Goal: Task Accomplishment & Management: Manage account settings

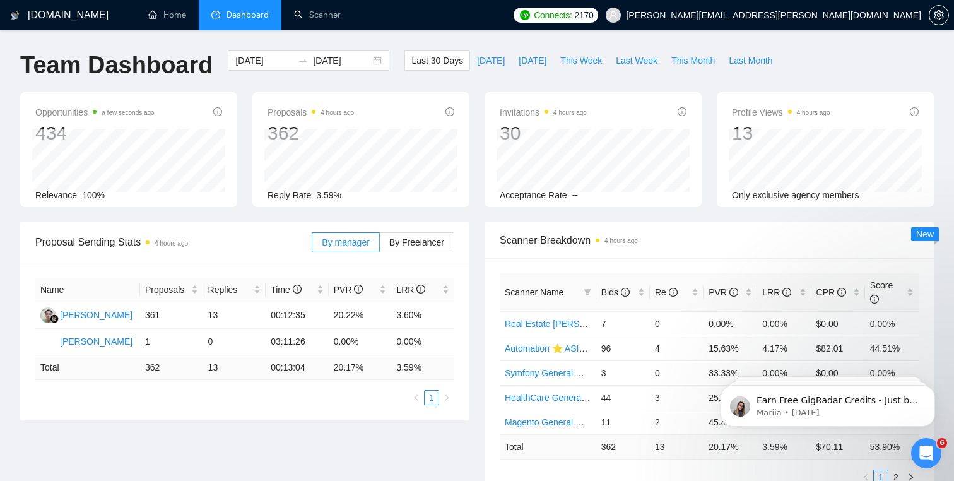
scroll to position [9, 0]
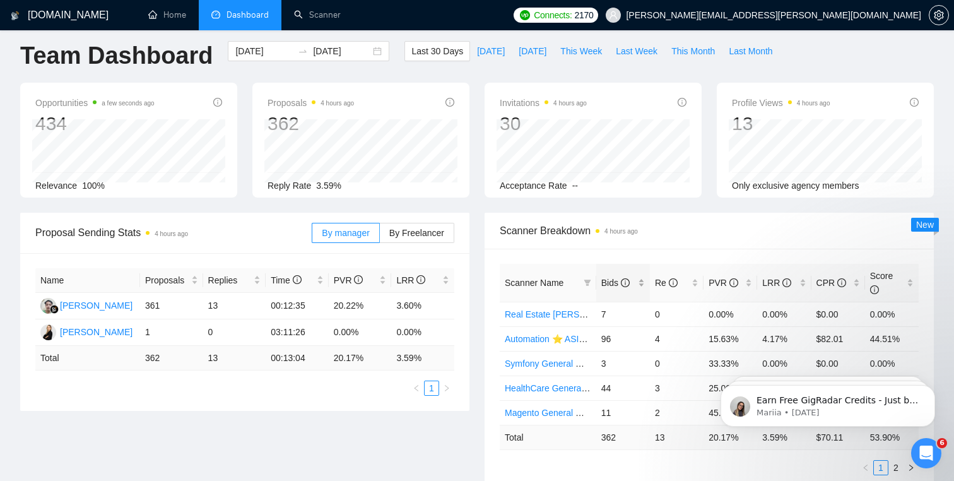
click at [601, 279] on span "Bids" at bounding box center [615, 283] width 28 height 10
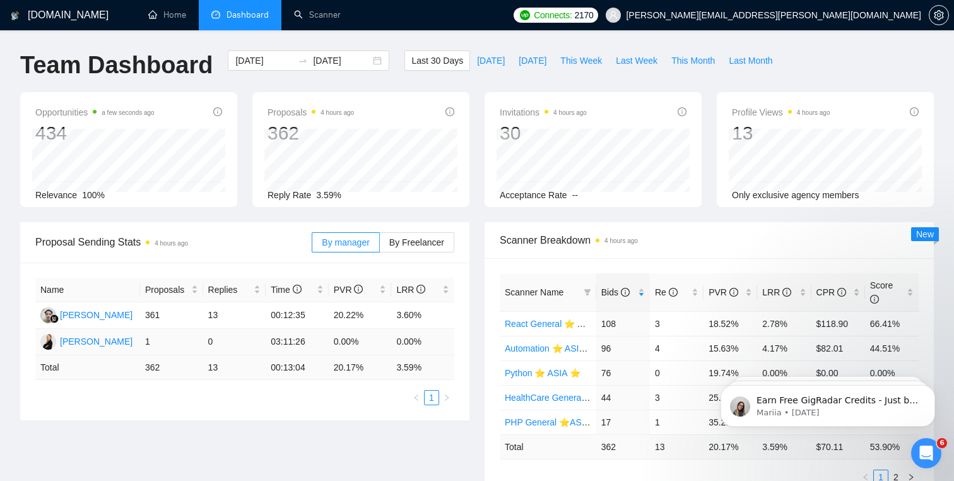
scroll to position [0, 0]
click at [317, 9] on link "Scanner" at bounding box center [317, 14] width 47 height 11
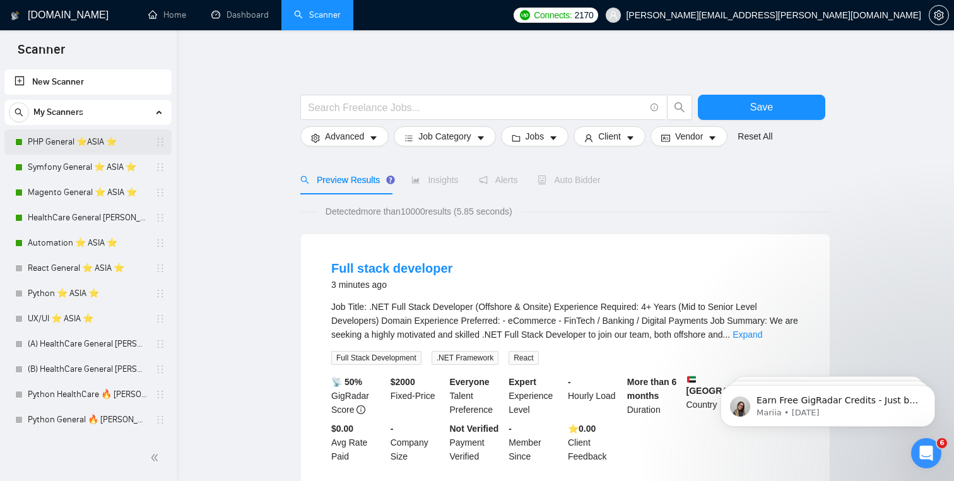
click at [74, 144] on link "PHP General ⭐️ASIA ⭐️" at bounding box center [88, 141] width 120 height 25
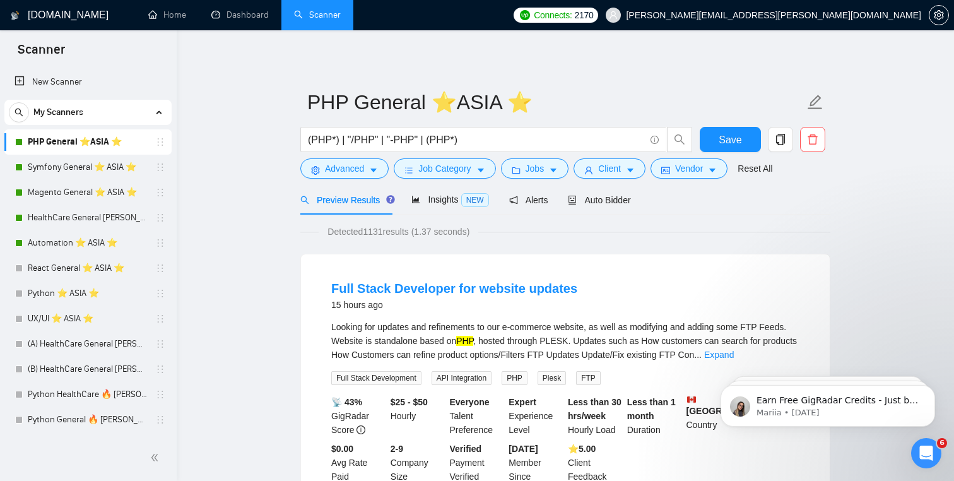
scroll to position [29, 0]
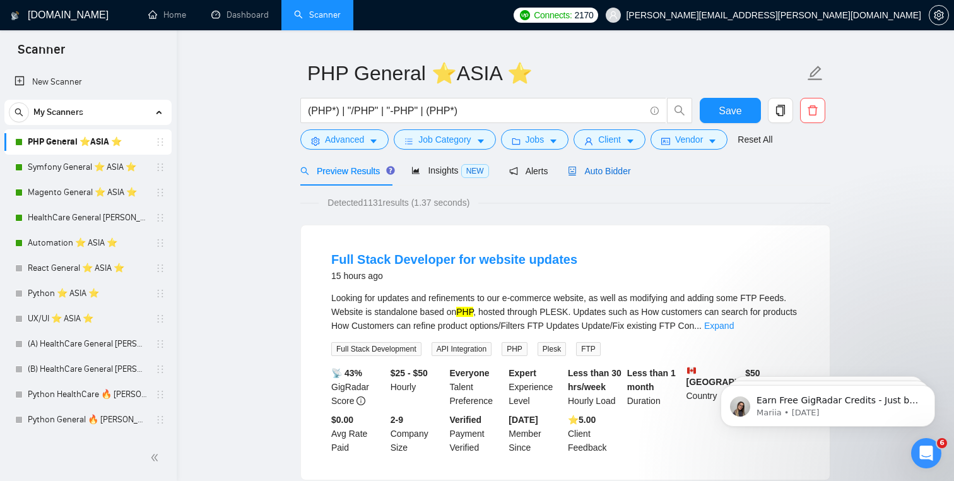
click at [616, 175] on span "Auto Bidder" at bounding box center [599, 171] width 62 height 10
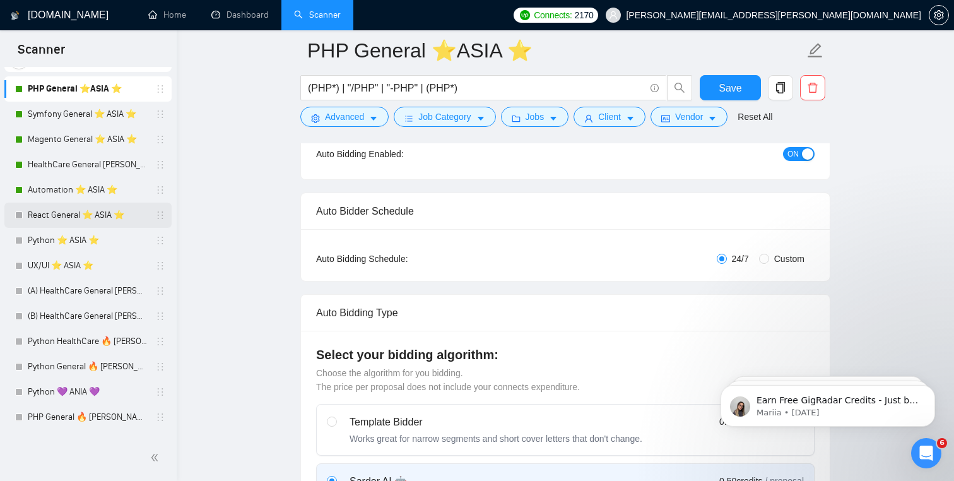
scroll to position [54, 0]
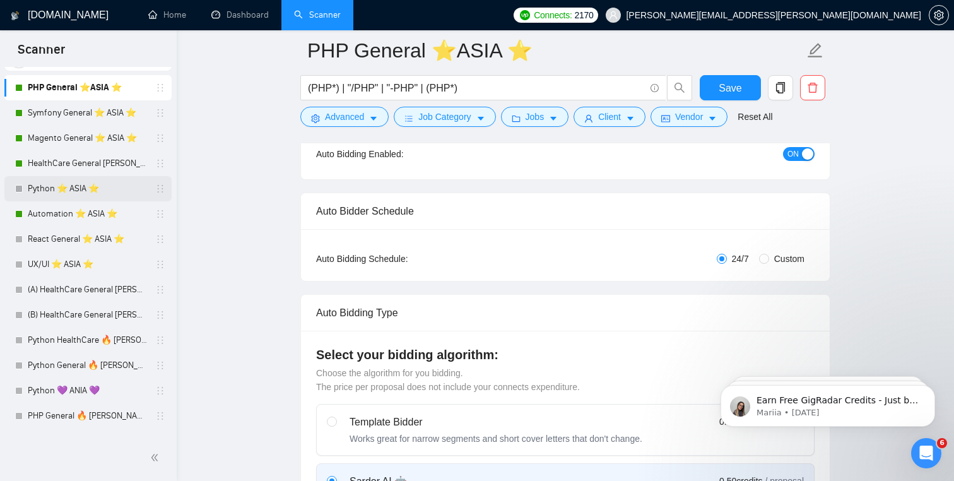
click at [127, 180] on link "Python ⭐️ ASIA ⭐️" at bounding box center [88, 188] width 120 height 25
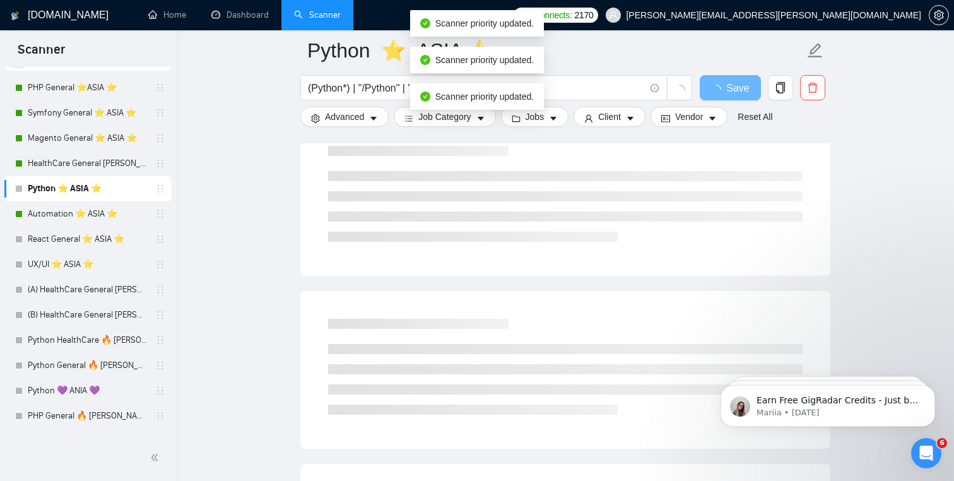
click at [766, 125] on div "Reset All" at bounding box center [755, 117] width 40 height 20
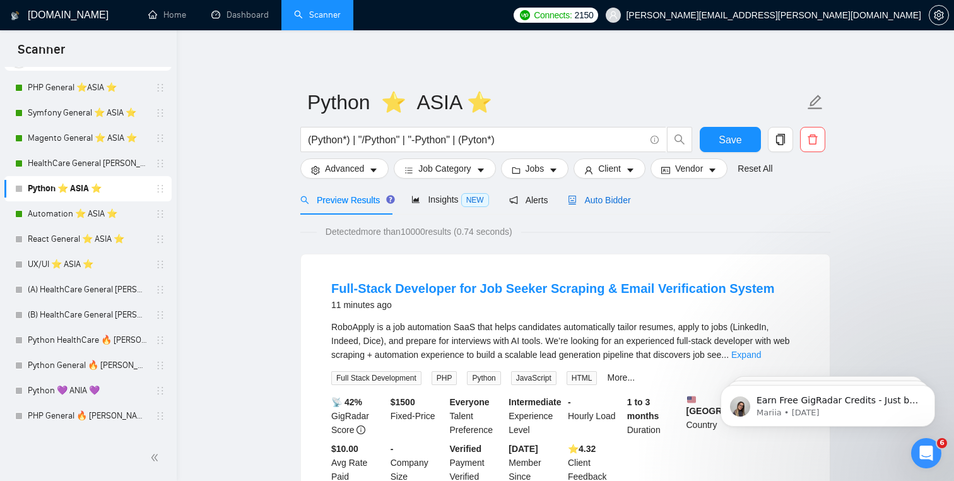
click at [597, 201] on span "Auto Bidder" at bounding box center [599, 200] width 62 height 10
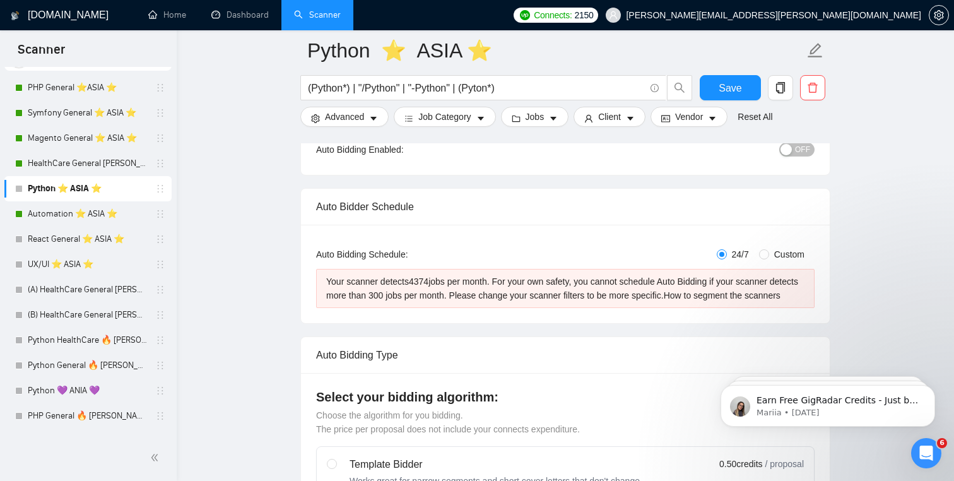
scroll to position [134, 0]
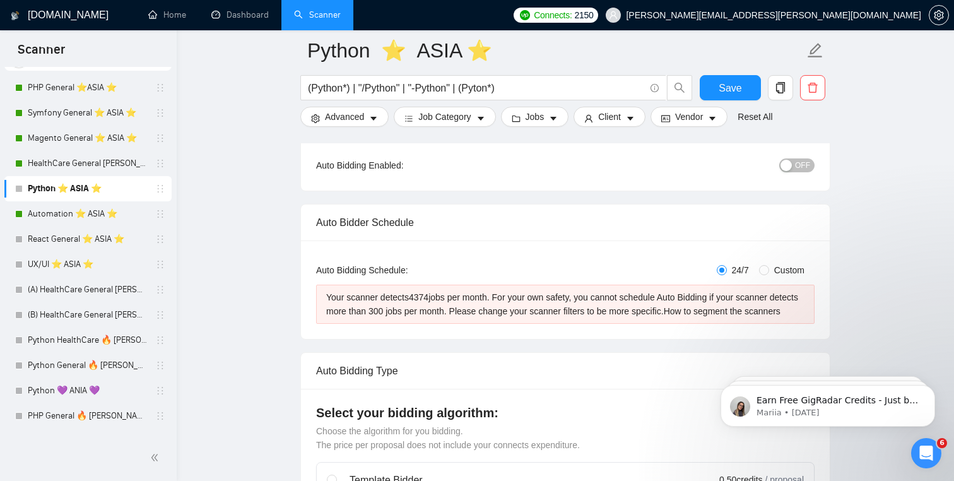
click at [796, 158] on div "OFF" at bounding box center [731, 165] width 166 height 15
click at [797, 165] on span "OFF" at bounding box center [802, 165] width 15 height 14
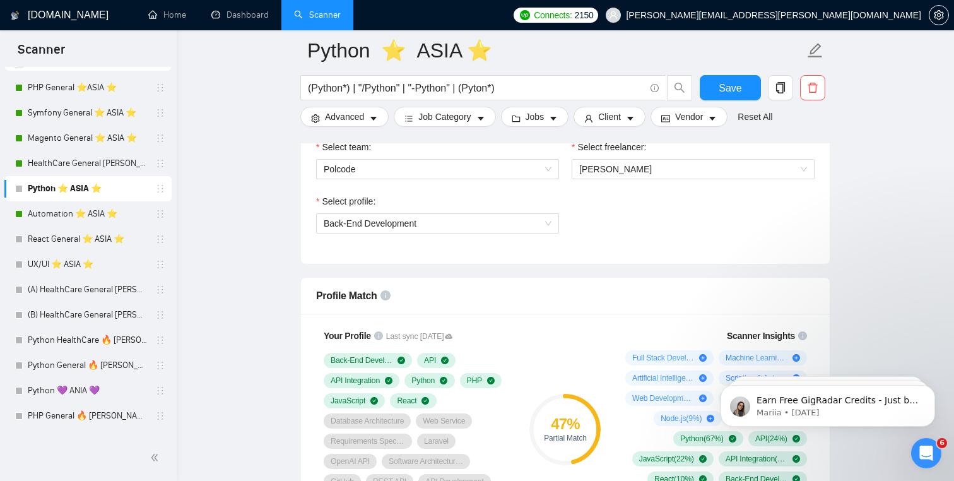
scroll to position [727, 0]
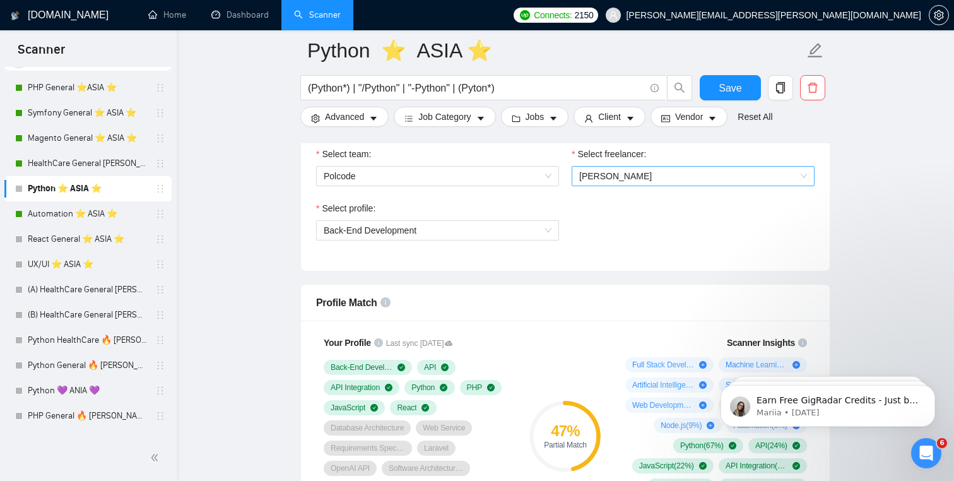
click at [603, 185] on span "[PERSON_NAME]" at bounding box center [693, 176] width 228 height 19
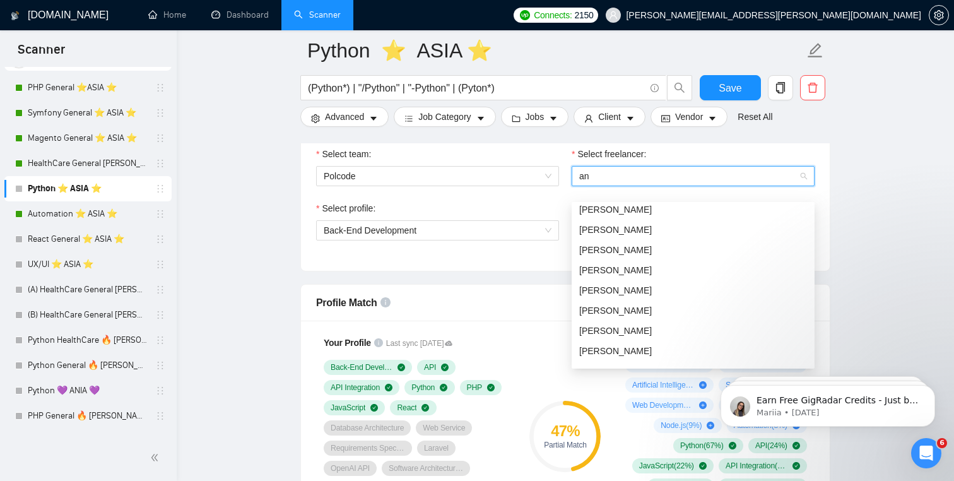
type input "and"
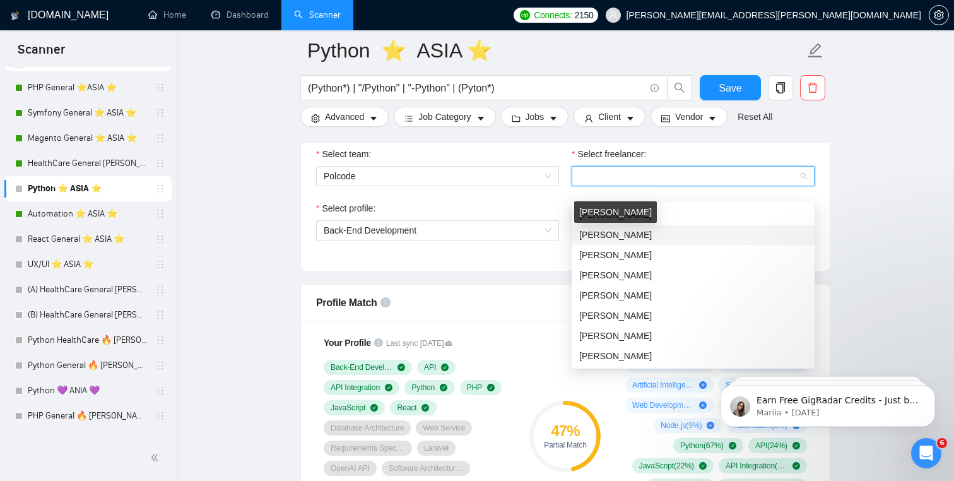
click at [630, 206] on div "[PERSON_NAME]" at bounding box center [615, 211] width 83 height 21
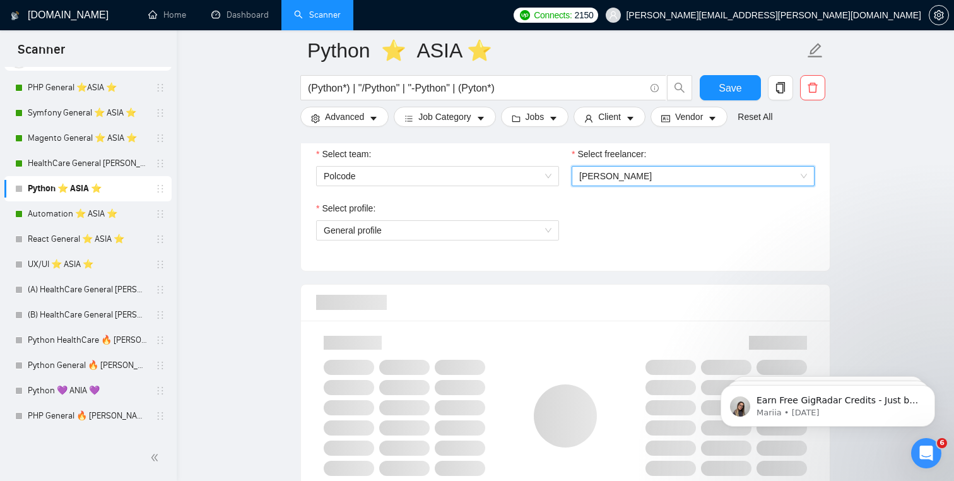
click at [681, 185] on span "[PERSON_NAME]" at bounding box center [693, 176] width 228 height 19
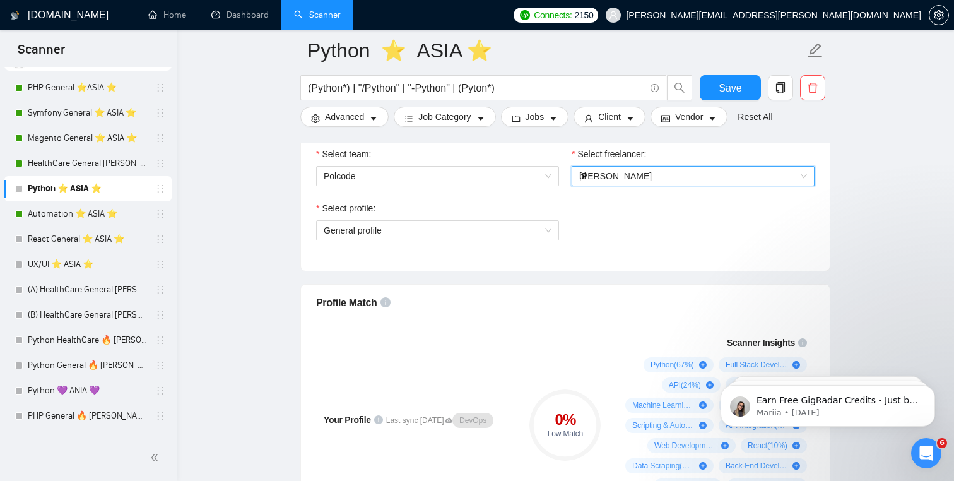
scroll to position [0, 0]
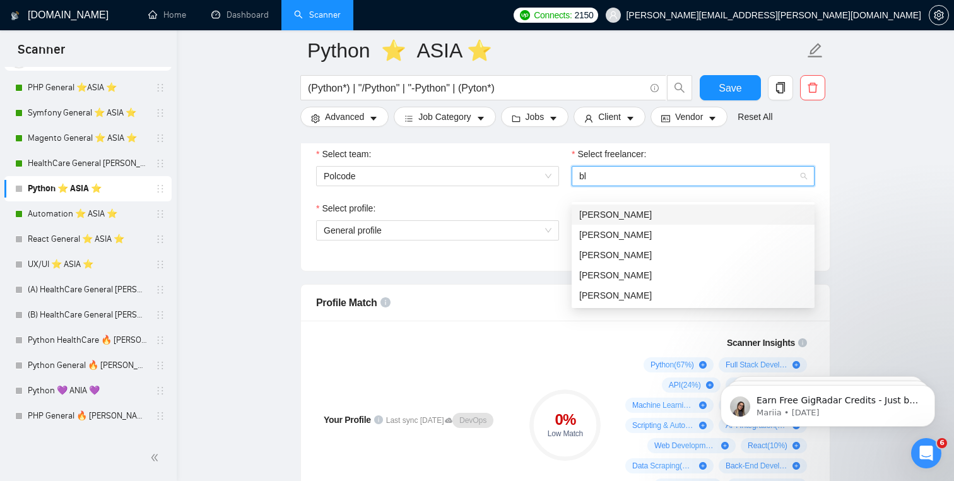
type input "bla"
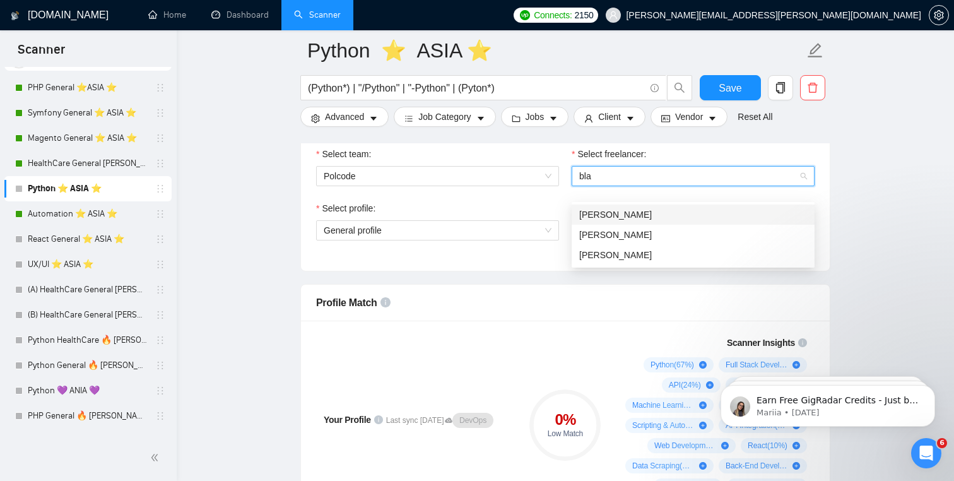
click at [679, 217] on div "[PERSON_NAME]" at bounding box center [693, 214] width 228 height 14
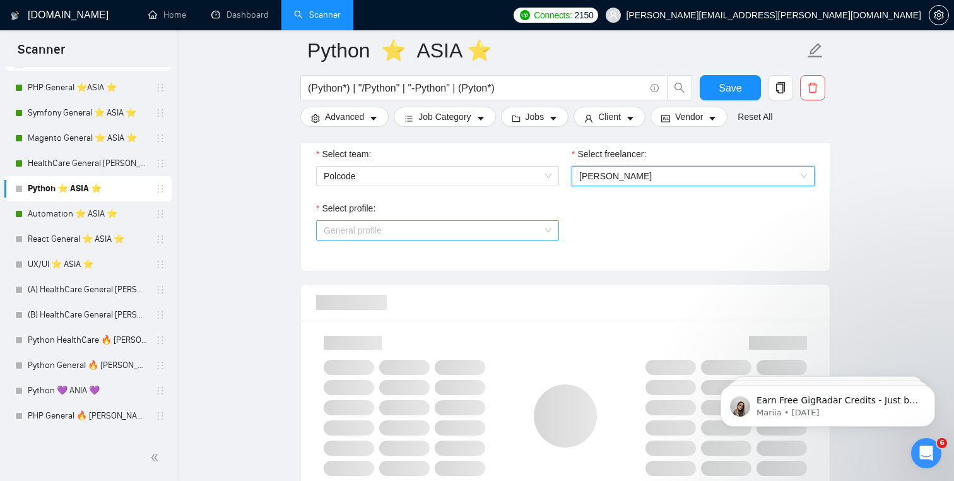
click at [453, 237] on span "General profile" at bounding box center [438, 230] width 228 height 19
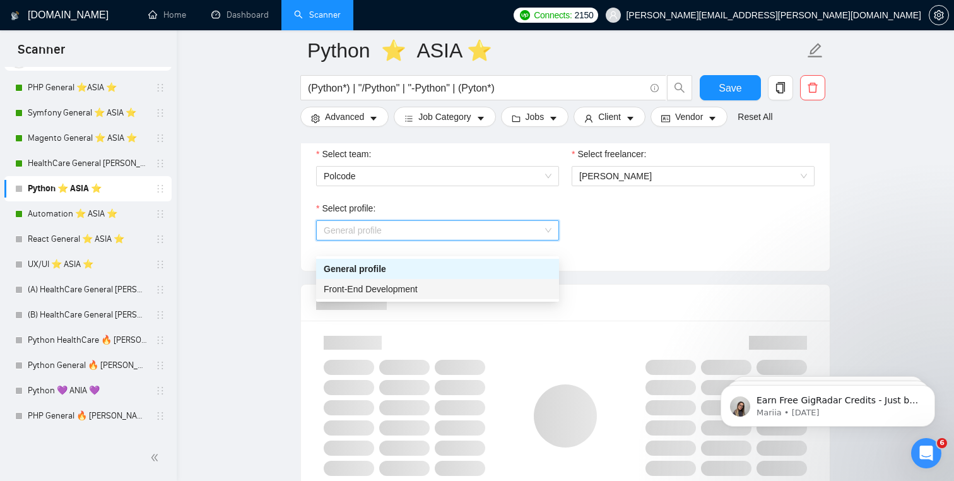
click at [436, 287] on div "Front-End Development" at bounding box center [438, 289] width 228 height 14
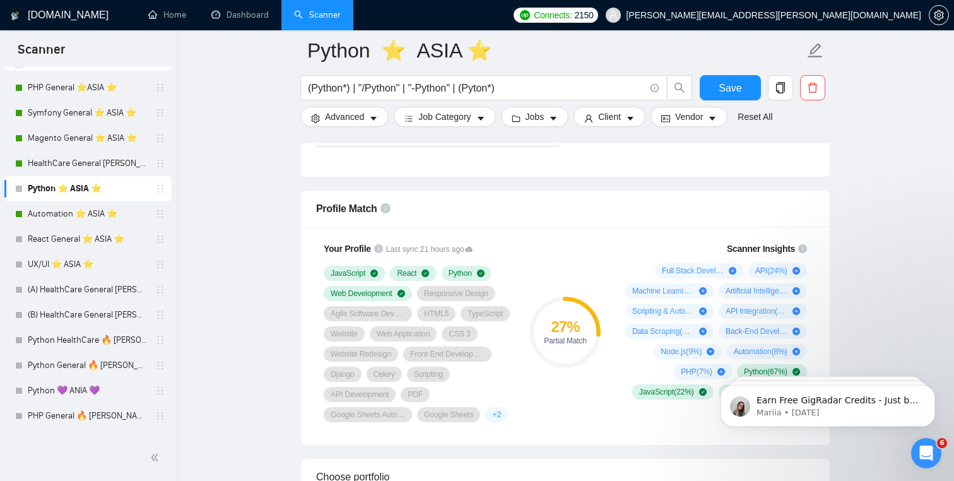
scroll to position [802, 0]
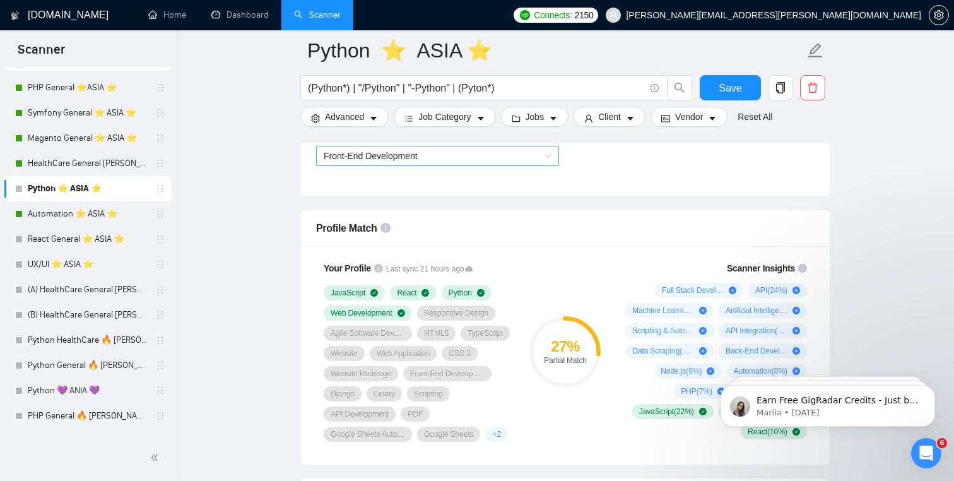
click at [370, 161] on span "Front-End Development" at bounding box center [371, 156] width 94 height 10
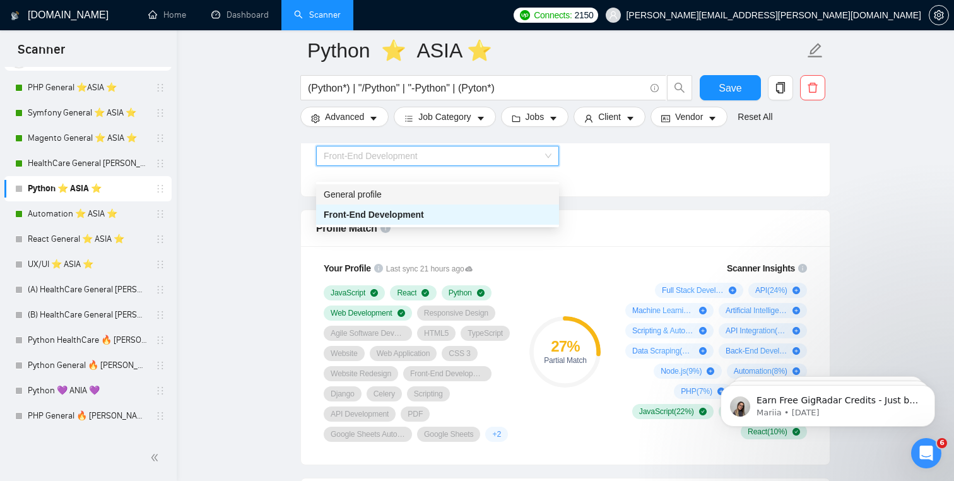
click at [365, 190] on div "General profile" at bounding box center [438, 194] width 228 height 14
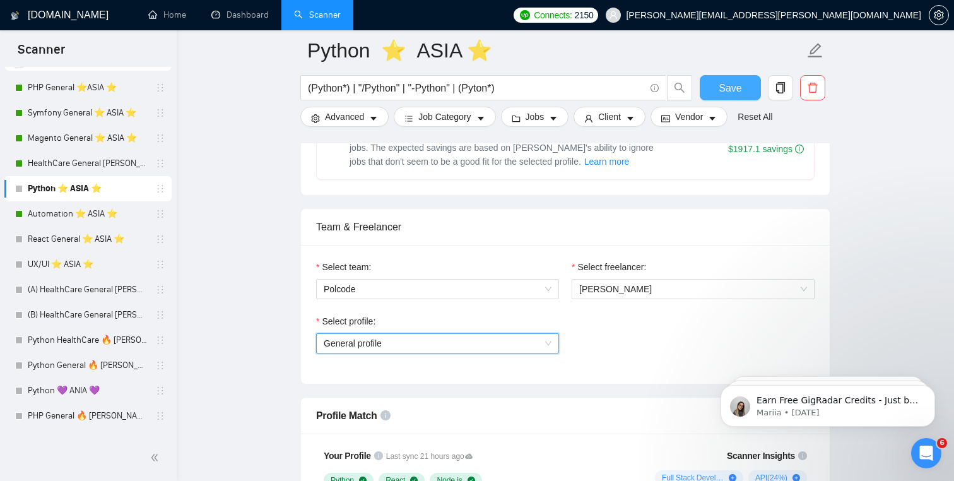
scroll to position [611, 0]
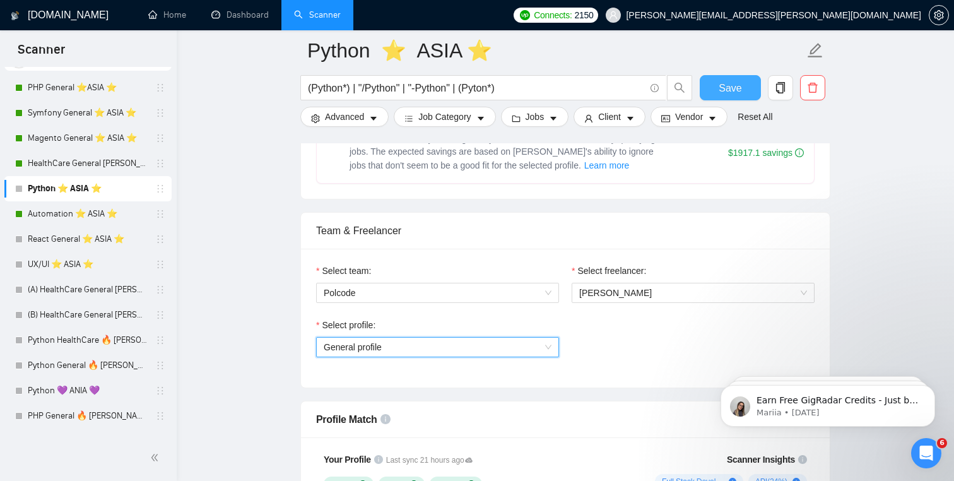
click at [730, 87] on span "Save" at bounding box center [729, 88] width 23 height 16
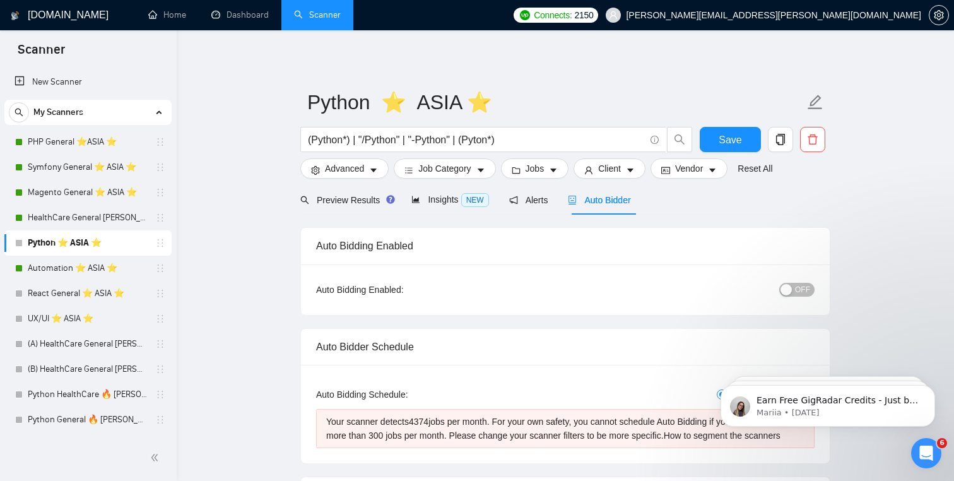
scroll to position [0, 0]
click at [802, 286] on span "OFF" at bounding box center [802, 290] width 15 height 14
click at [742, 132] on button "Save" at bounding box center [729, 139] width 61 height 25
click at [814, 289] on button "OFF" at bounding box center [796, 290] width 35 height 14
click at [727, 143] on span "Save" at bounding box center [729, 140] width 23 height 16
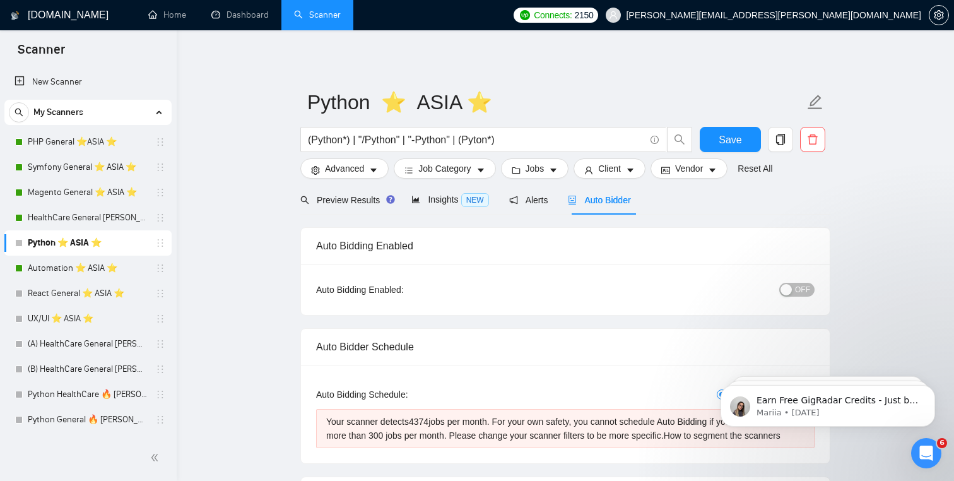
click at [795, 282] on div "OFF" at bounding box center [731, 289] width 166 height 15
click at [797, 291] on span "OFF" at bounding box center [802, 290] width 15 height 14
click at [725, 141] on span "Save" at bounding box center [729, 140] width 23 height 16
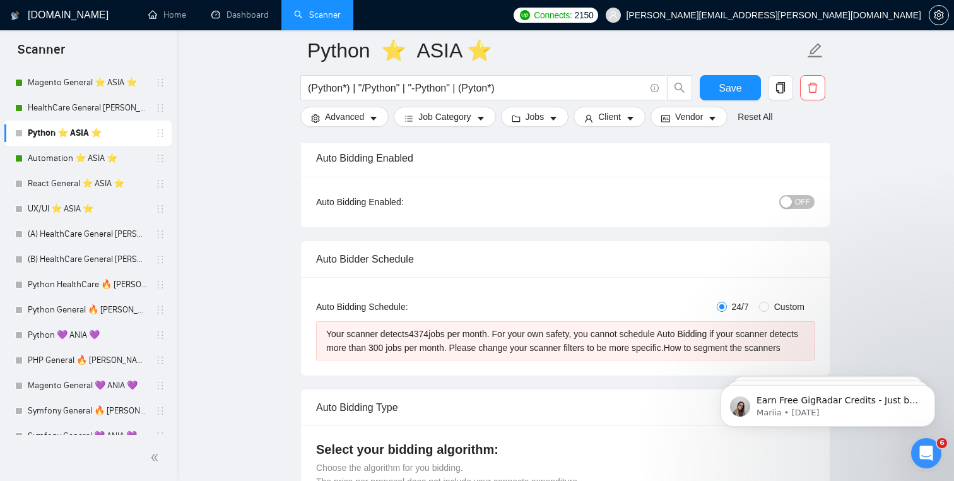
scroll to position [196, 0]
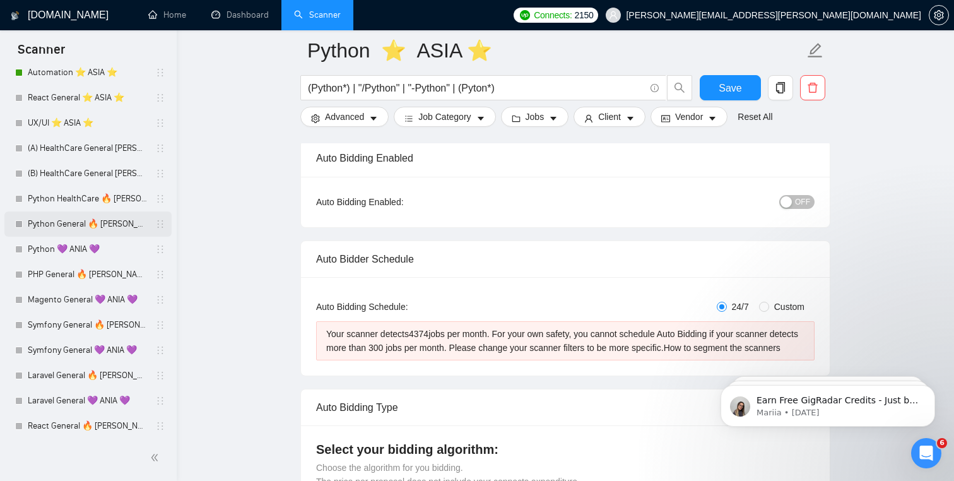
click at [134, 220] on link "Python General 🔥 [PERSON_NAME] 🔥" at bounding box center [88, 223] width 120 height 25
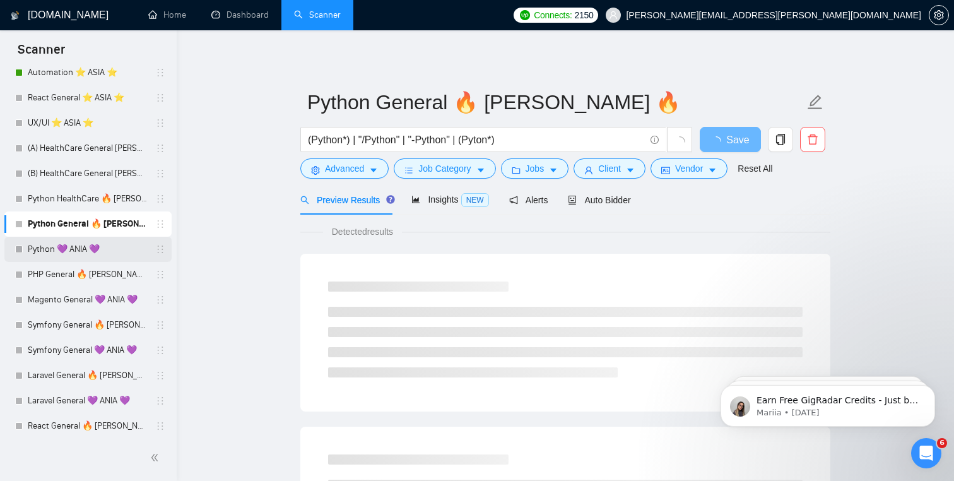
click at [123, 246] on link "Python 💜 ANIA 💜" at bounding box center [88, 249] width 120 height 25
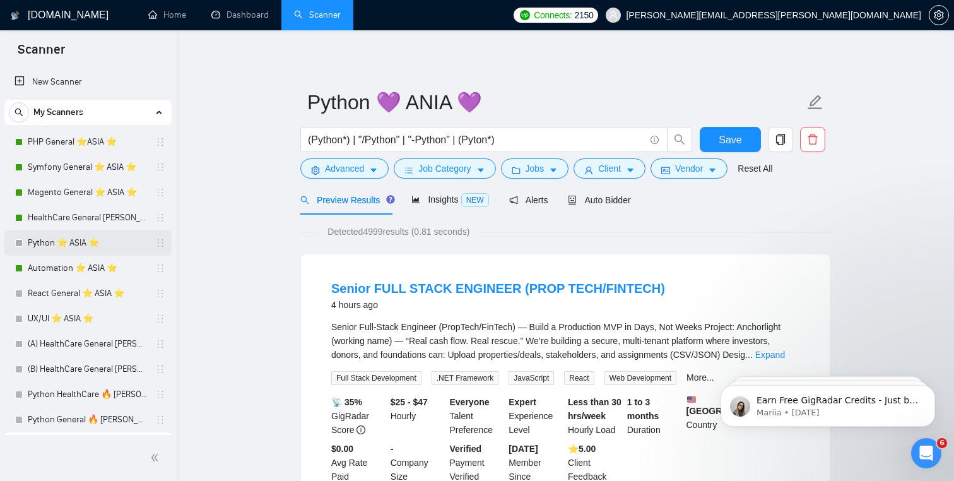
click at [105, 236] on link "Python ⭐️ ASIA ⭐️" at bounding box center [88, 242] width 120 height 25
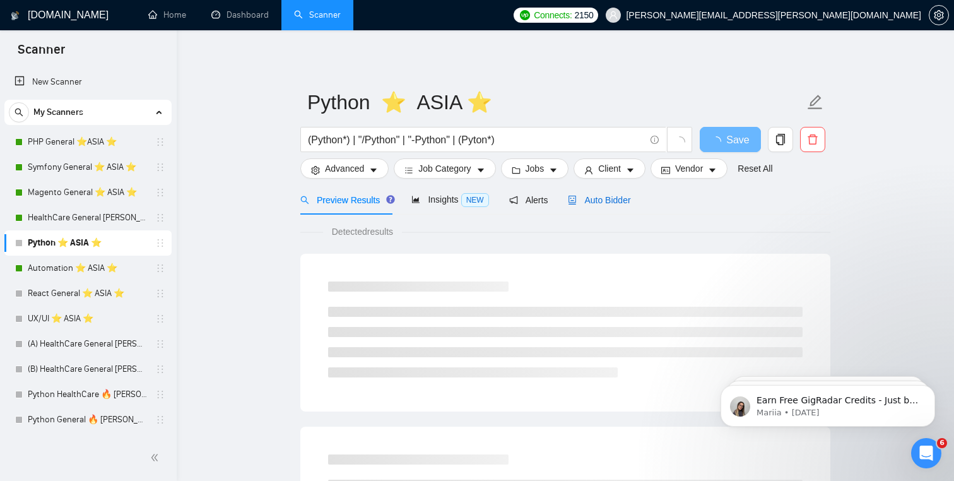
click at [581, 204] on span "Auto Bidder" at bounding box center [599, 200] width 62 height 10
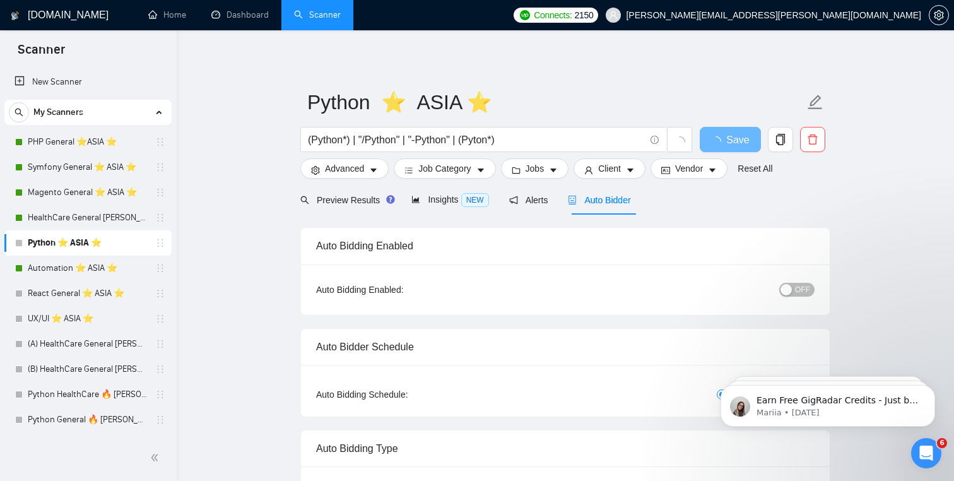
click at [800, 296] on span "OFF" at bounding box center [802, 290] width 15 height 14
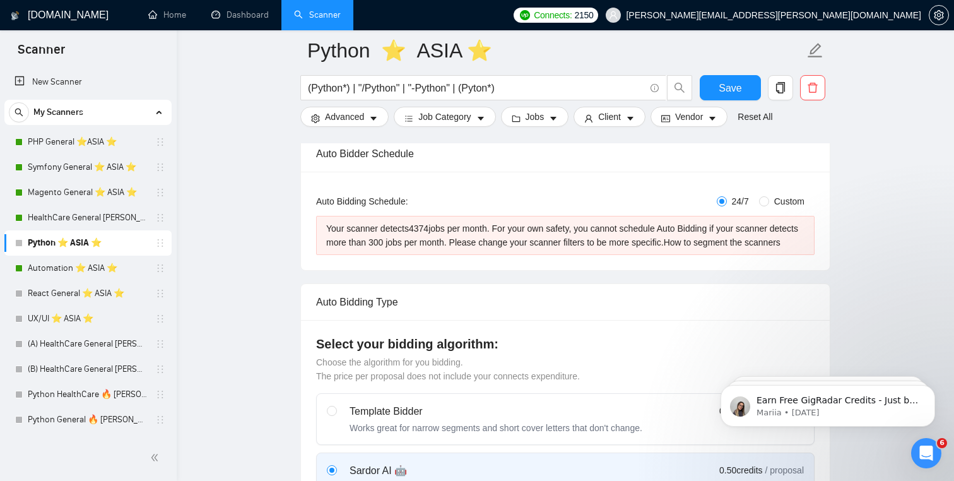
scroll to position [206, 0]
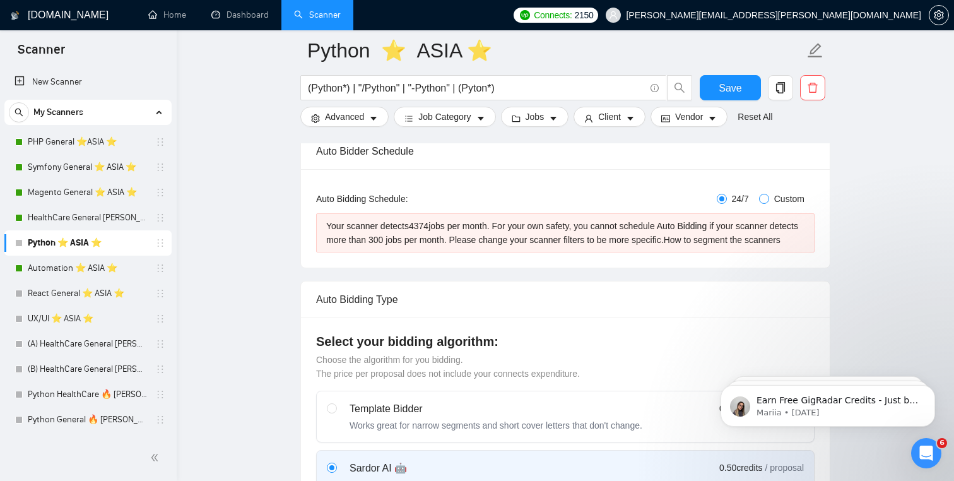
click at [761, 200] on input "Custom" at bounding box center [764, 199] width 10 height 10
radio input "true"
radio input "false"
checkbox input "true"
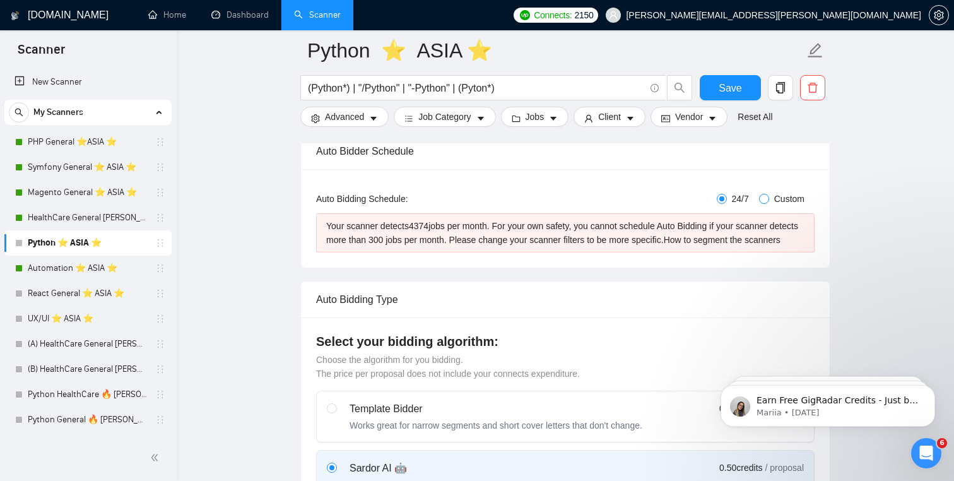
checkbox input "true"
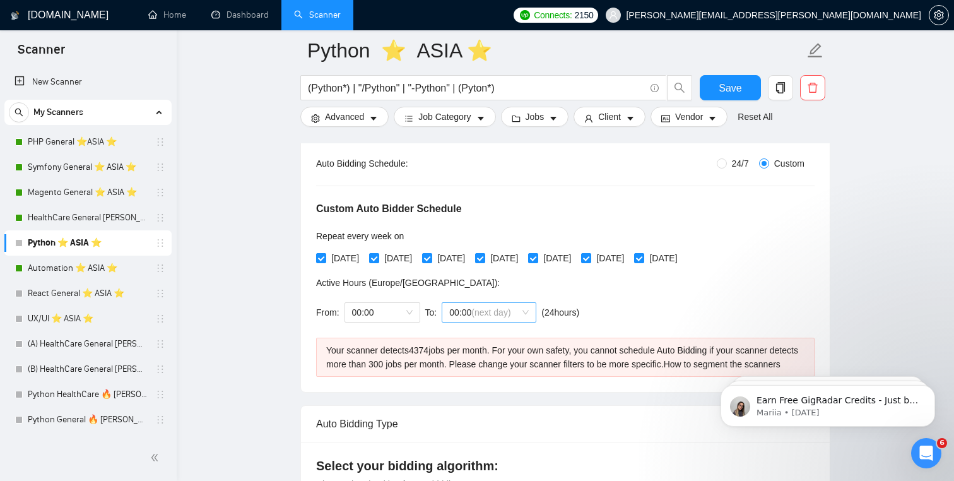
scroll to position [198, 0]
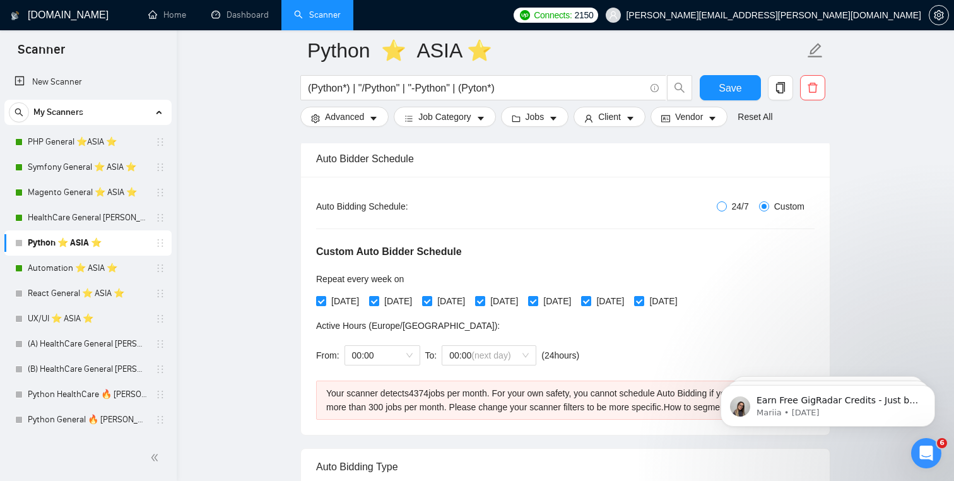
click at [716, 207] on input "24/7" at bounding box center [721, 206] width 10 height 10
radio input "true"
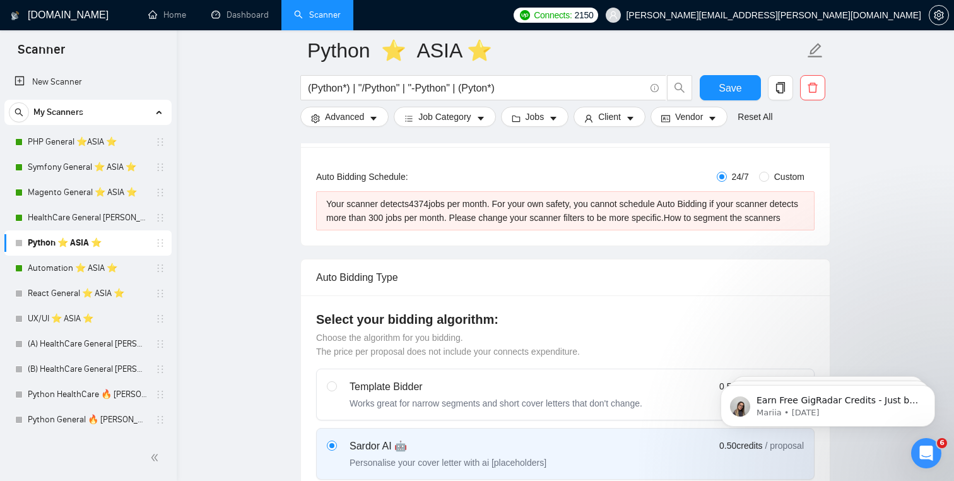
scroll to position [228, 0]
click at [773, 175] on span "Custom" at bounding box center [789, 177] width 40 height 14
click at [769, 175] on input "Custom" at bounding box center [764, 177] width 10 height 10
radio input "true"
radio input "false"
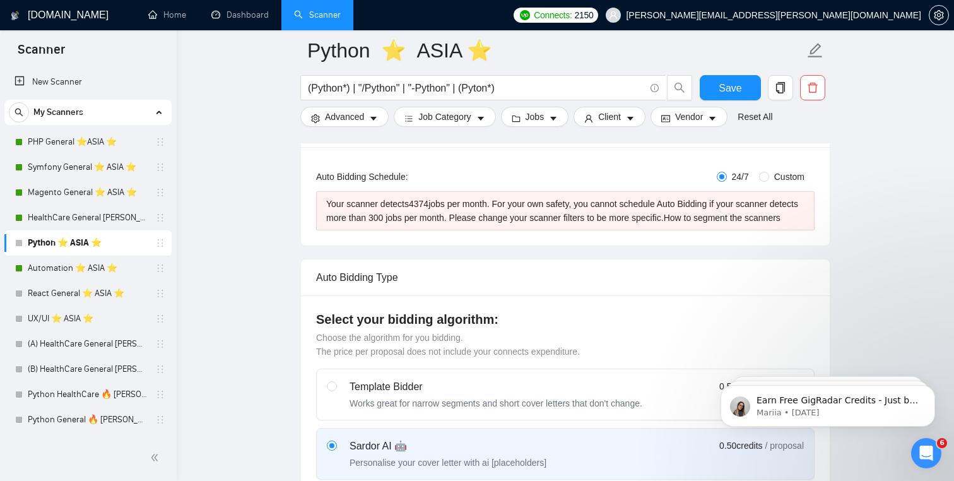
checkbox input "true"
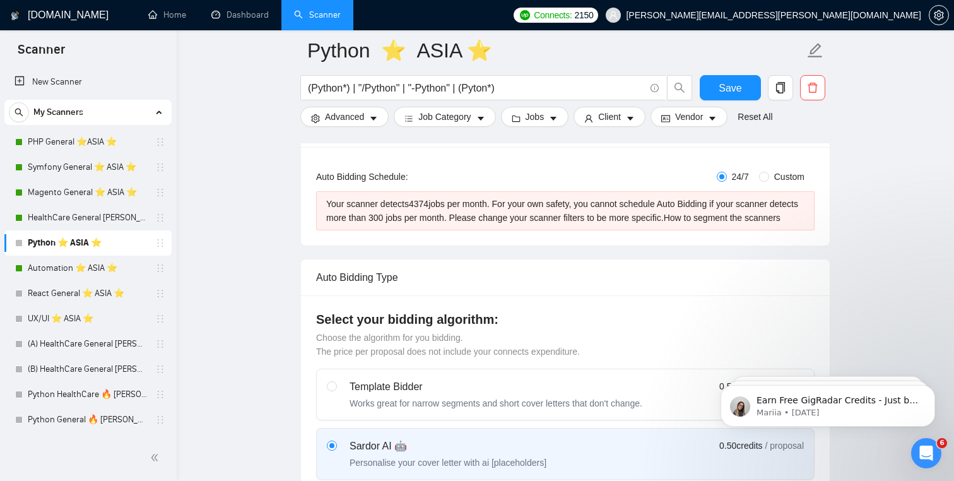
checkbox input "true"
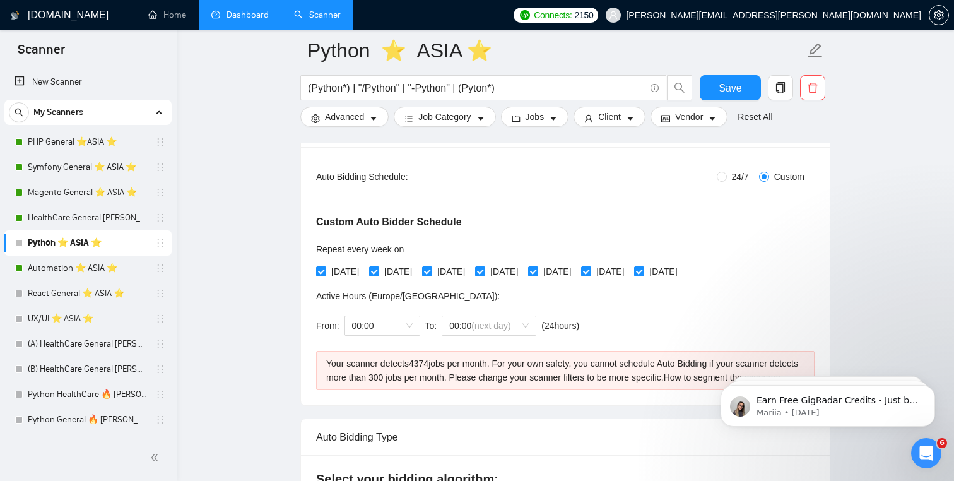
click at [226, 20] on link "Dashboard" at bounding box center [239, 14] width 57 height 11
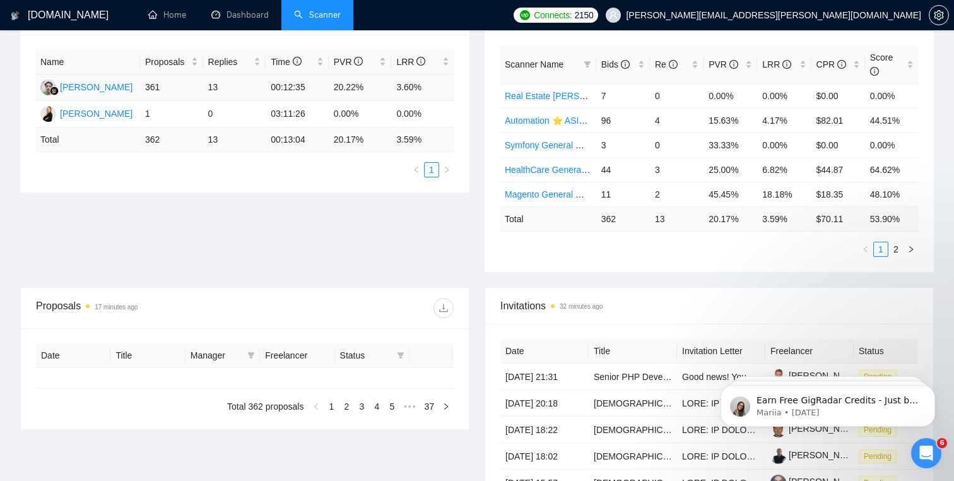
type input "[DATE]"
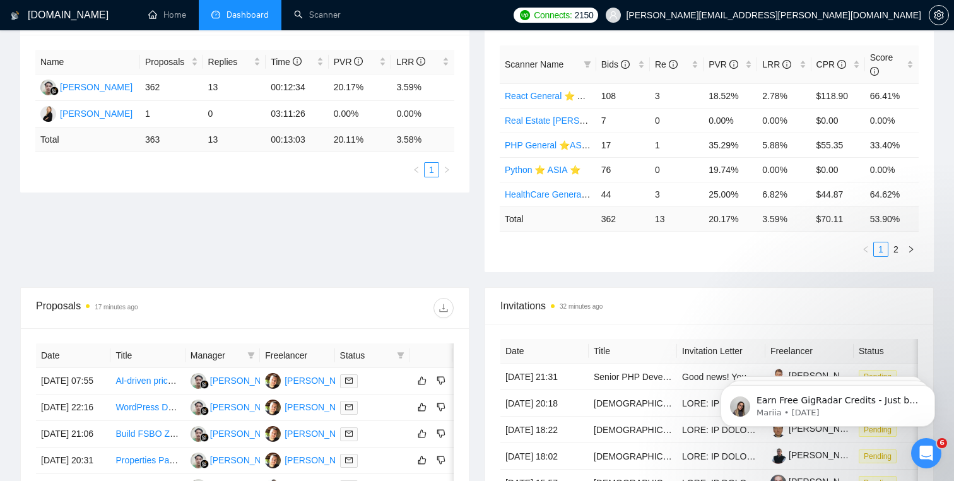
click at [508, 73] on th "Scanner Name" at bounding box center [548, 64] width 96 height 38
click at [518, 67] on span "Scanner Name" at bounding box center [534, 64] width 59 height 10
click at [616, 63] on span "Bids" at bounding box center [615, 64] width 28 height 10
click at [897, 248] on link "2" at bounding box center [896, 249] width 14 height 14
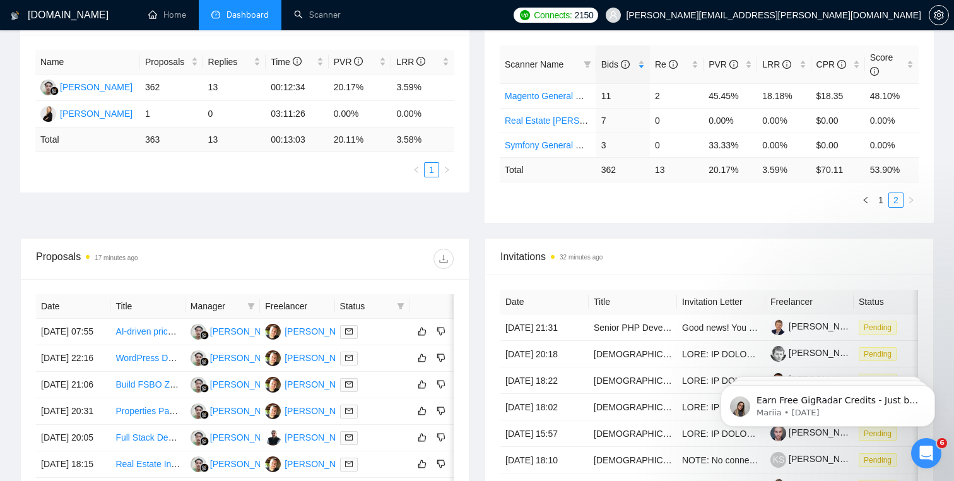
click at [877, 207] on div "Scanner Name Bids Re PVR LRR CPR Score Magento General ⭐️ ASIA ⭐️ 11 2 45.45% 1…" at bounding box center [708, 126] width 449 height 192
click at [879, 201] on link "1" at bounding box center [881, 200] width 14 height 14
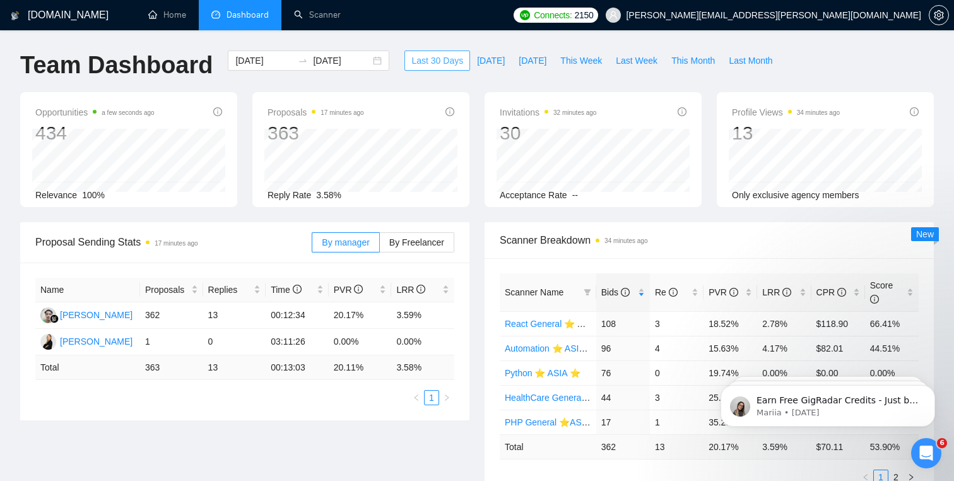
click at [431, 64] on span "Last 30 Days" at bounding box center [437, 61] width 52 height 14
click at [334, 59] on input "[DATE]" at bounding box center [341, 61] width 57 height 14
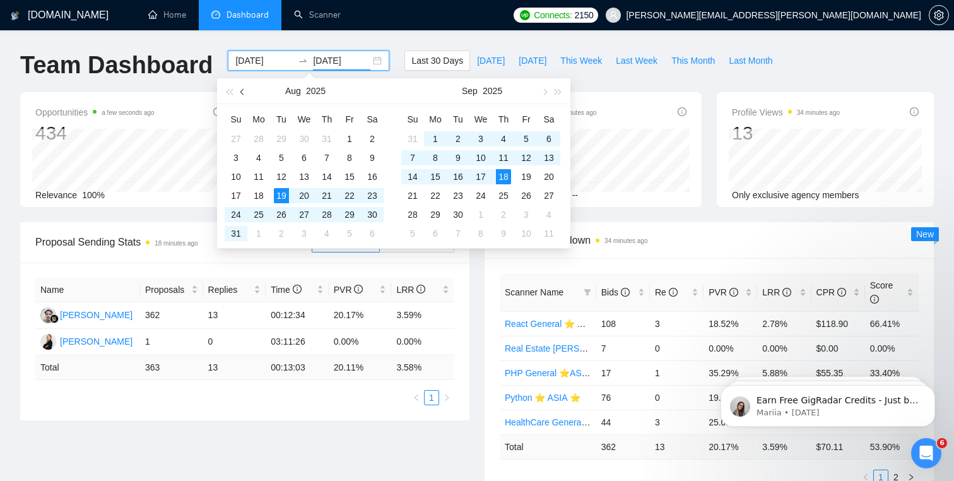
click at [244, 93] on span "button" at bounding box center [243, 91] width 6 height 6
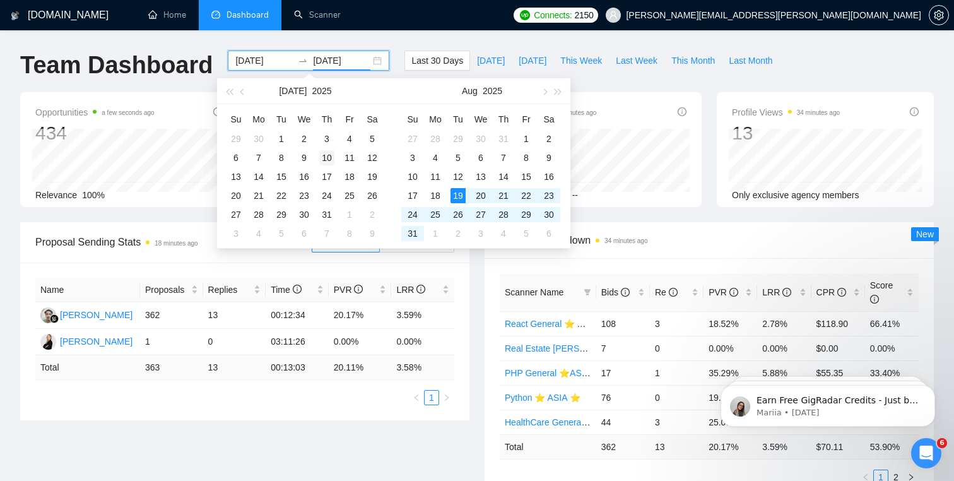
type input "[DATE]"
click at [318, 151] on td "10" at bounding box center [326, 157] width 23 height 19
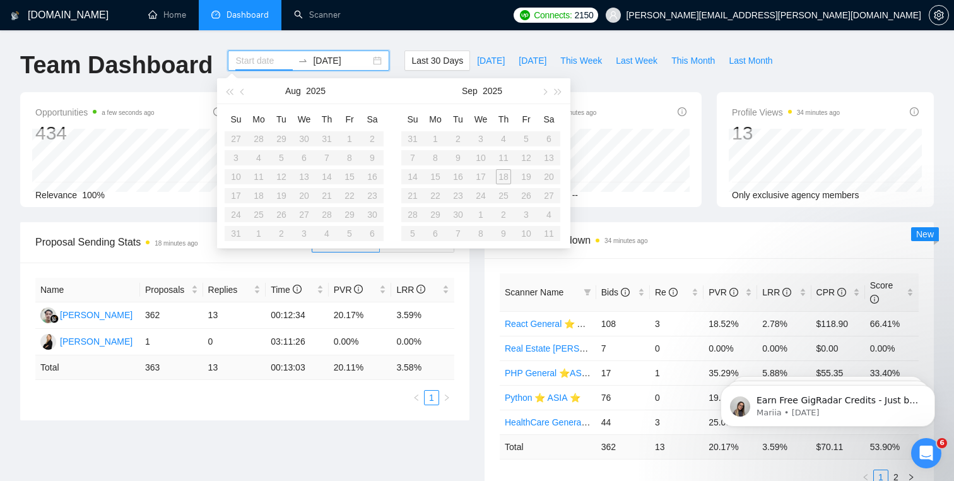
click at [357, 137] on table "Su Mo Tu We Th Fr Sa 27 28 29 30 31 1 2 3 4 5 6 7 8 9 10 11 12 13 14 15 16 17 1…" at bounding box center [304, 176] width 159 height 134
click at [332, 62] on input "[DATE]" at bounding box center [341, 61] width 57 height 14
type input "[DATE]"
click at [278, 136] on div "1" at bounding box center [281, 138] width 15 height 15
click at [242, 90] on span "button" at bounding box center [243, 91] width 6 height 6
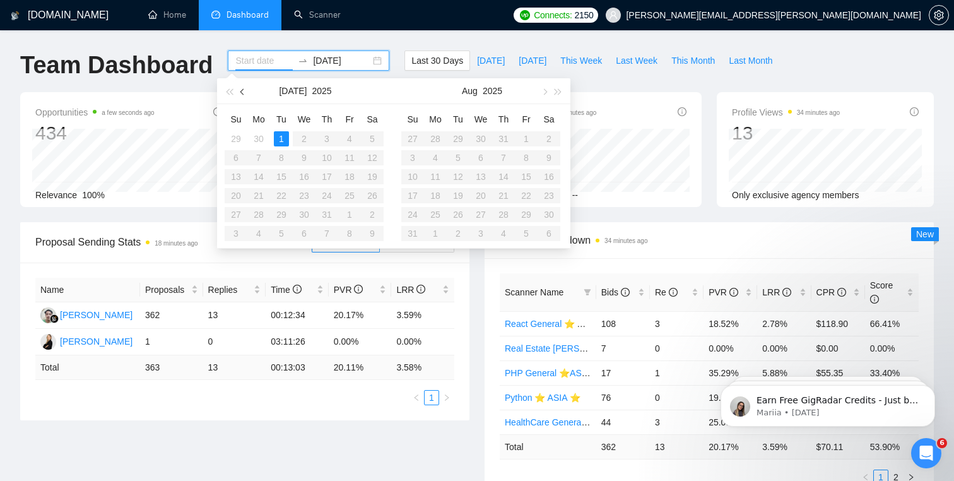
click at [242, 90] on span "button" at bounding box center [243, 91] width 6 height 6
click at [269, 141] on td "28" at bounding box center [258, 138] width 23 height 19
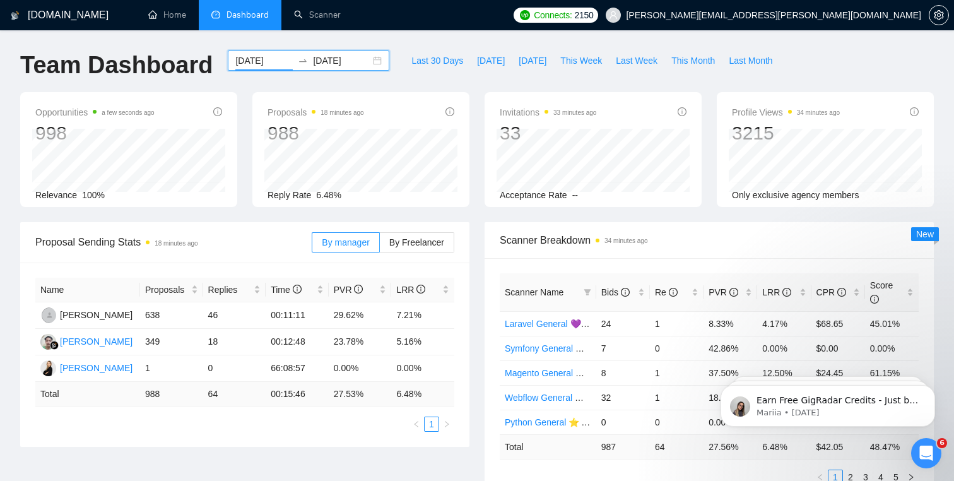
click at [366, 64] on div "[DATE] [DATE]" at bounding box center [308, 60] width 161 height 20
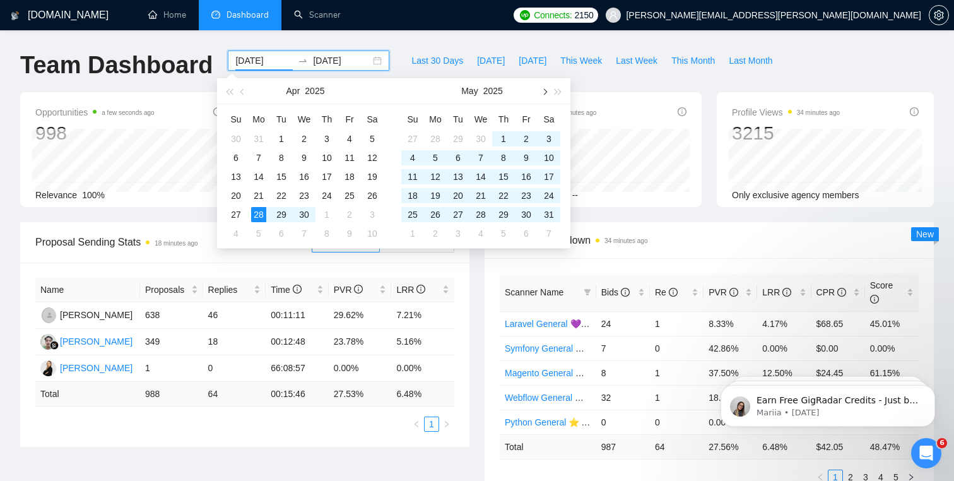
click at [540, 98] on button "button" at bounding box center [544, 90] width 14 height 25
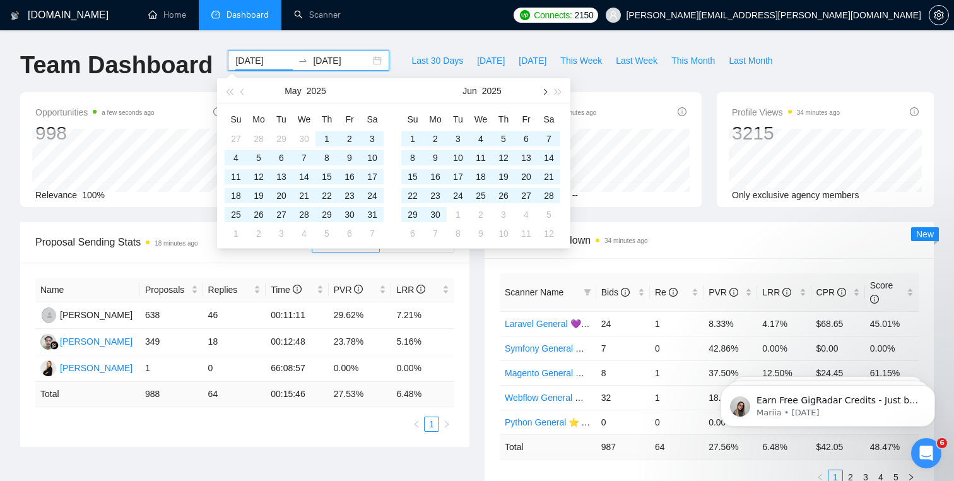
click at [540, 98] on button "button" at bounding box center [544, 90] width 14 height 25
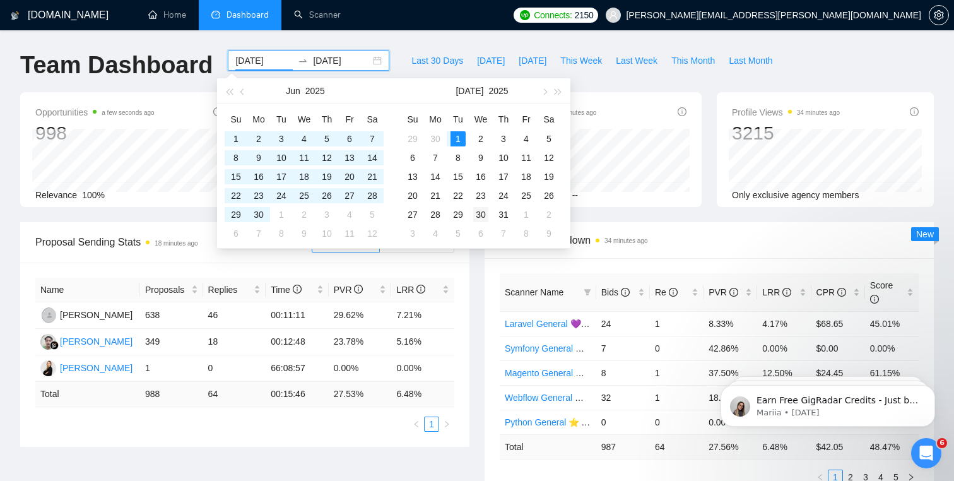
type input "[DATE]"
click at [491, 212] on td "30" at bounding box center [480, 214] width 23 height 19
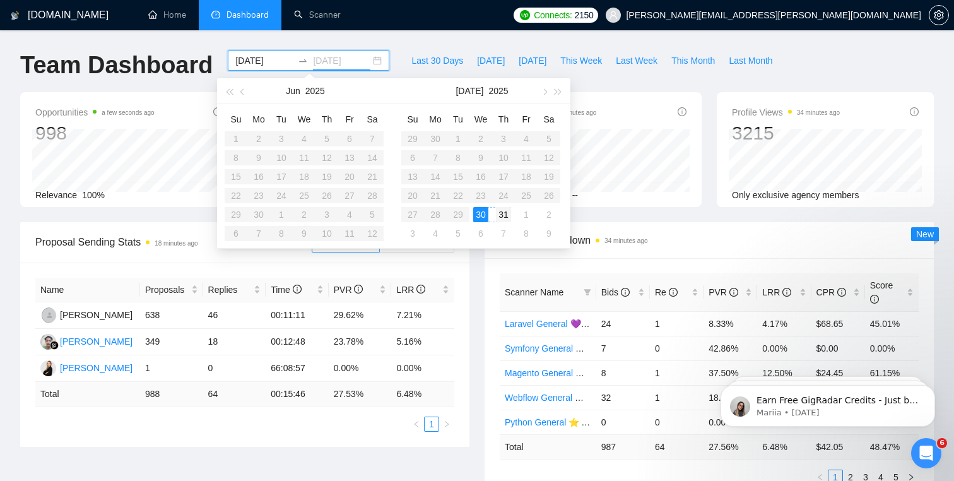
type input "[DATE]"
click at [542, 97] on button "button" at bounding box center [544, 90] width 14 height 25
type input "[DATE]"
click at [507, 211] on div "28" at bounding box center [503, 214] width 15 height 15
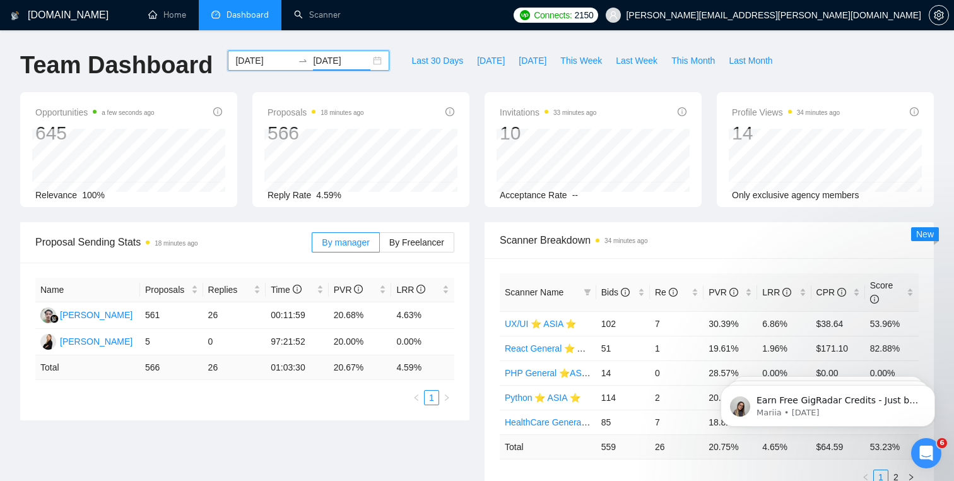
scroll to position [141, 0]
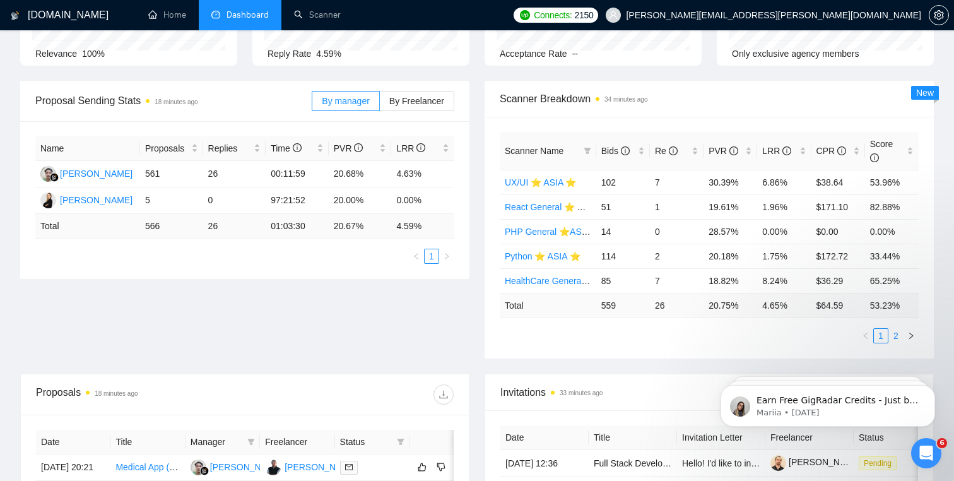
click at [892, 334] on link "2" at bounding box center [896, 336] width 14 height 14
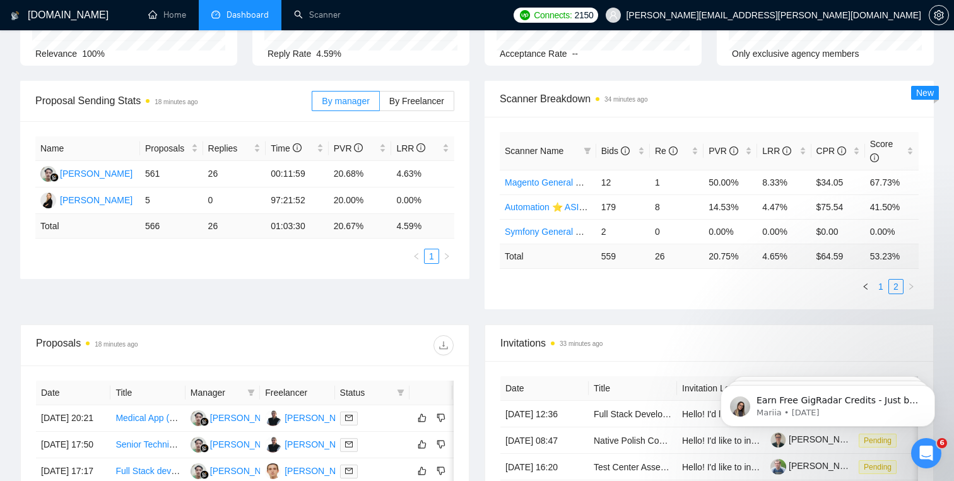
click at [879, 289] on link "1" at bounding box center [881, 286] width 14 height 14
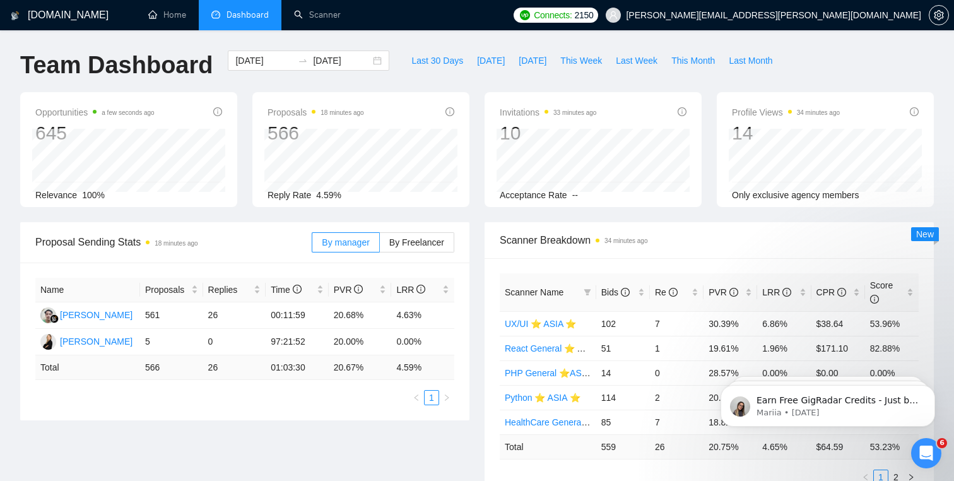
scroll to position [0, 0]
click at [269, 64] on input "[DATE]" at bounding box center [263, 61] width 57 height 14
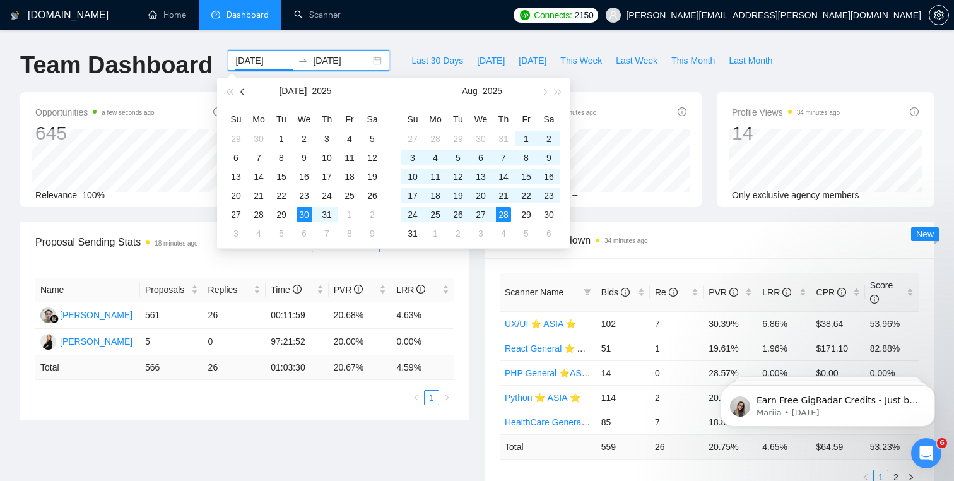
click at [243, 97] on button "button" at bounding box center [243, 90] width 14 height 25
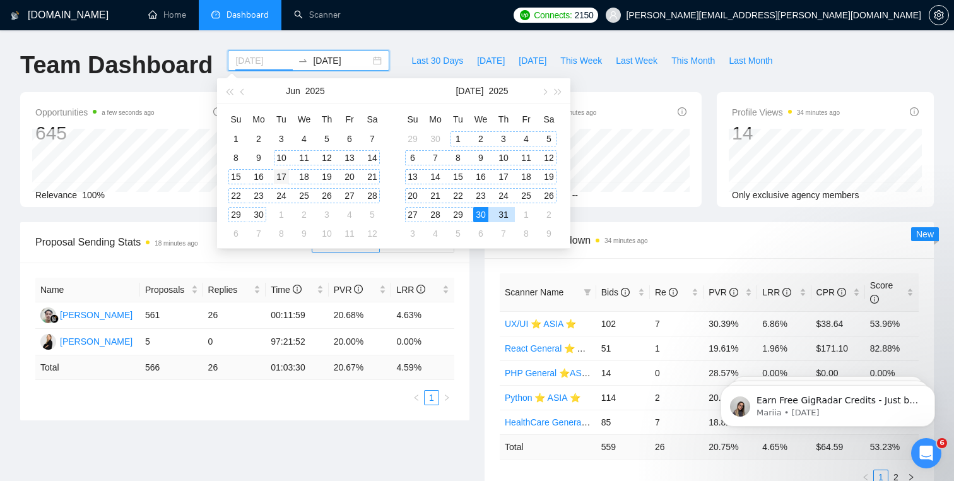
type input "[DATE]"
click at [282, 167] on td "17" at bounding box center [281, 176] width 23 height 19
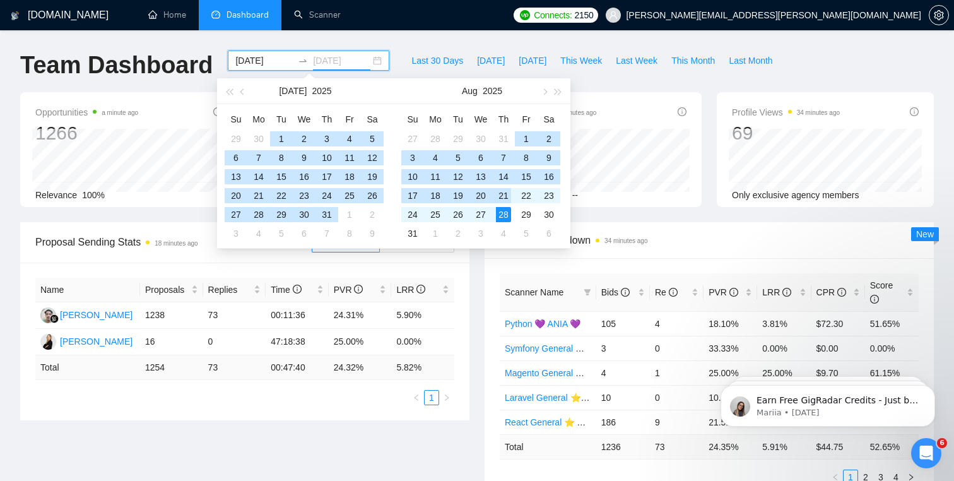
type input "[DATE]"
click at [508, 214] on div "28" at bounding box center [503, 214] width 15 height 15
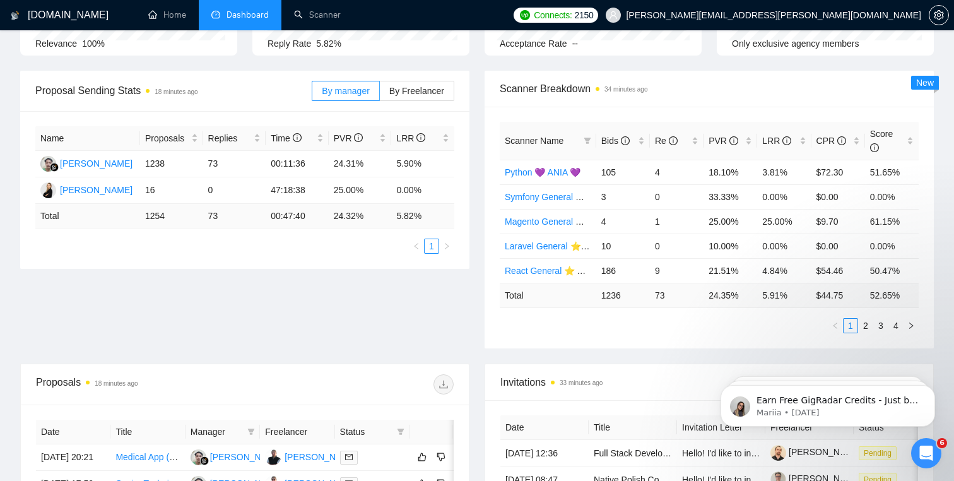
scroll to position [153, 0]
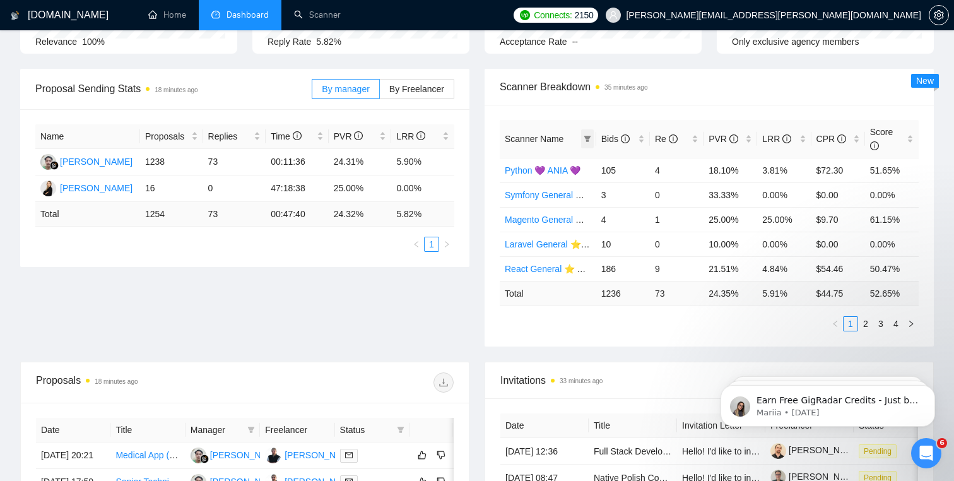
click at [585, 138] on icon "filter" at bounding box center [586, 139] width 7 height 6
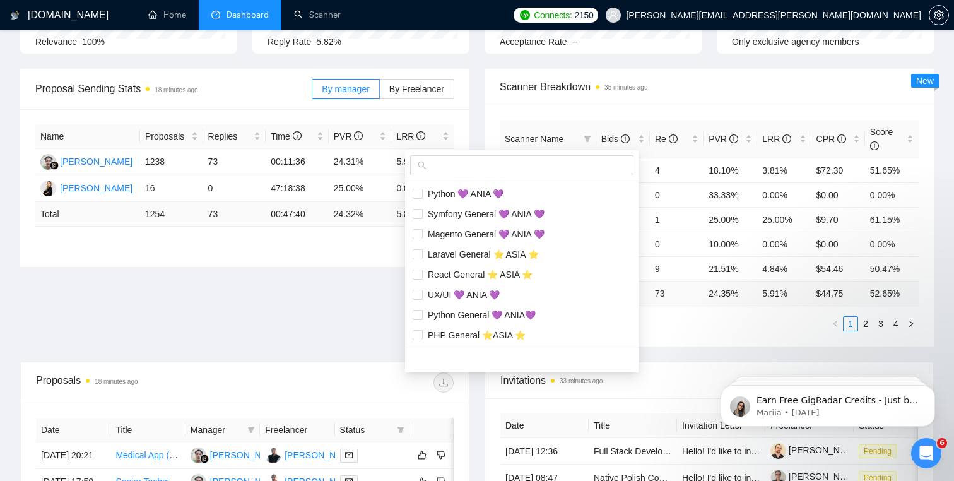
click at [544, 139] on span "Scanner Name" at bounding box center [534, 139] width 59 height 10
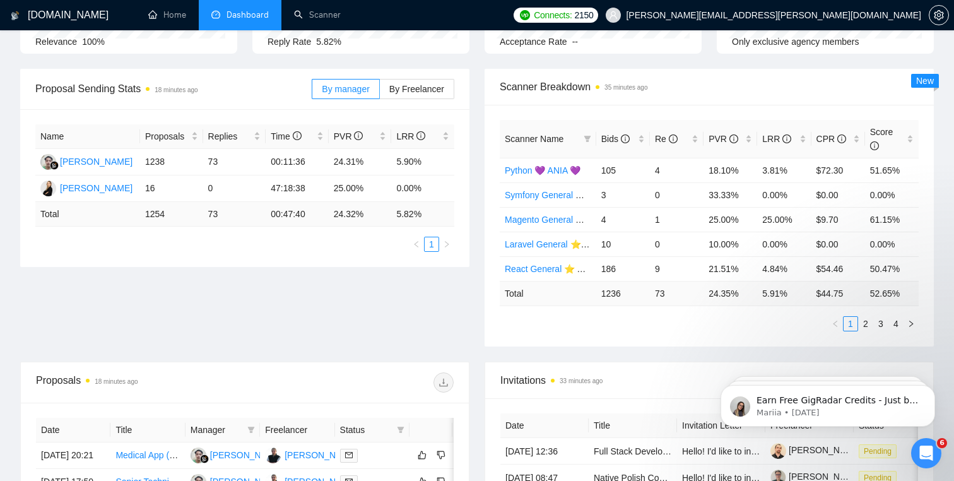
click at [563, 139] on span "Scanner Name" at bounding box center [534, 139] width 59 height 10
click at [630, 146] on div "Bids" at bounding box center [623, 139] width 44 height 14
click at [622, 139] on icon "info-circle" at bounding box center [625, 138] width 9 height 9
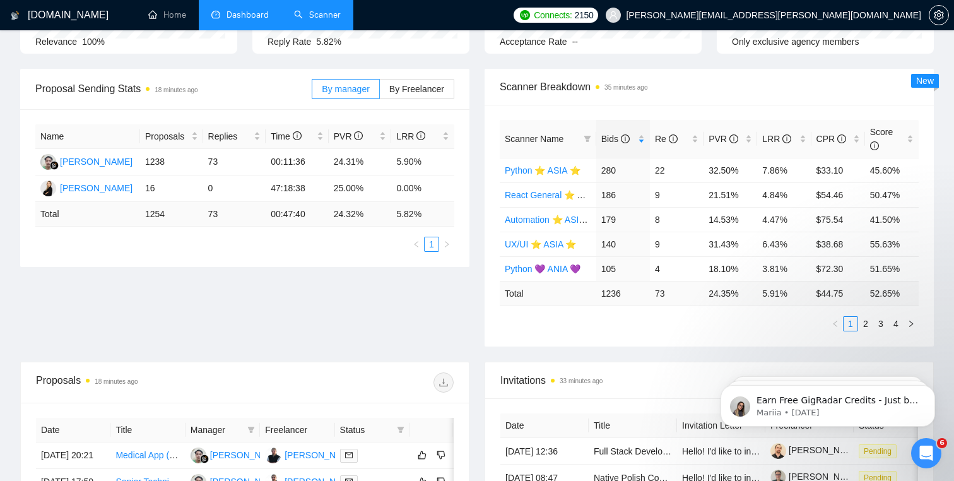
click at [301, 19] on link "Scanner" at bounding box center [317, 14] width 47 height 11
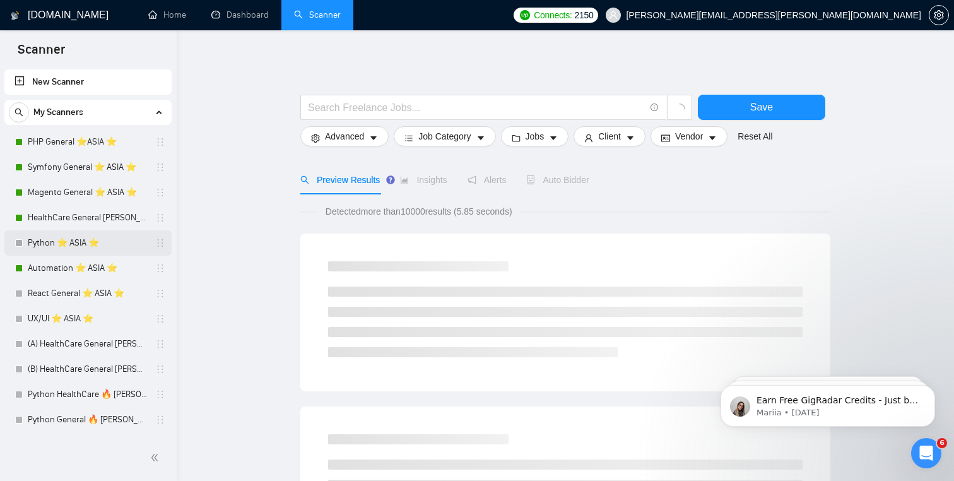
click at [114, 241] on link "Python ⭐️ ASIA ⭐️" at bounding box center [88, 242] width 120 height 25
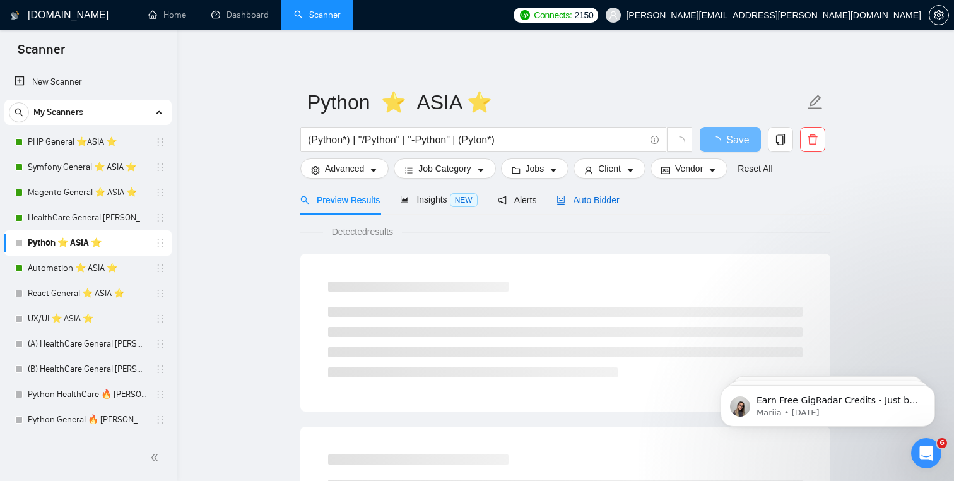
click at [594, 196] on span "Auto Bidder" at bounding box center [587, 200] width 62 height 10
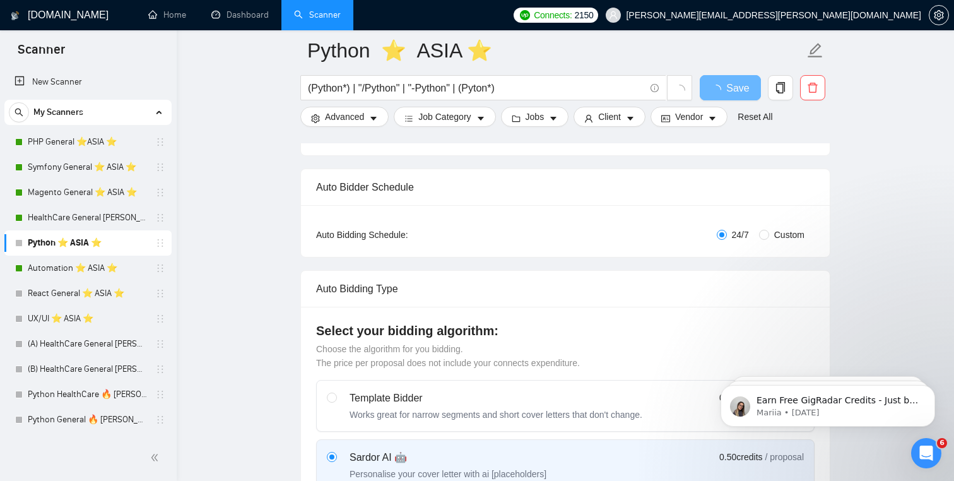
scroll to position [170, 0]
click at [778, 235] on span "Custom" at bounding box center [789, 234] width 40 height 14
click at [769, 235] on input "Custom" at bounding box center [764, 234] width 10 height 10
radio input "true"
radio input "false"
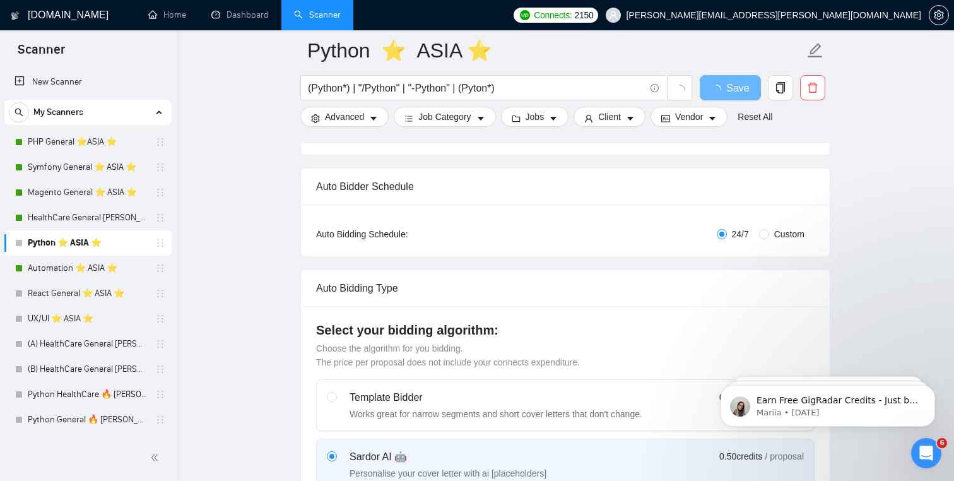
checkbox input "true"
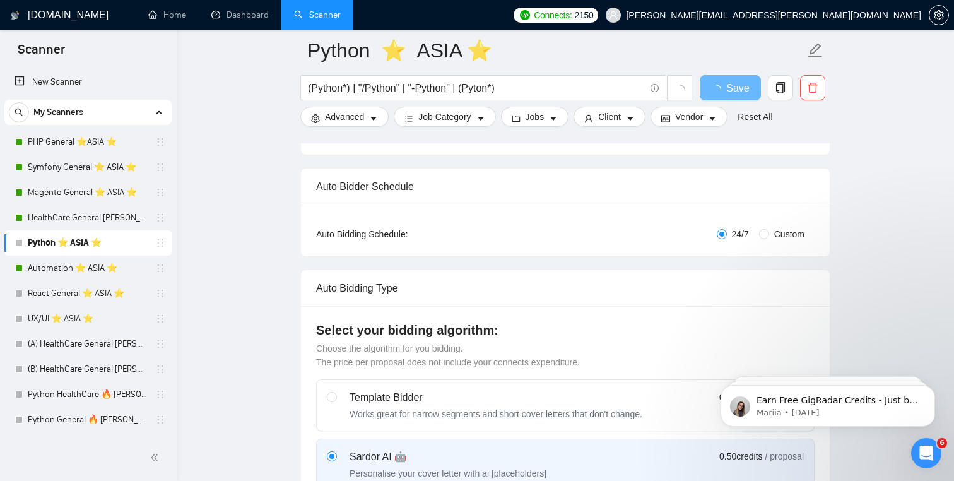
checkbox input "true"
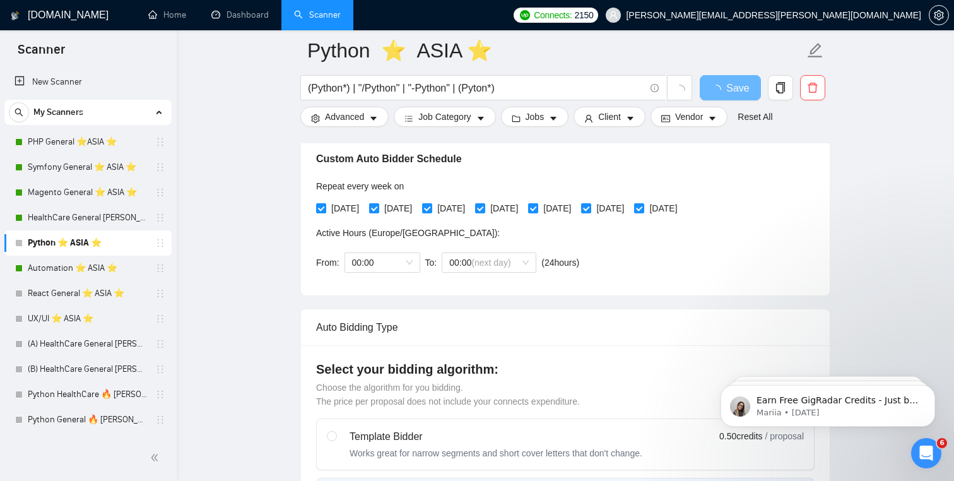
scroll to position [337, 0]
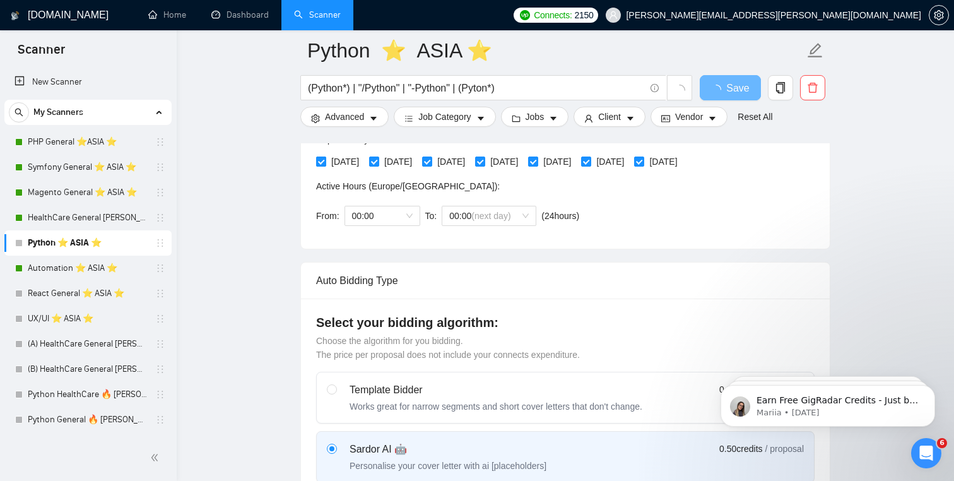
click at [329, 165] on span "[DATE]" at bounding box center [345, 162] width 38 height 14
click at [325, 165] on input "[DATE]" at bounding box center [320, 160] width 9 height 9
checkbox input "false"
click at [453, 165] on span "[DATE]" at bounding box center [451, 162] width 38 height 14
click at [431, 165] on input "[DATE]" at bounding box center [426, 160] width 9 height 9
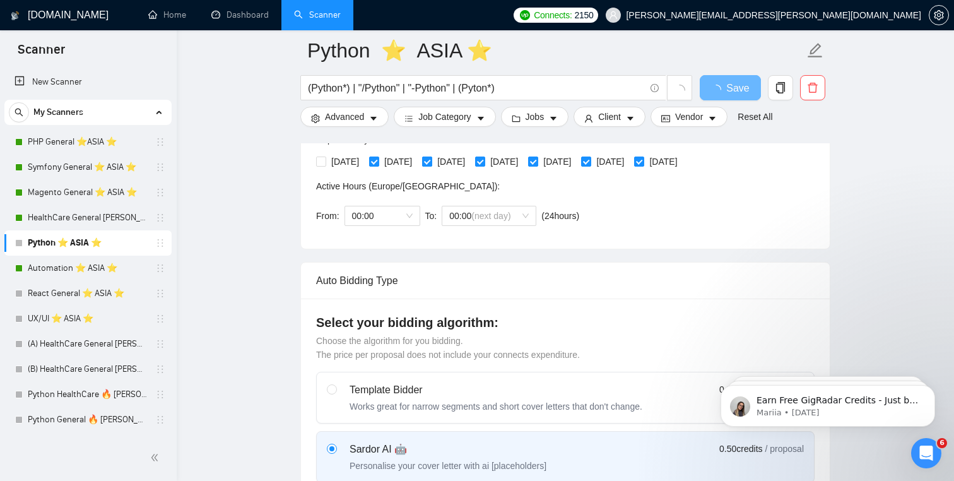
checkbox input "false"
click at [348, 161] on span "[DATE]" at bounding box center [345, 162] width 38 height 14
click at [325, 161] on input "[DATE]" at bounding box center [320, 160] width 9 height 9
checkbox input "true"
click at [404, 161] on span "[DATE]" at bounding box center [398, 162] width 38 height 14
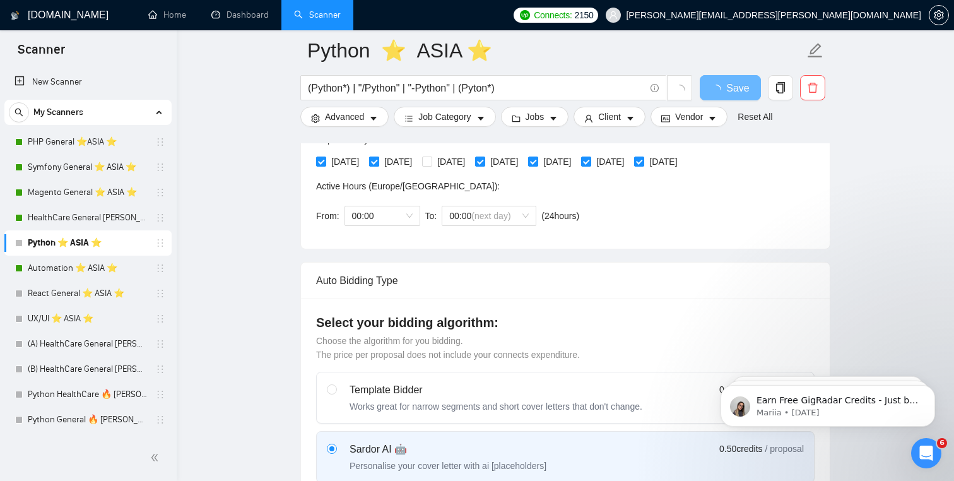
click at [378, 161] on input "[DATE]" at bounding box center [373, 160] width 9 height 9
click at [407, 160] on span "[DATE]" at bounding box center [398, 162] width 38 height 14
click at [378, 160] on input "[DATE]" at bounding box center [373, 160] width 9 height 9
checkbox input "true"
click at [472, 152] on div "[DATE] [DATE] [DATE] [DATE] [DATE] [DATE] [DATE]" at bounding box center [499, 161] width 366 height 20
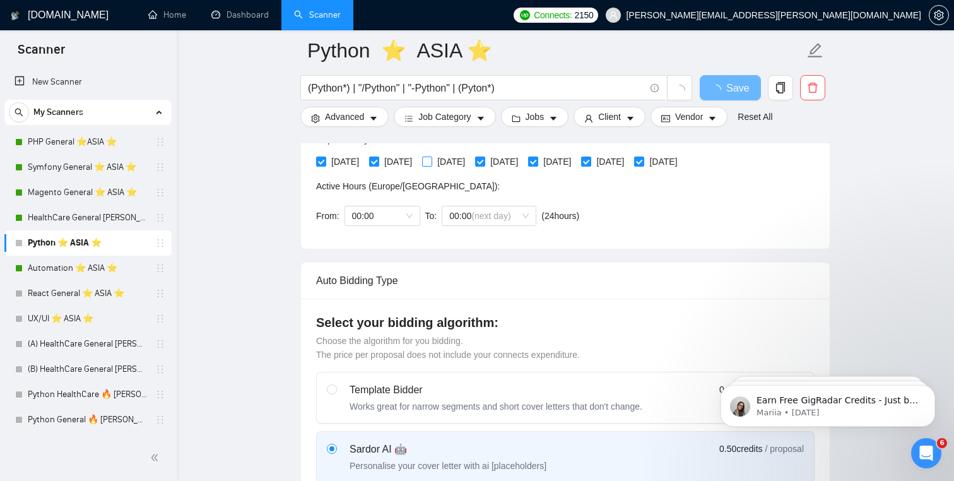
click at [470, 160] on span "[DATE]" at bounding box center [451, 162] width 38 height 14
click at [431, 160] on input "[DATE]" at bounding box center [426, 160] width 9 height 9
checkbox input "true"
click at [521, 160] on span "[DATE]" at bounding box center [504, 162] width 38 height 14
click at [484, 160] on input "[DATE]" at bounding box center [479, 160] width 9 height 9
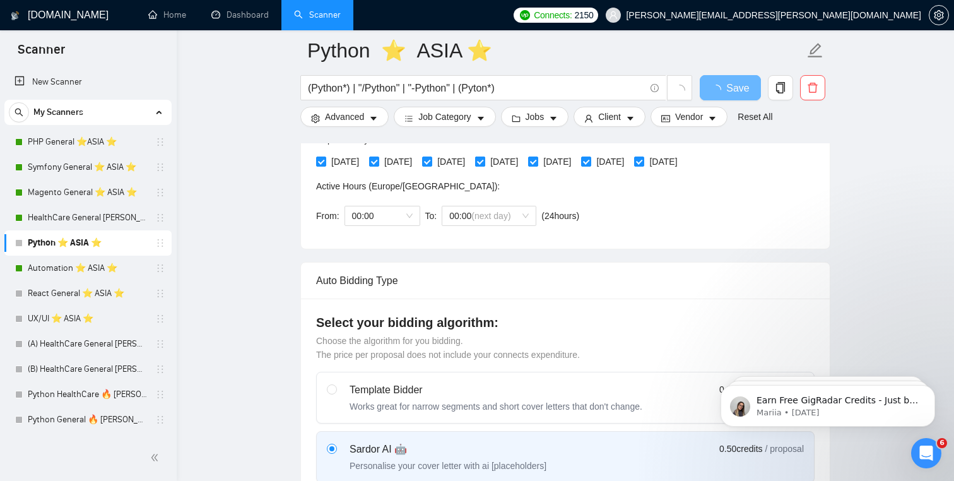
checkbox input "false"
click at [397, 160] on span "[DATE]" at bounding box center [398, 162] width 38 height 14
click at [378, 160] on input "[DATE]" at bounding box center [373, 160] width 9 height 9
checkbox input "false"
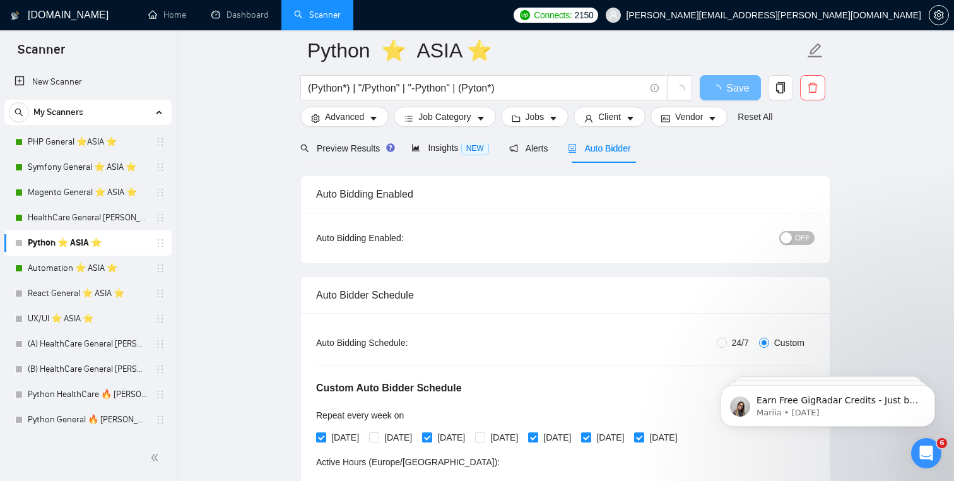
scroll to position [54, 0]
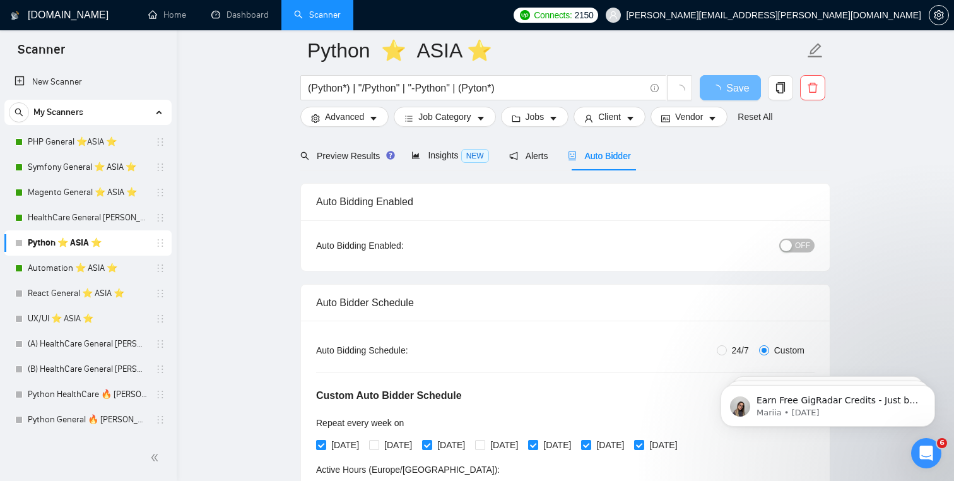
click at [809, 248] on span "OFF" at bounding box center [802, 245] width 15 height 14
click at [733, 93] on span "Save" at bounding box center [729, 88] width 23 height 16
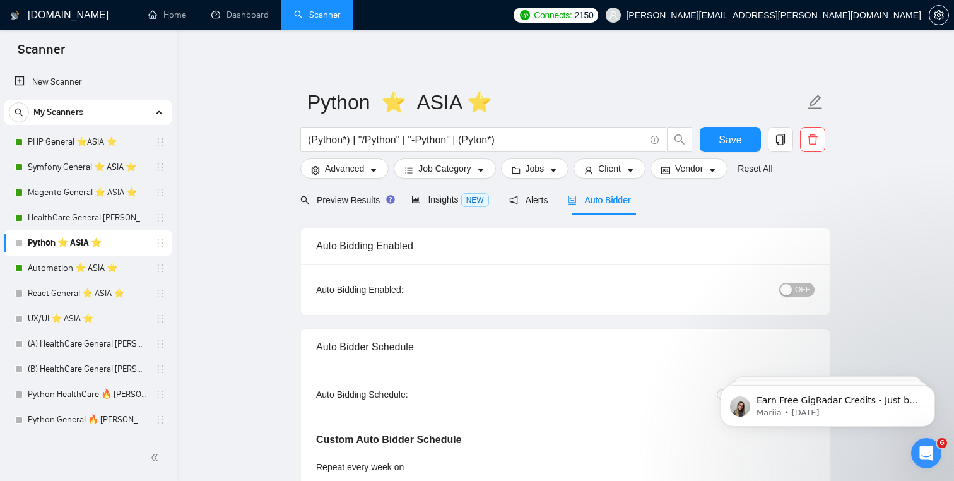
scroll to position [0, 0]
click at [352, 199] on span "Preview Results" at bounding box center [345, 200] width 91 height 10
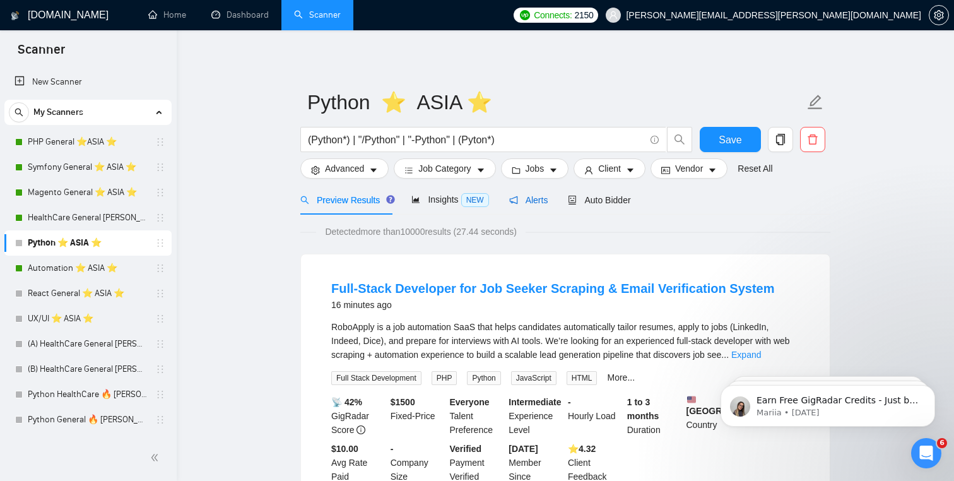
click at [548, 197] on span "Alerts" at bounding box center [528, 200] width 39 height 10
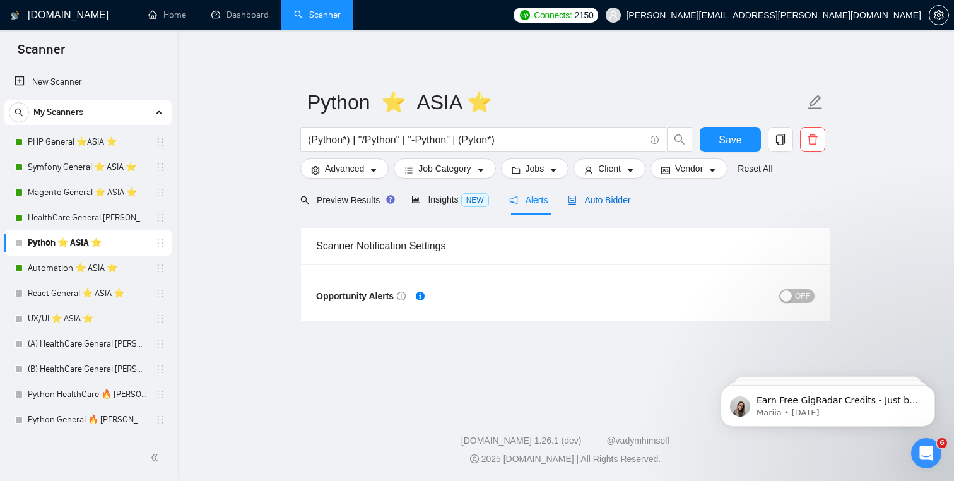
click at [592, 204] on span "Auto Bidder" at bounding box center [599, 200] width 62 height 10
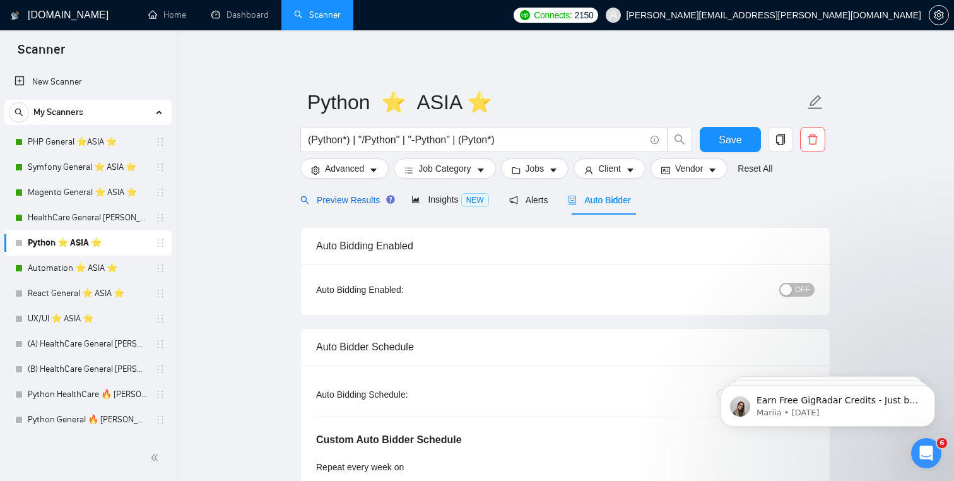
click at [335, 197] on span "Preview Results" at bounding box center [345, 200] width 91 height 10
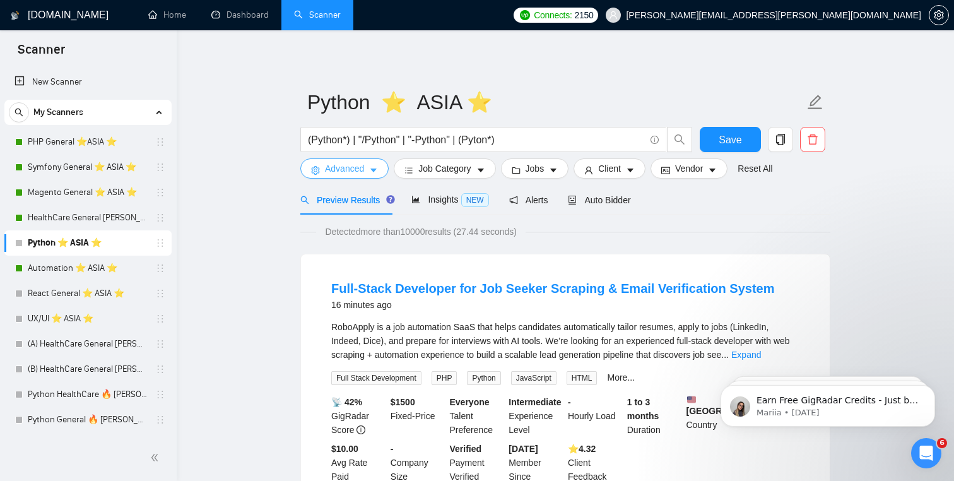
click at [378, 164] on button "Advanced" at bounding box center [344, 168] width 88 height 20
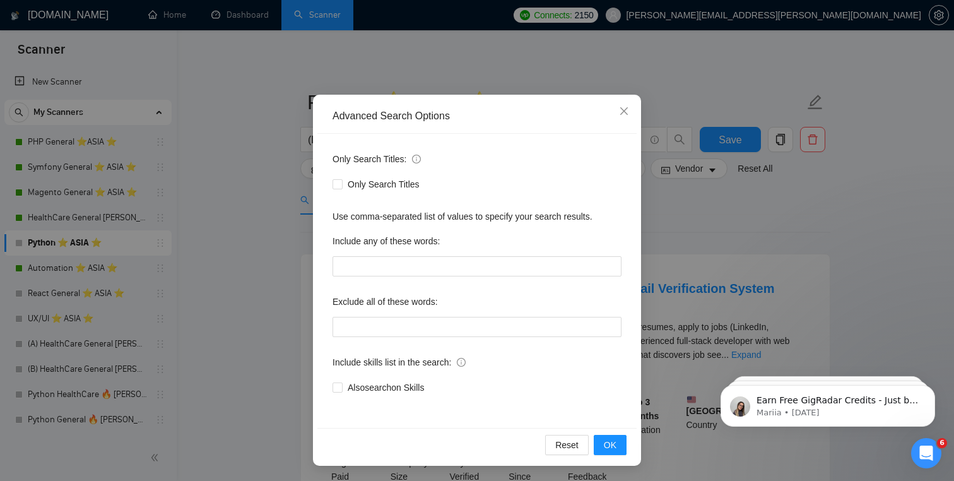
scroll to position [44, 0]
click at [433, 270] on input "text" at bounding box center [476, 266] width 289 height 20
click at [624, 105] on span "Close" at bounding box center [624, 112] width 34 height 34
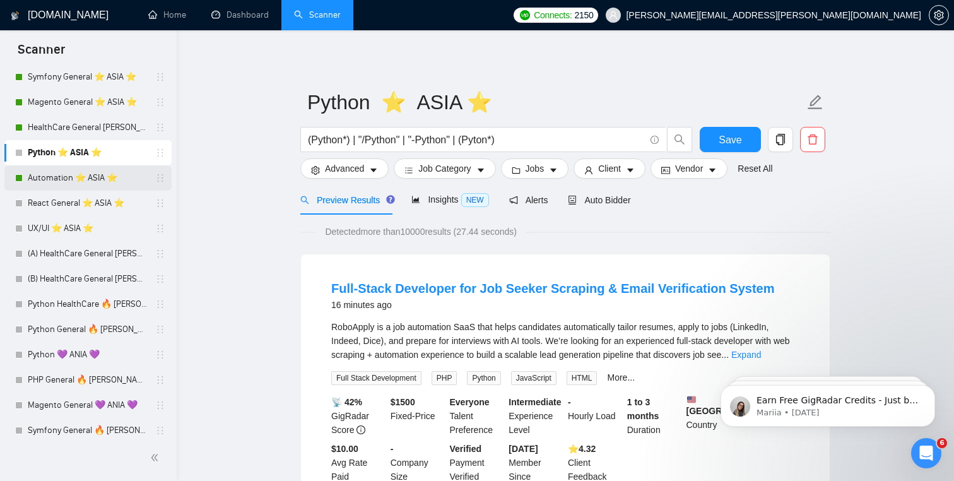
scroll to position [92, 0]
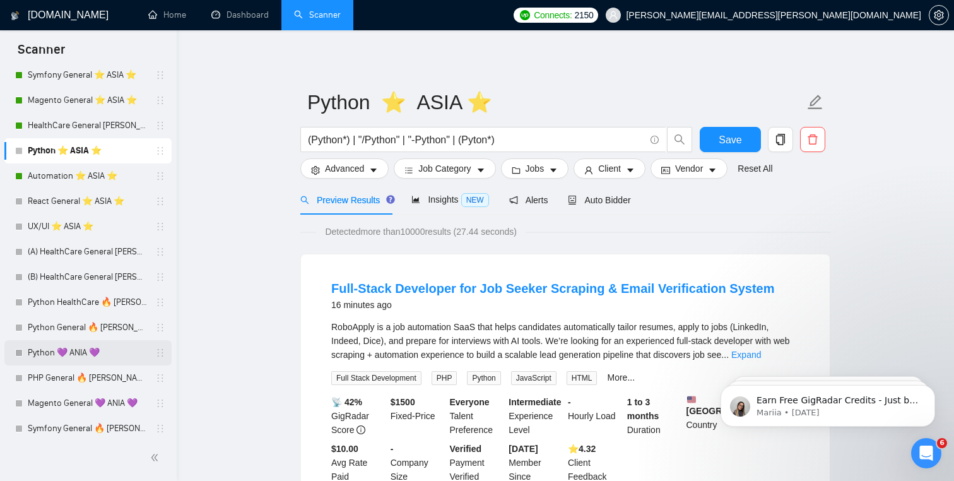
click at [99, 356] on link "Python 💜 ANIA 💜" at bounding box center [88, 352] width 120 height 25
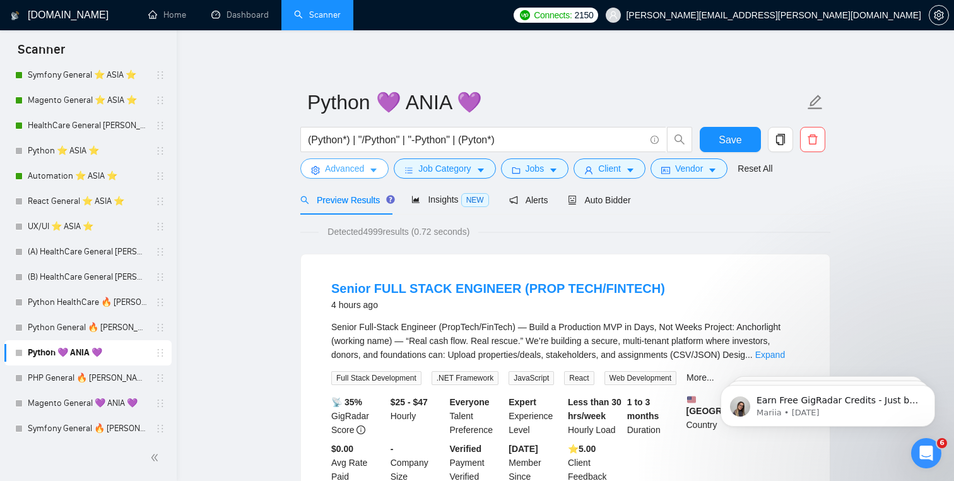
click at [363, 177] on button "Advanced" at bounding box center [344, 168] width 88 height 20
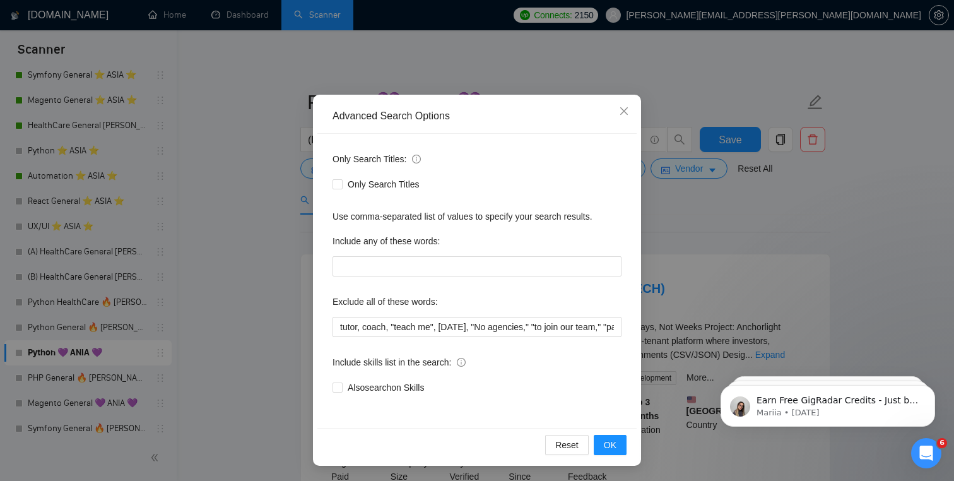
scroll to position [44, 0]
drag, startPoint x: 332, startPoint y: 327, endPoint x: 663, endPoint y: 329, distance: 330.5
click at [663, 329] on div "Advanced Search Options Only Search Titles: Only Search Titles Use comma-separa…" at bounding box center [477, 240] width 954 height 481
click at [619, 452] on button "OK" at bounding box center [609, 445] width 33 height 20
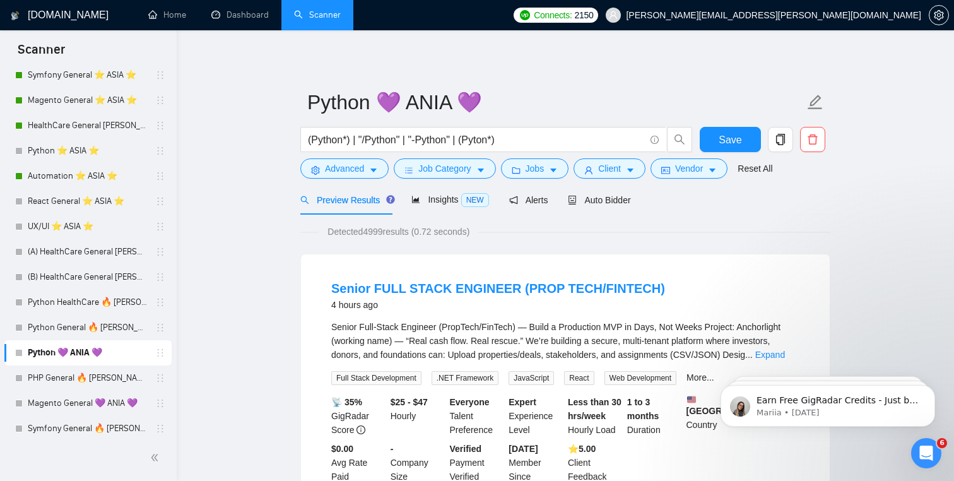
scroll to position [0, 0]
click at [98, 143] on link "Python ⭐️ ASIA ⭐️" at bounding box center [88, 150] width 120 height 25
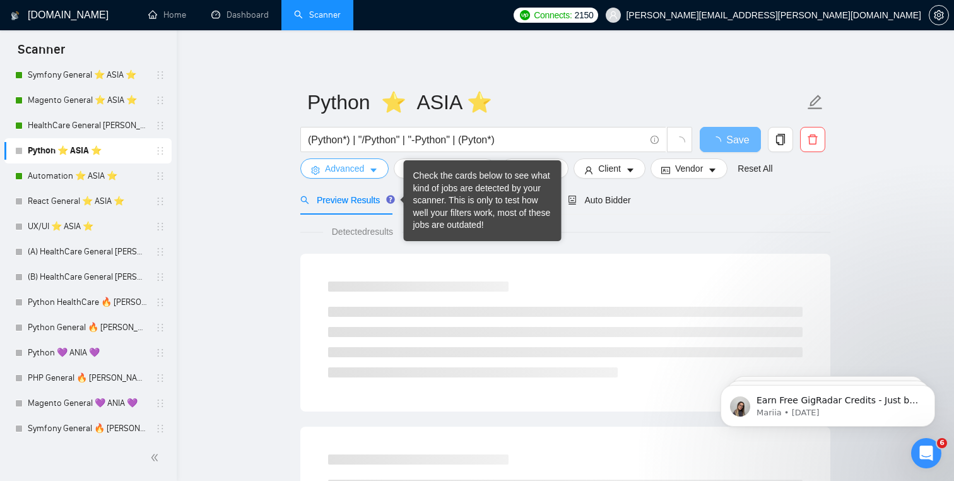
click at [374, 167] on icon "caret-down" at bounding box center [373, 170] width 9 height 9
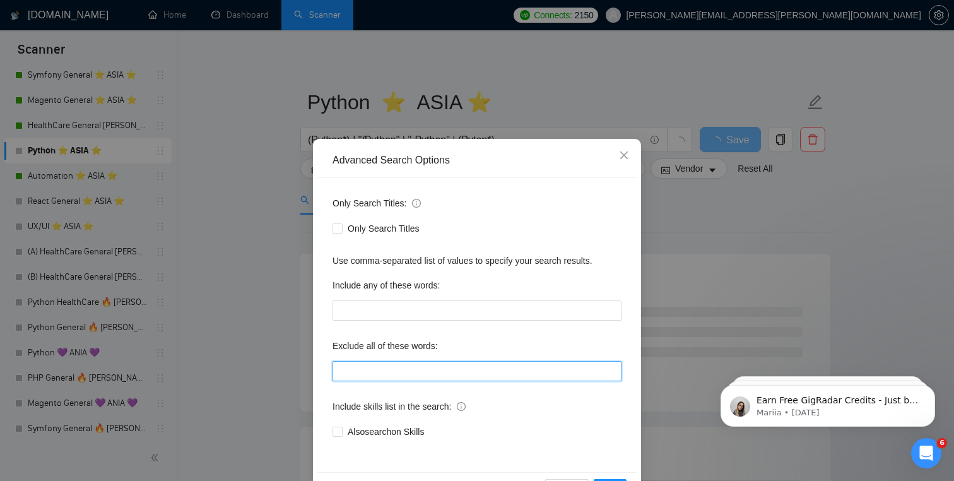
click at [452, 378] on input "text" at bounding box center [476, 371] width 289 height 20
paste input "tutor, coach, "teach me", [DATE], "No agencies," "to join our team," "part of a…"
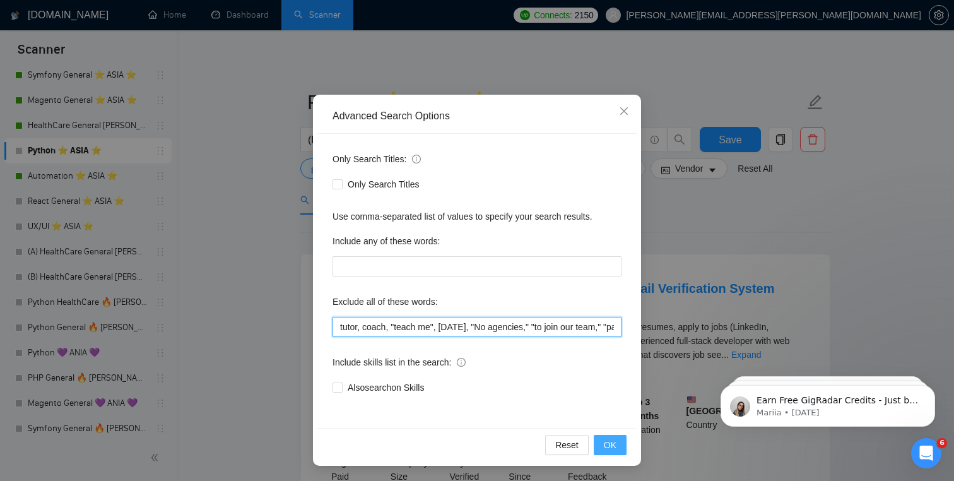
scroll to position [44, 0]
type input "tutor, coach, "teach me", [DATE], "No agencies," "to join our team," "part of a…"
click at [616, 437] on button "OK" at bounding box center [609, 445] width 33 height 20
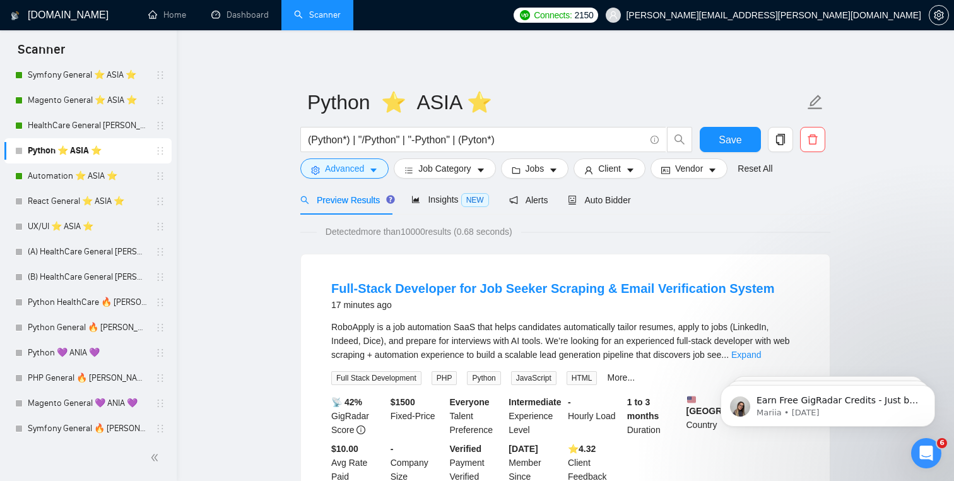
scroll to position [0, 0]
click at [740, 136] on span "Save" at bounding box center [729, 140] width 23 height 16
click at [614, 202] on span "Auto Bidder" at bounding box center [599, 200] width 62 height 10
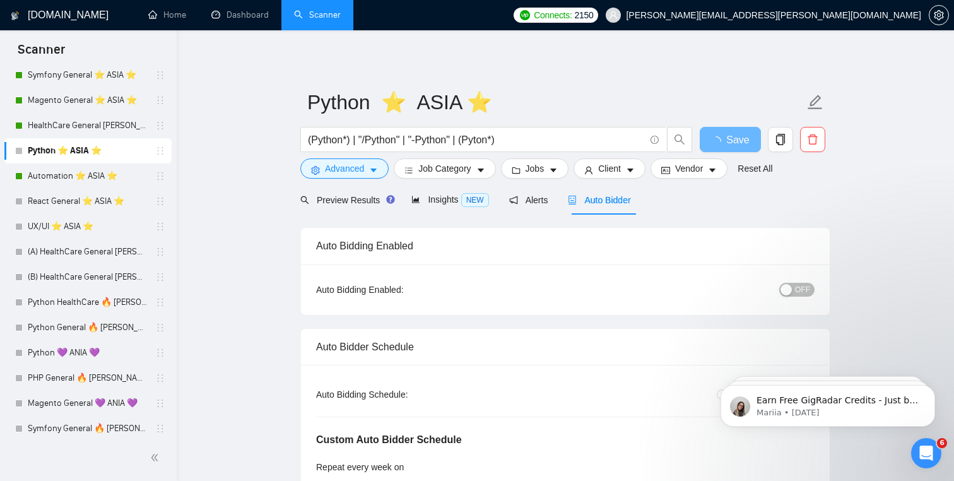
click at [801, 291] on span "OFF" at bounding box center [802, 290] width 15 height 14
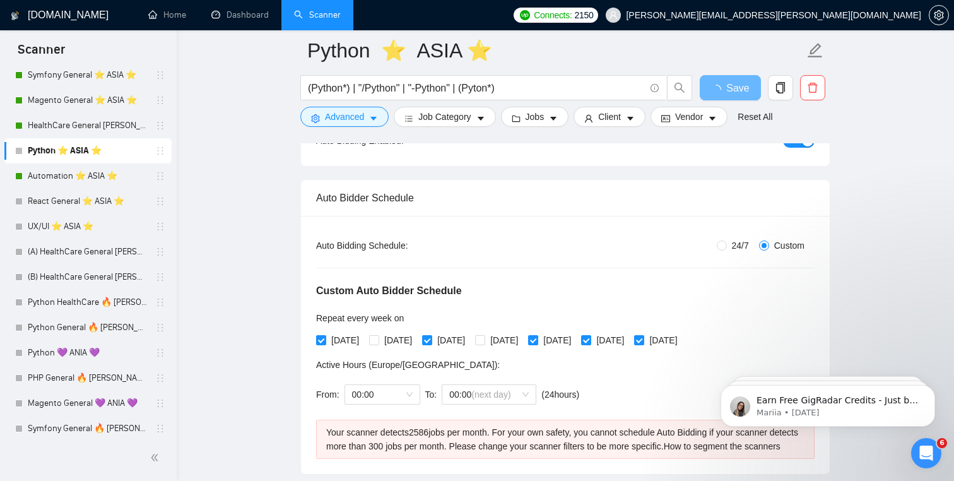
scroll to position [165, 0]
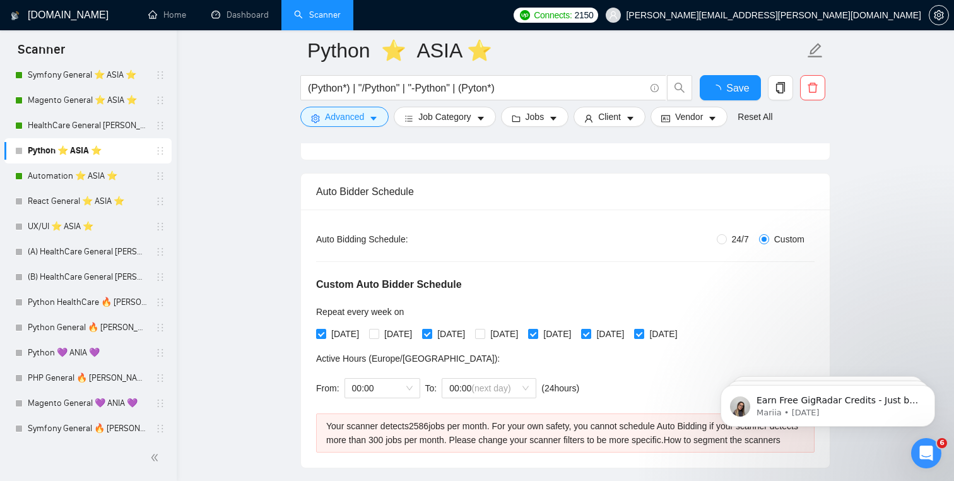
click at [407, 343] on div "[DATE] [DATE] [DATE] [DATE] [DATE] [DATE] [DATE]" at bounding box center [499, 334] width 366 height 20
click at [395, 333] on span "[DATE]" at bounding box center [398, 334] width 38 height 14
click at [378, 333] on input "[DATE]" at bounding box center [373, 333] width 9 height 9
checkbox input "true"
click at [501, 340] on div "[DATE] [DATE] [DATE] [DATE] [DATE] [DATE] [DATE]" at bounding box center [499, 334] width 366 height 14
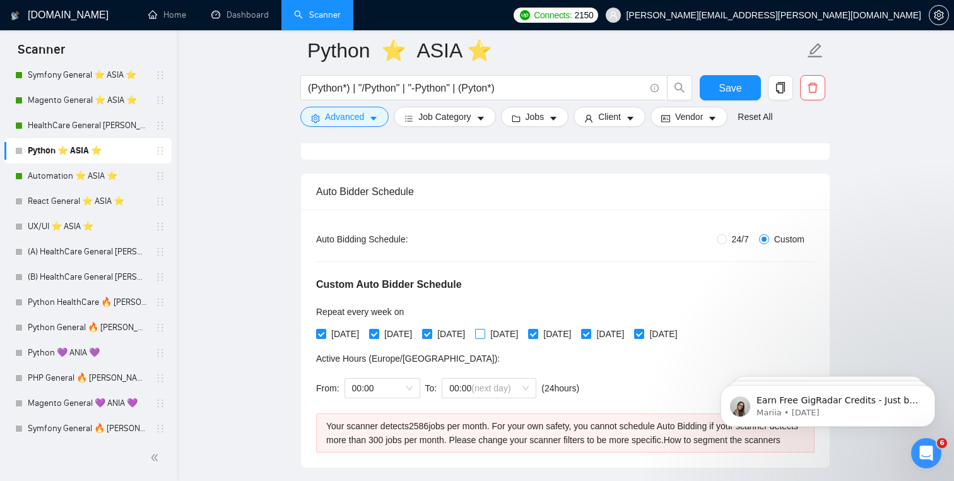
click at [517, 333] on span "[DATE]" at bounding box center [504, 334] width 38 height 14
click at [484, 333] on input "[DATE]" at bounding box center [479, 333] width 9 height 9
checkbox input "true"
click at [737, 86] on span "Save" at bounding box center [729, 88] width 23 height 16
click at [716, 239] on input "24/7" at bounding box center [721, 239] width 10 height 10
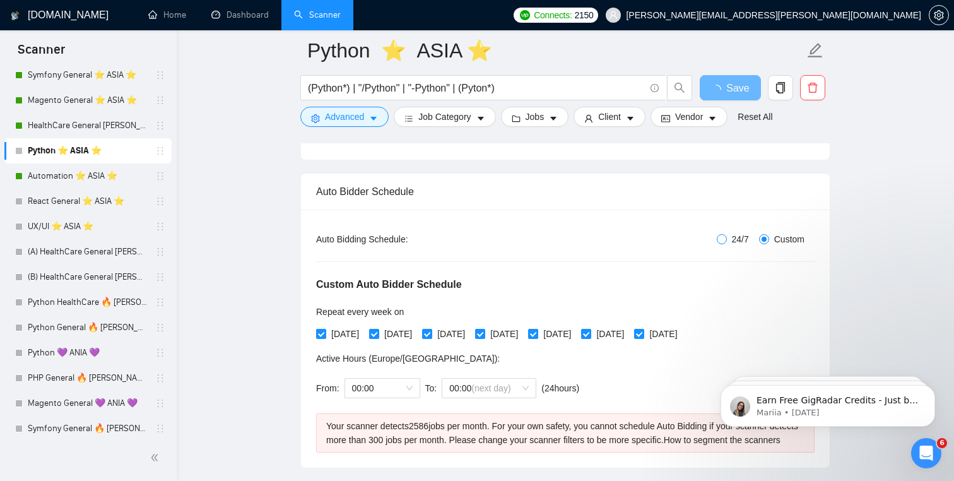
radio input "true"
radio input "false"
click at [730, 235] on span "24/7" at bounding box center [740, 239] width 27 height 14
click at [727, 235] on input "24/7" at bounding box center [721, 239] width 10 height 10
radio input "true"
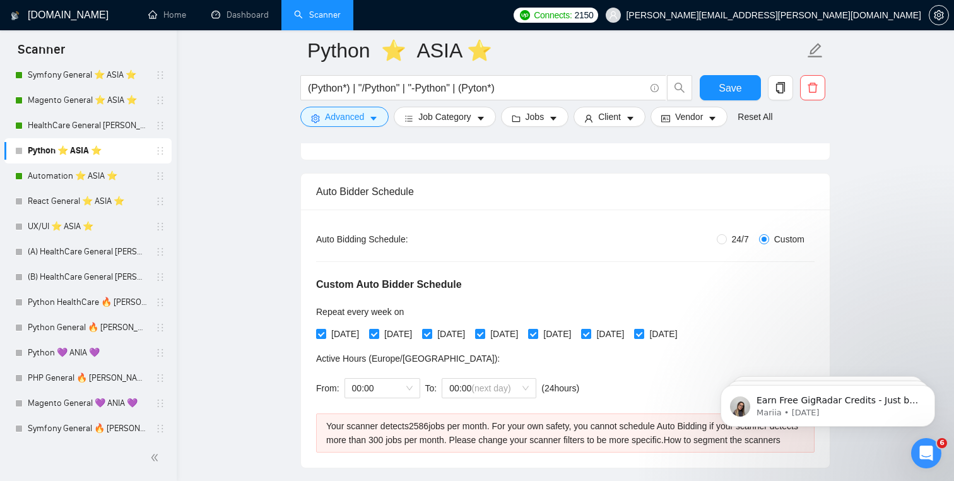
radio input "false"
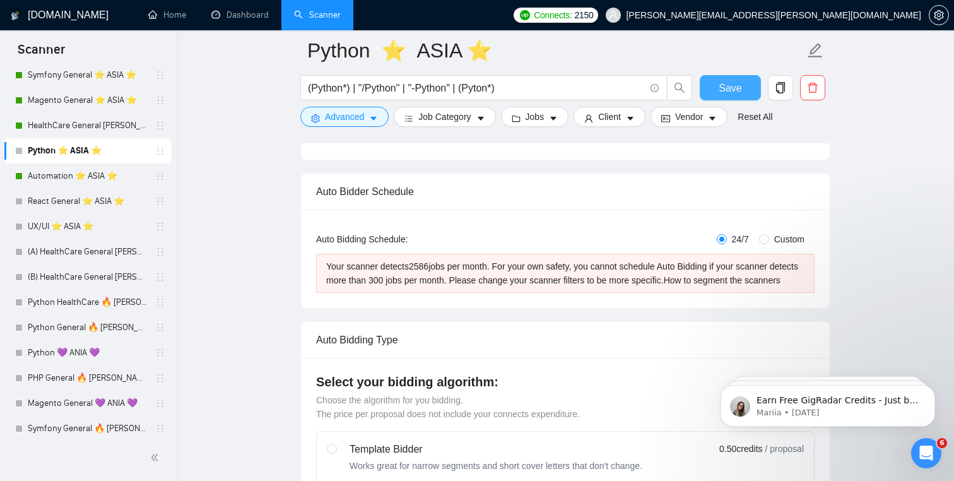
click at [727, 90] on span "Save" at bounding box center [729, 88] width 23 height 16
click at [727, 90] on span "Save" at bounding box center [737, 88] width 23 height 16
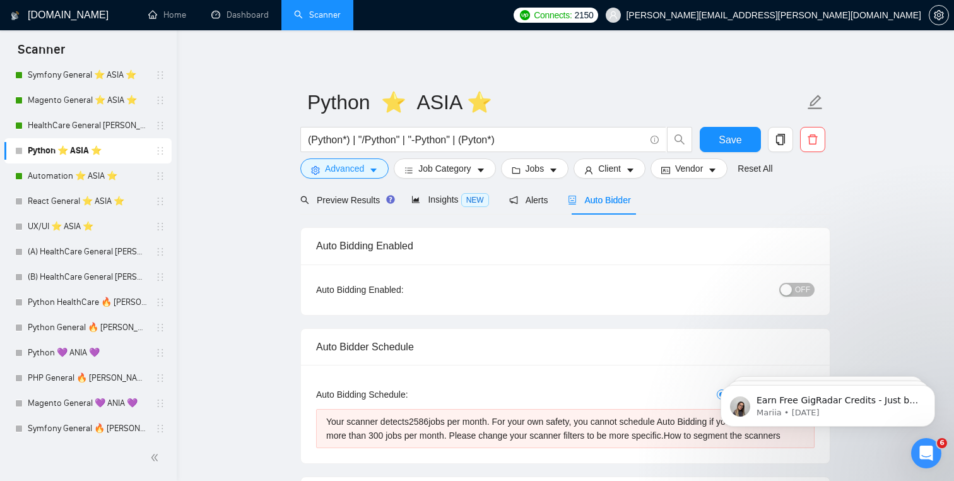
scroll to position [0, 0]
click at [356, 167] on span "Advanced" at bounding box center [344, 168] width 39 height 14
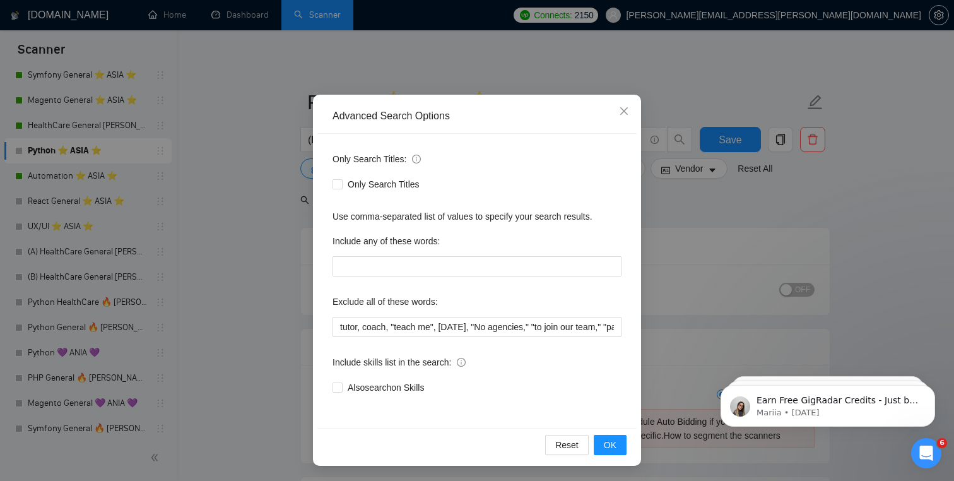
scroll to position [44, 0]
click at [626, 102] on span "Close" at bounding box center [624, 112] width 34 height 34
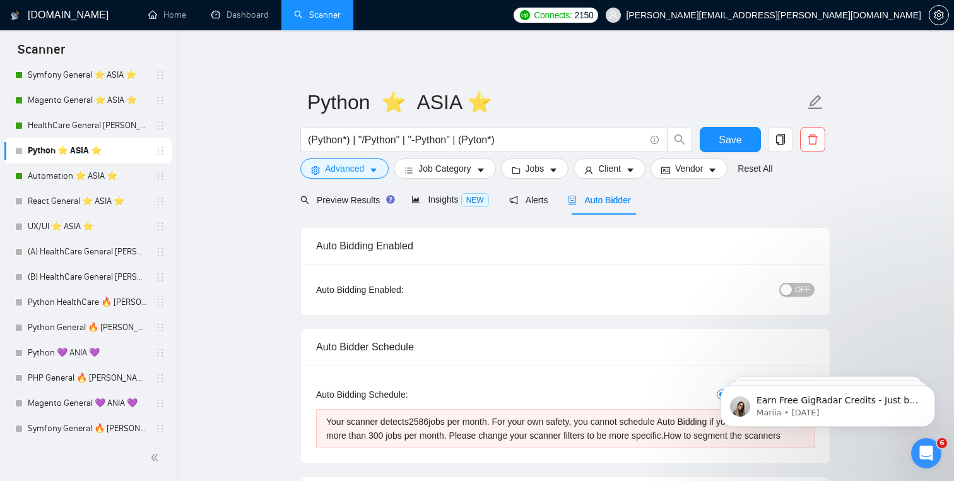
scroll to position [0, 0]
click at [73, 361] on link "Python 💜 ANIA 💜" at bounding box center [88, 352] width 120 height 25
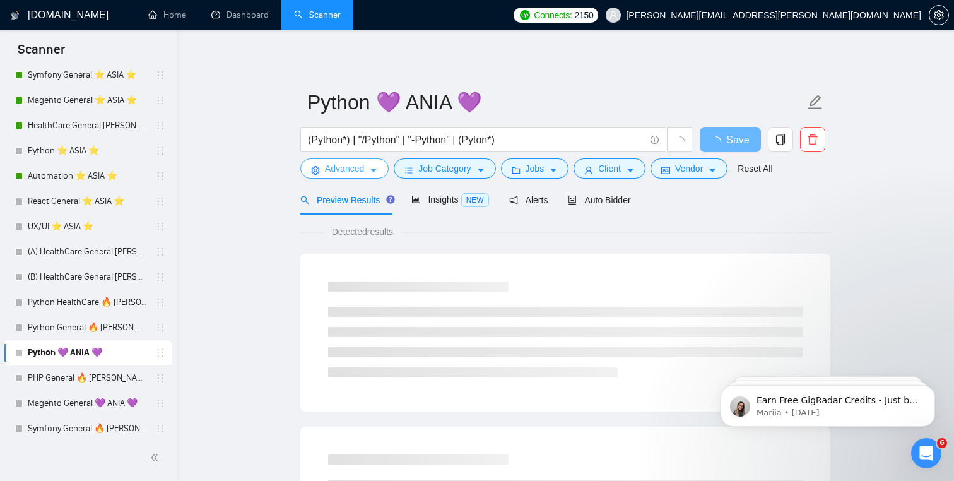
click at [332, 166] on span "Advanced" at bounding box center [344, 168] width 39 height 14
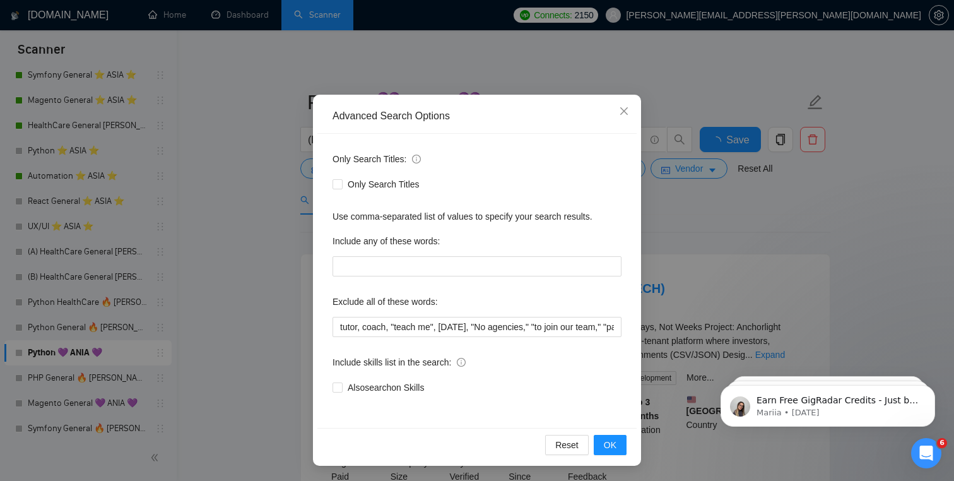
scroll to position [44, 0]
click at [621, 106] on span "Close" at bounding box center [624, 112] width 34 height 34
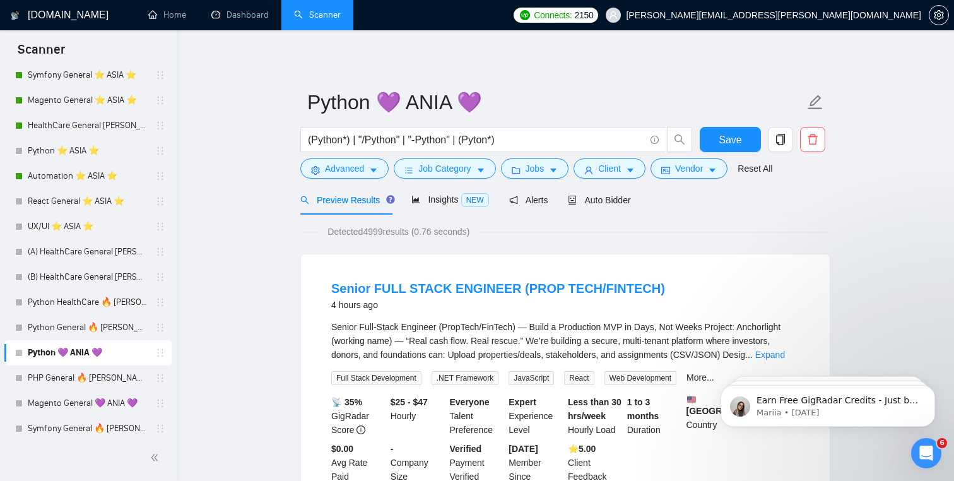
scroll to position [0, 0]
click at [453, 165] on span "Job Category" at bounding box center [444, 168] width 52 height 14
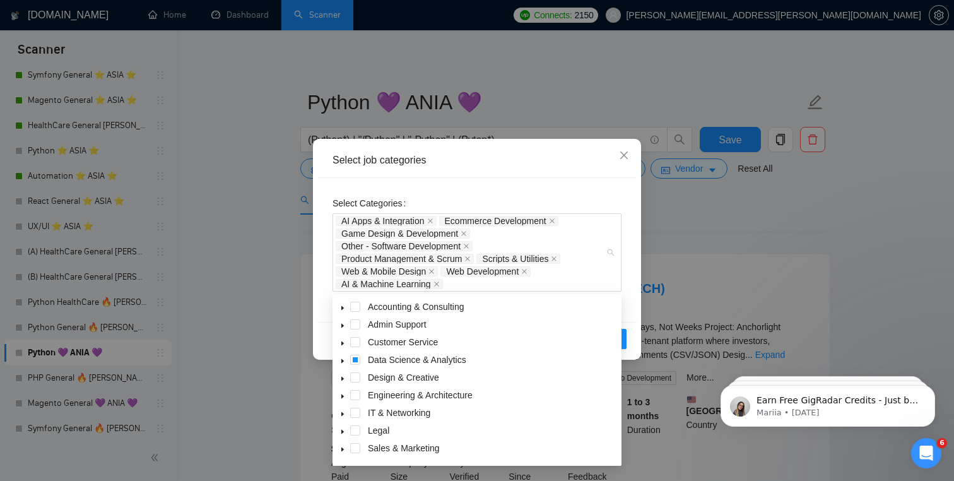
drag, startPoint x: 465, startPoint y: 291, endPoint x: 329, endPoint y: 198, distance: 164.8
click at [329, 198] on div "Select Categories AI Apps & Integration Ecommerce Development Game Design & Dev…" at bounding box center [476, 250] width 319 height 144
click at [583, 246] on div "AI Apps & Integration Ecommerce Development Game Design & Development Other - S…" at bounding box center [471, 252] width 270 height 76
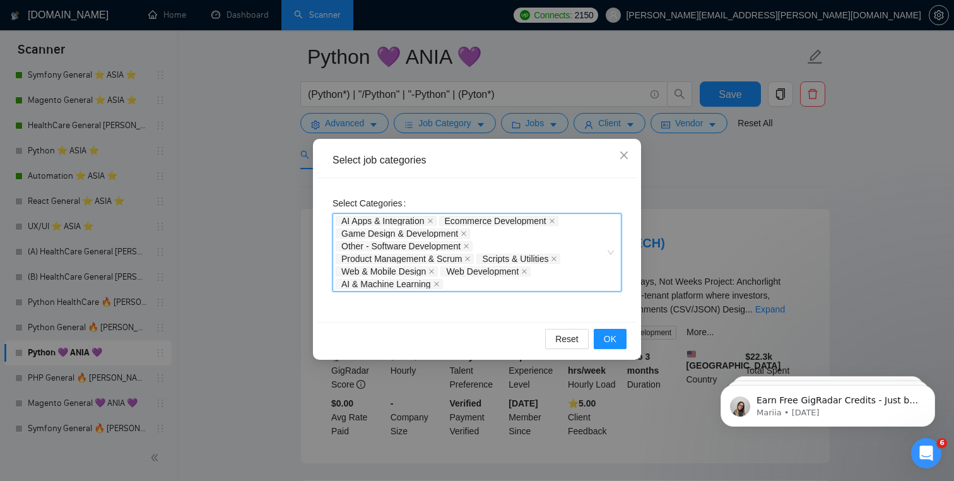
scroll to position [49, 0]
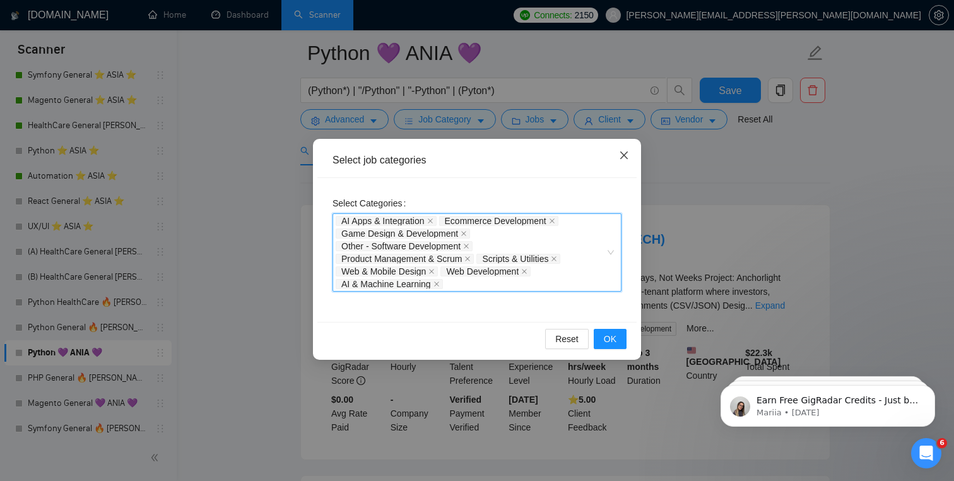
click at [622, 163] on span "Close" at bounding box center [624, 156] width 34 height 34
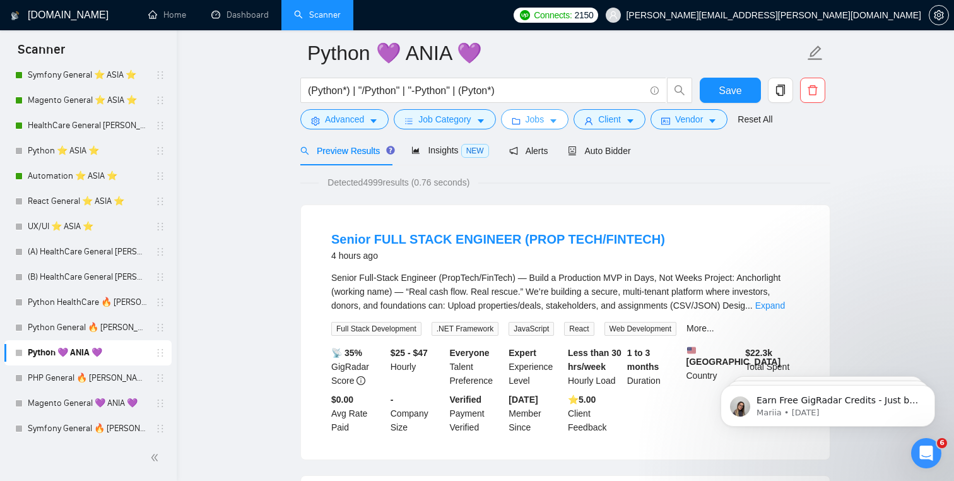
click at [539, 125] on span "Jobs" at bounding box center [534, 119] width 19 height 14
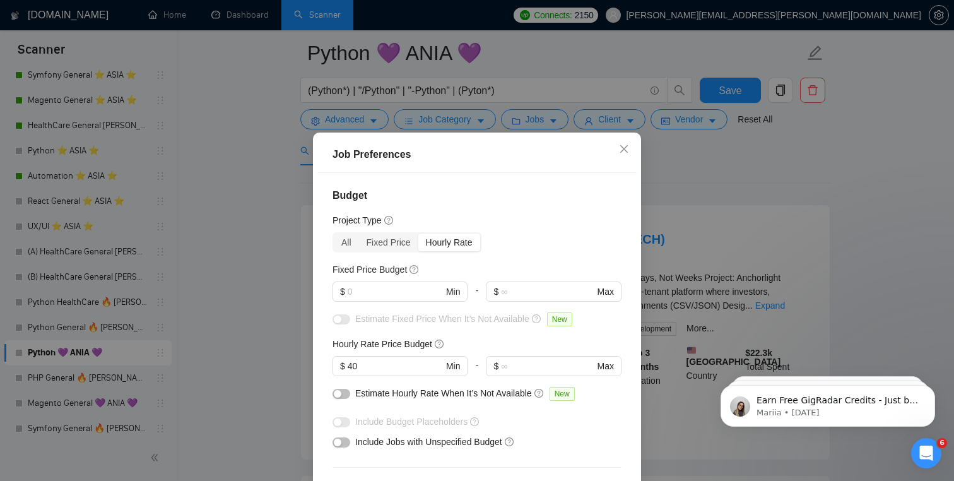
click at [665, 165] on div "Job Preferences Budget Project Type All Fixed Price Hourly Rate Fixed Price Bud…" at bounding box center [477, 240] width 954 height 481
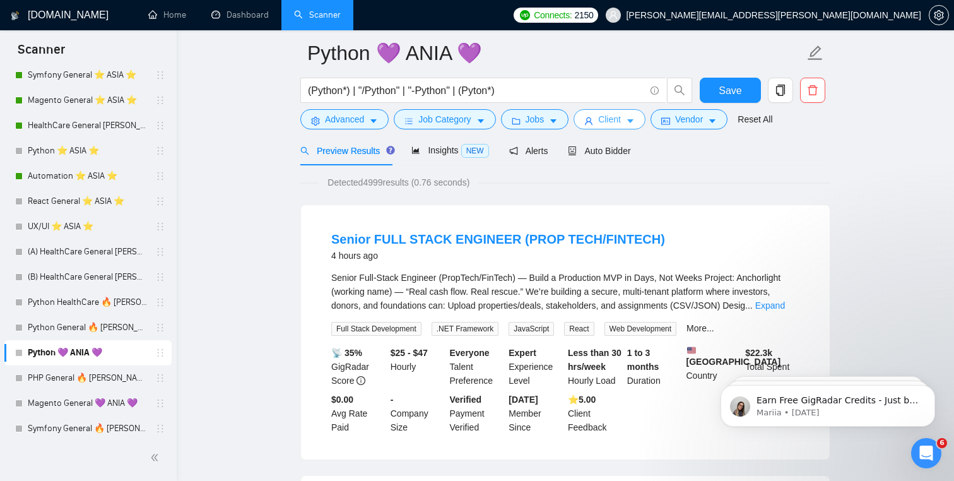
click at [640, 127] on button "Client" at bounding box center [609, 119] width 72 height 20
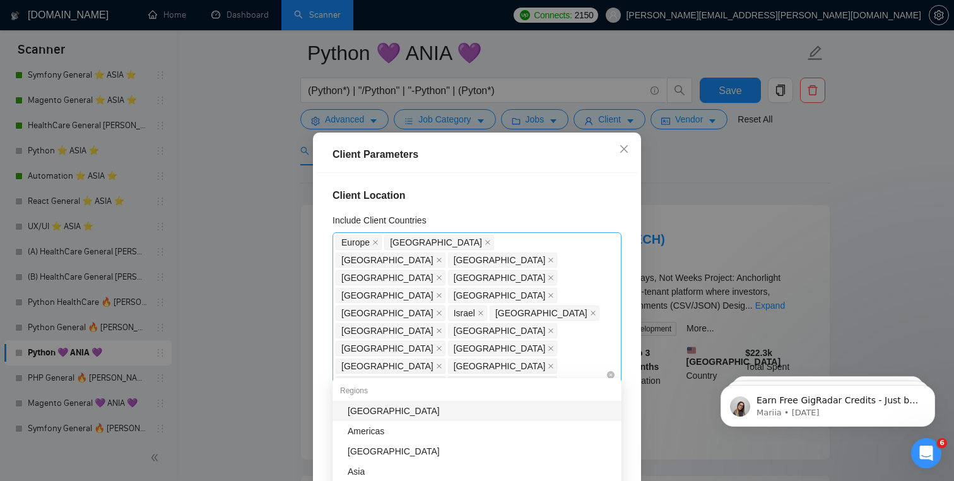
drag, startPoint x: 598, startPoint y: 370, endPoint x: 490, endPoint y: 288, distance: 135.1
click at [490, 288] on div "[GEOGRAPHIC_DATA] [GEOGRAPHIC_DATA] [GEOGRAPHIC_DATA] [GEOGRAPHIC_DATA] [GEOGRA…" at bounding box center [471, 374] width 270 height 283
click at [725, 226] on div "Client Parameters Client Location Include Client Countries [GEOGRAPHIC_DATA] [G…" at bounding box center [477, 240] width 954 height 481
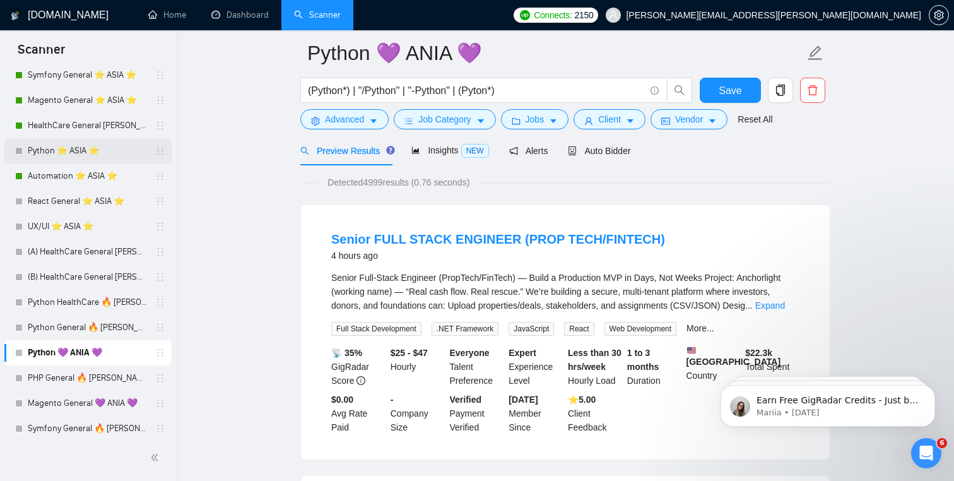
click at [82, 149] on link "Python ⭐️ ASIA ⭐️" at bounding box center [88, 150] width 120 height 25
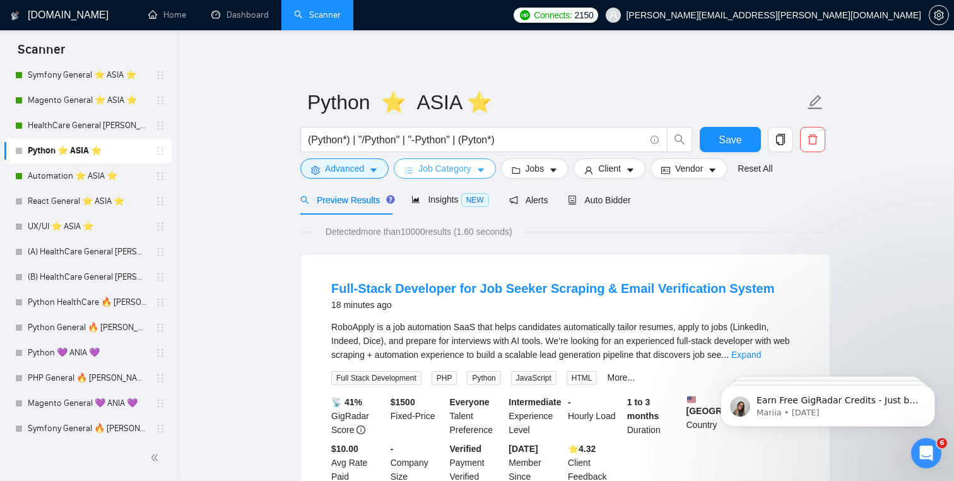
click at [457, 176] on button "Job Category" at bounding box center [445, 168] width 102 height 20
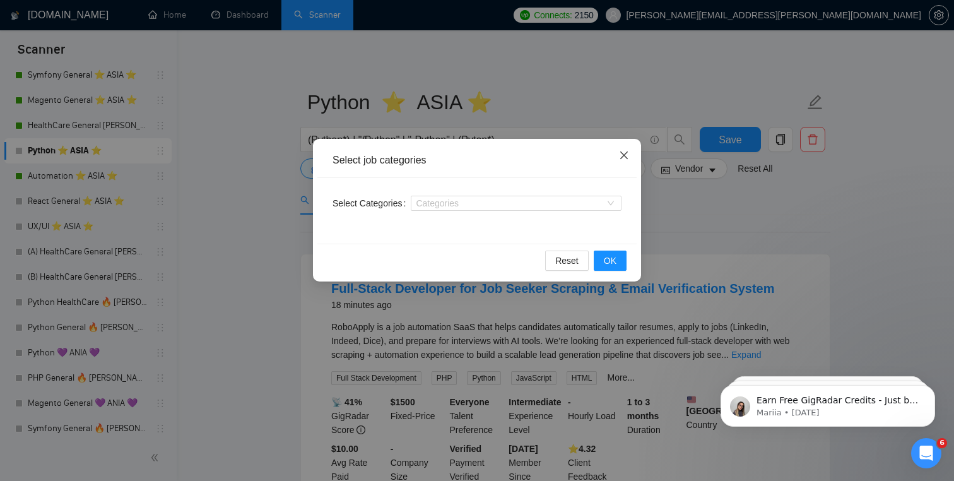
click at [629, 162] on span "Close" at bounding box center [624, 156] width 34 height 34
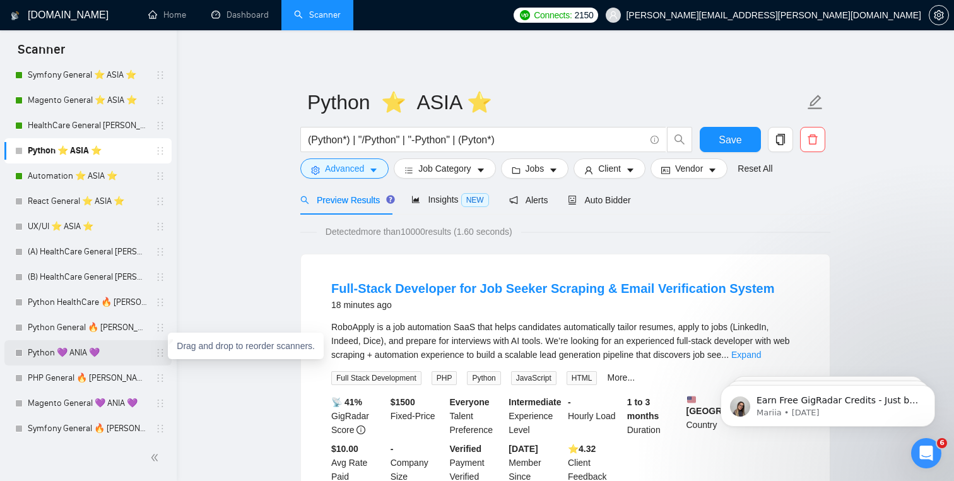
click at [158, 354] on icon "holder" at bounding box center [160, 353] width 10 height 10
click at [96, 353] on link "Python 💜 ANIA 💜" at bounding box center [88, 352] width 120 height 25
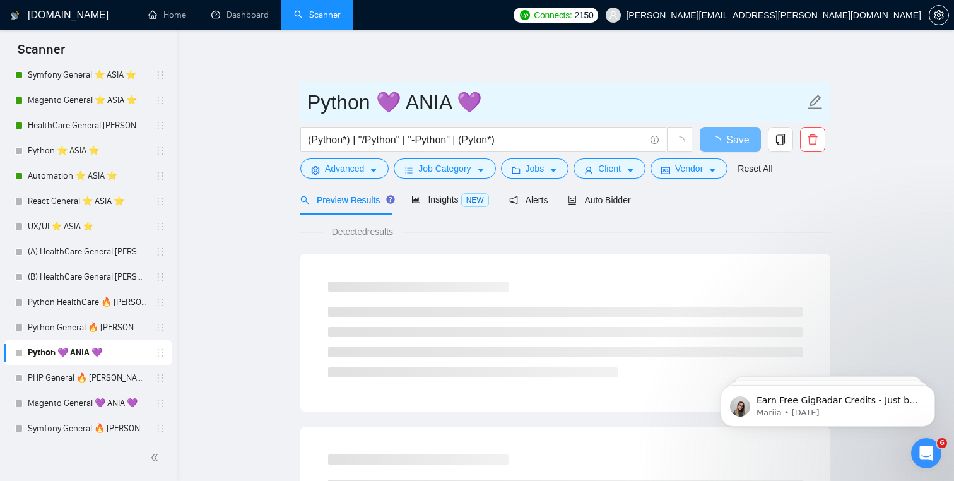
click at [814, 100] on icon "edit" at bounding box center [815, 102] width 15 height 15
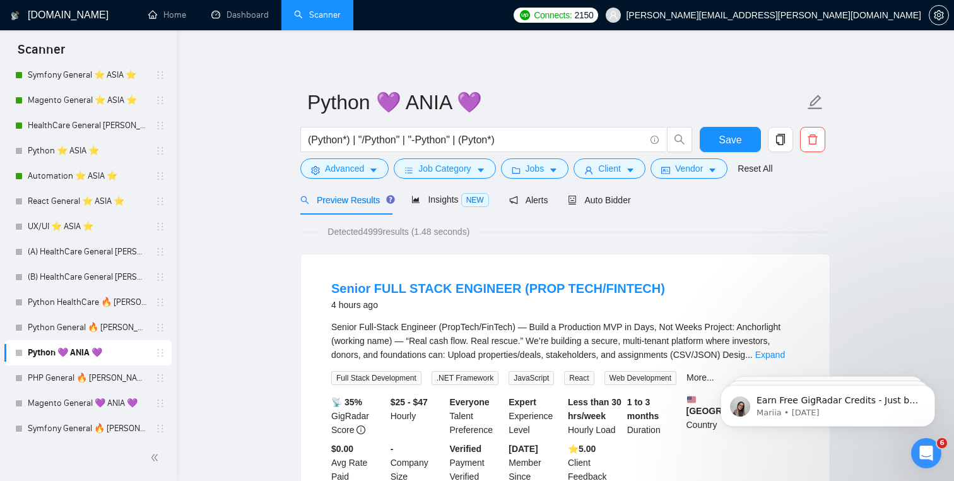
click at [795, 187] on div "Preview Results Insights NEW Alerts Auto Bidder" at bounding box center [565, 200] width 530 height 30
click at [155, 351] on icon "holder" at bounding box center [160, 353] width 10 height 10
click at [156, 356] on icon "holder" at bounding box center [160, 353] width 10 height 10
click at [780, 139] on icon "copy" at bounding box center [779, 139] width 11 height 11
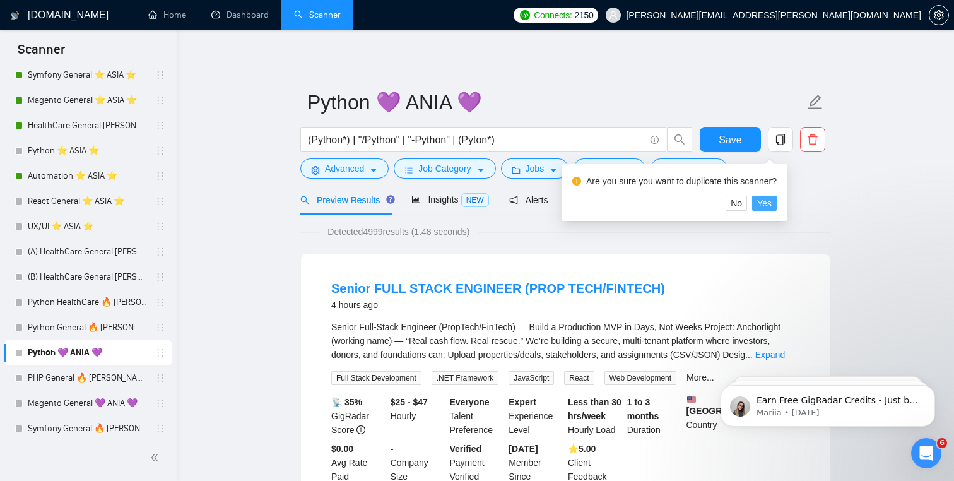
click at [771, 203] on span "Yes" at bounding box center [764, 203] width 15 height 14
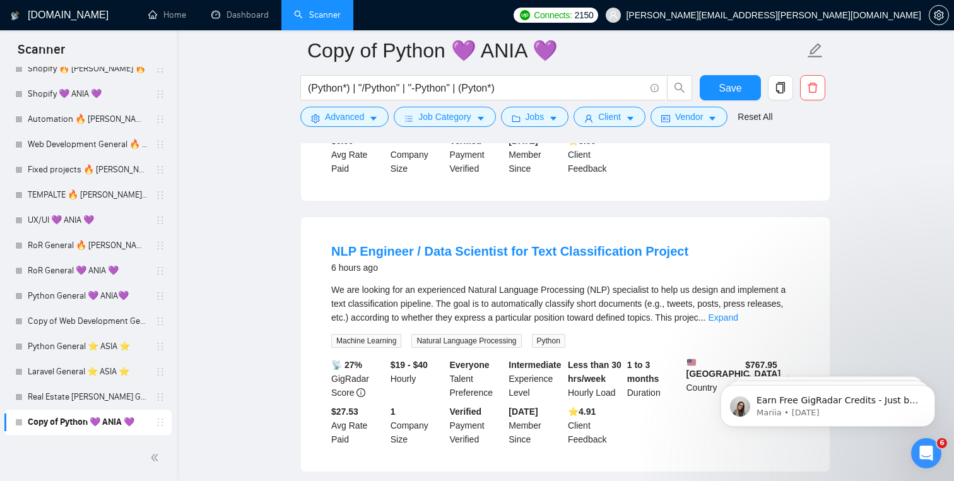
scroll to position [356, 0]
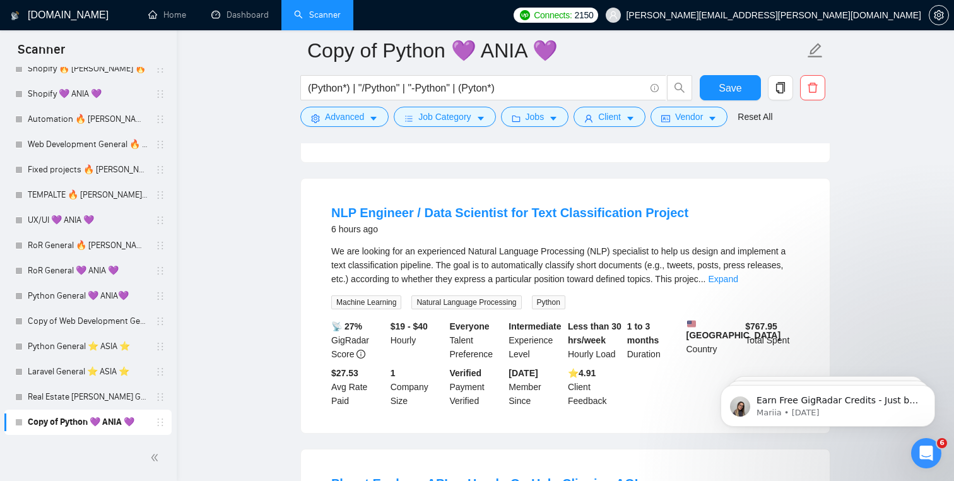
click at [83, 414] on link "Copy of Python 💜 ANIA 💜" at bounding box center [88, 421] width 120 height 25
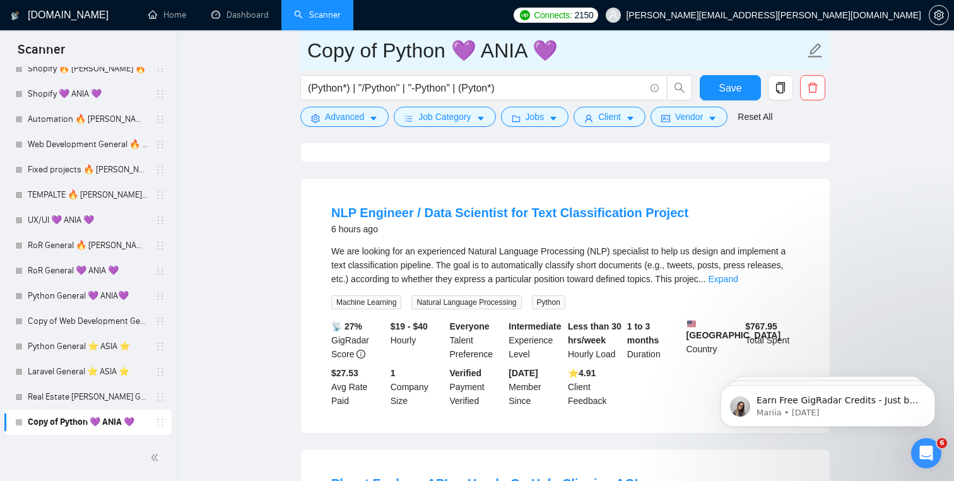
click at [470, 44] on input "Copy of Python 💜 ANIA 💜" at bounding box center [555, 51] width 497 height 32
drag, startPoint x: 382, startPoint y: 54, endPoint x: 220, endPoint y: 53, distance: 162.1
drag, startPoint x: 431, startPoint y: 47, endPoint x: 410, endPoint y: 47, distance: 21.4
click at [409, 48] on input "Python 💜 ANIA 💜" at bounding box center [555, 51] width 497 height 32
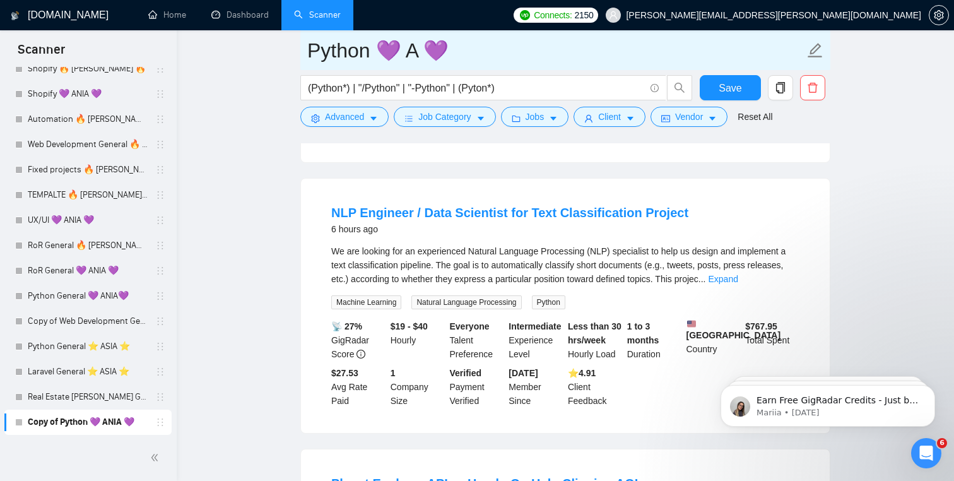
drag, startPoint x: 457, startPoint y: 54, endPoint x: 379, endPoint y: 54, distance: 78.2
click at [379, 54] on input "Python 💜 A 💜" at bounding box center [555, 51] width 497 height 32
type input "Python ASIA"
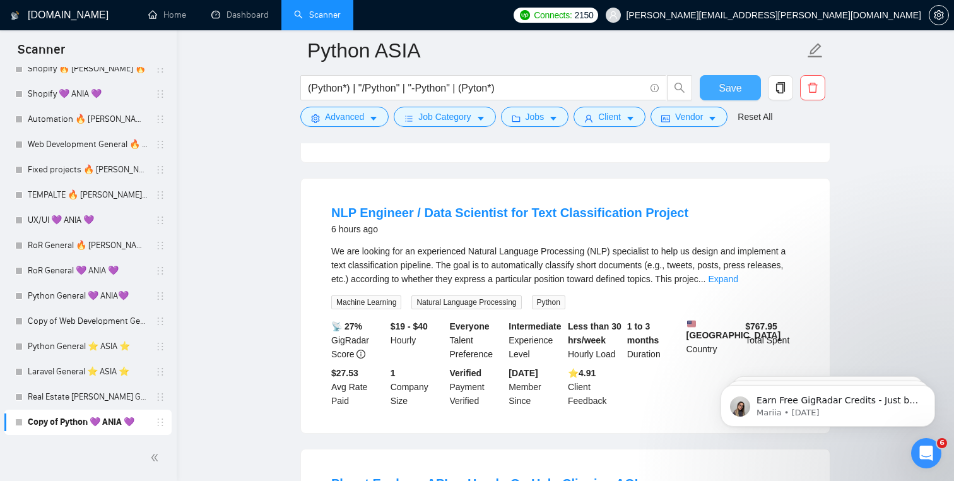
click at [743, 85] on button "Save" at bounding box center [729, 87] width 61 height 25
click at [130, 421] on link "Copy of Python 💜 ANIA 💜" at bounding box center [88, 421] width 120 height 25
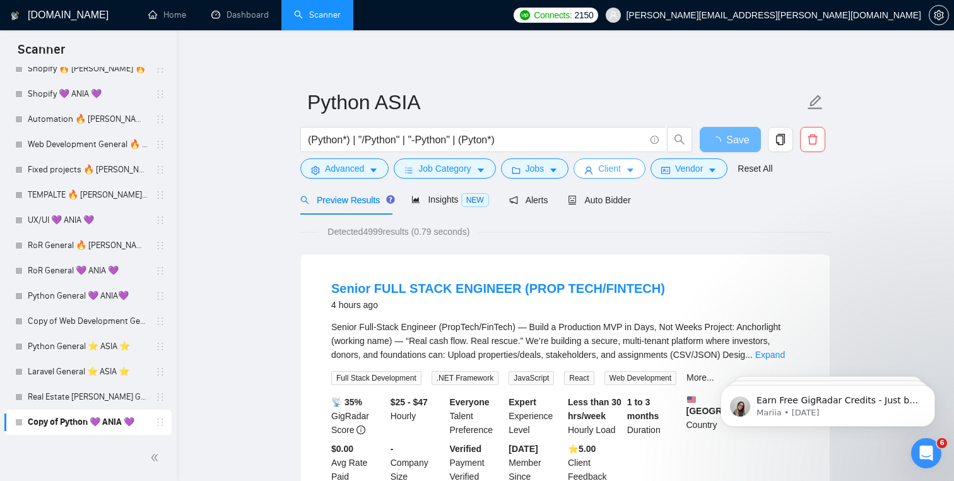
scroll to position [0, 0]
click at [607, 195] on span "Auto Bidder" at bounding box center [599, 200] width 62 height 10
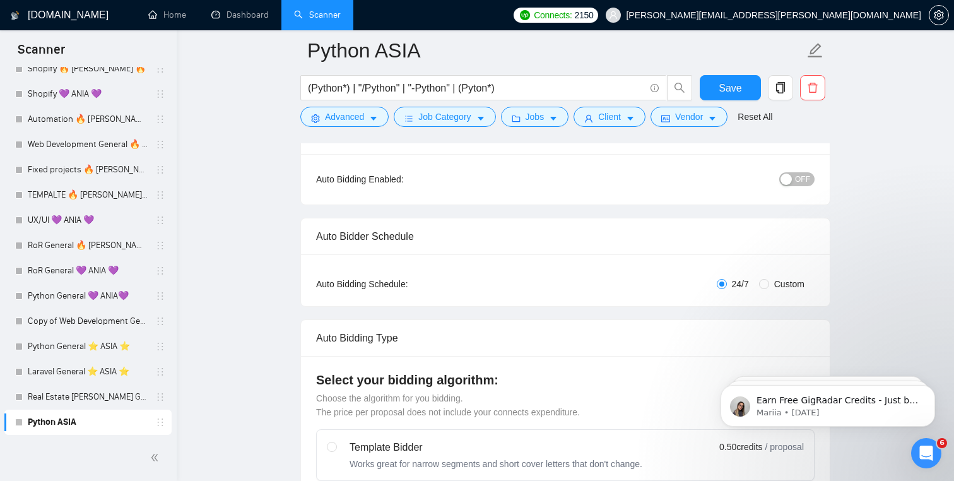
scroll to position [146, 0]
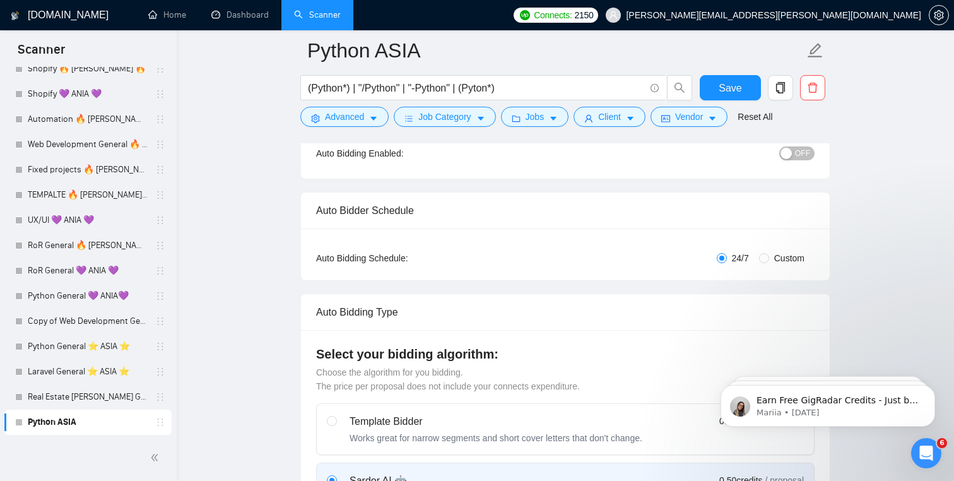
click at [803, 148] on span "OFF" at bounding box center [802, 153] width 15 height 14
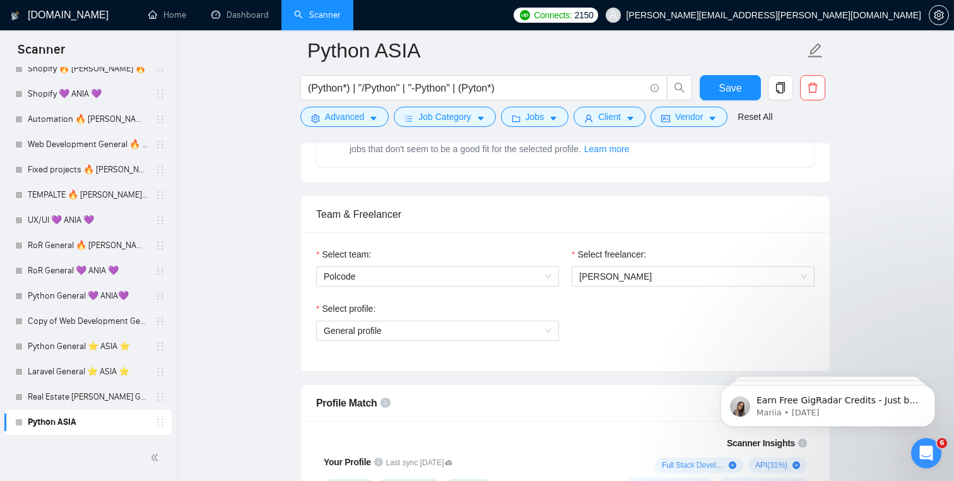
scroll to position [592, 0]
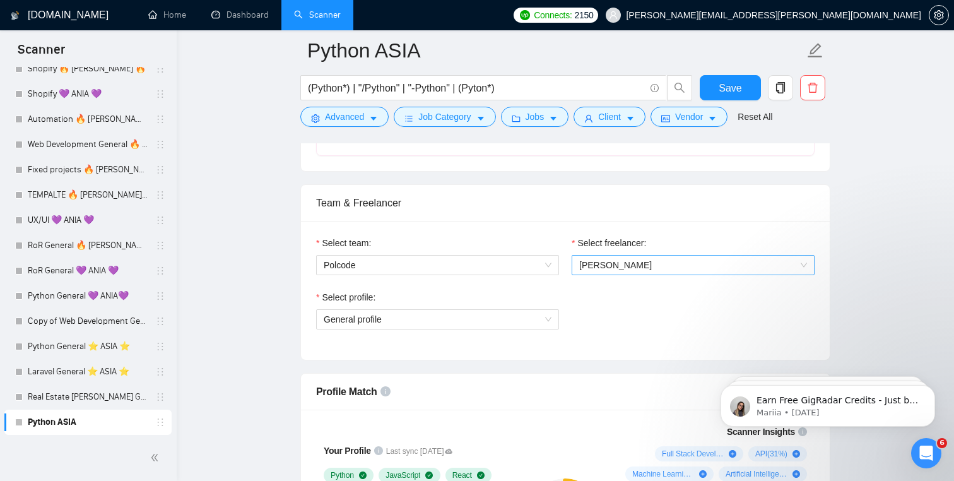
click at [682, 263] on span "[PERSON_NAME]" at bounding box center [693, 264] width 228 height 19
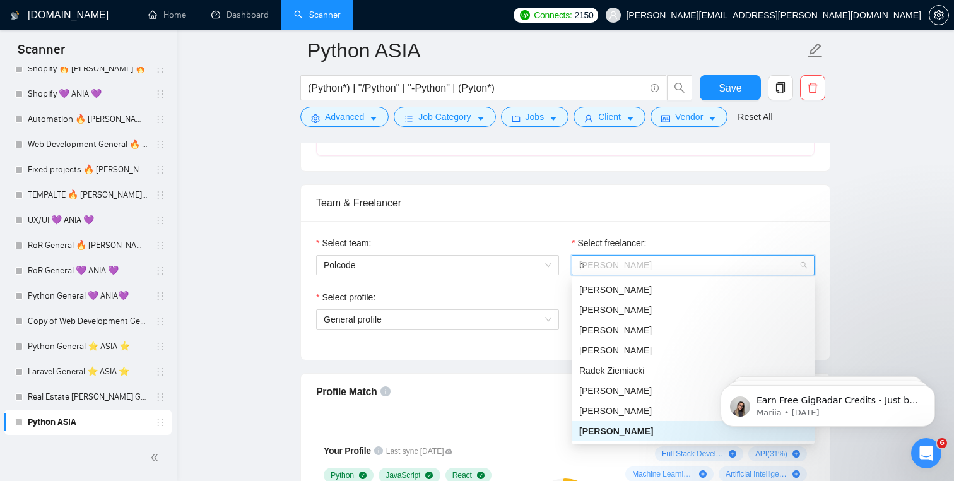
scroll to position [0, 0]
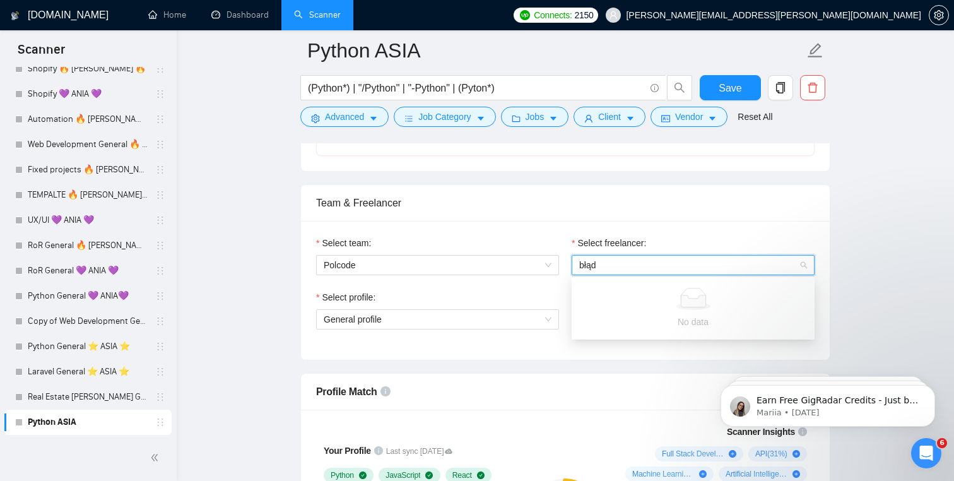
drag, startPoint x: 675, startPoint y: 275, endPoint x: 670, endPoint y: 286, distance: 12.4
click at [670, 286] on div "No data" at bounding box center [692, 307] width 243 height 57
type input "b"
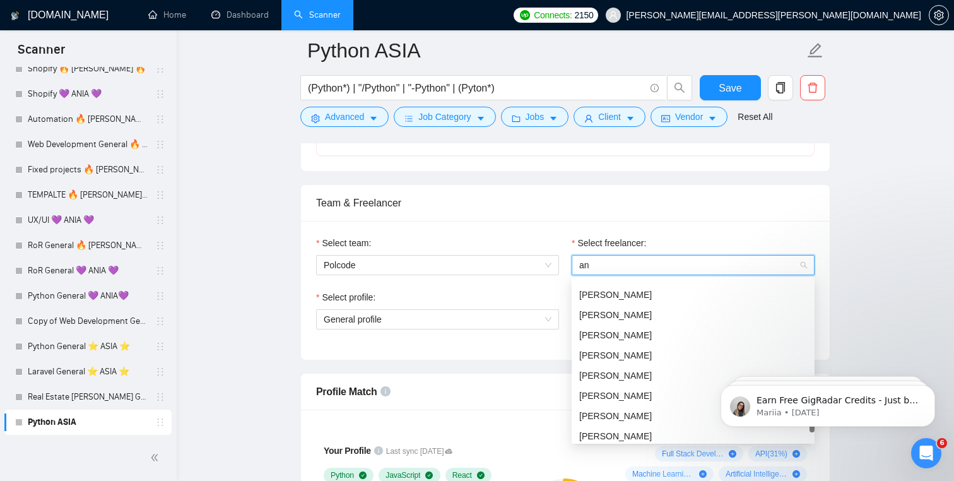
type input "and"
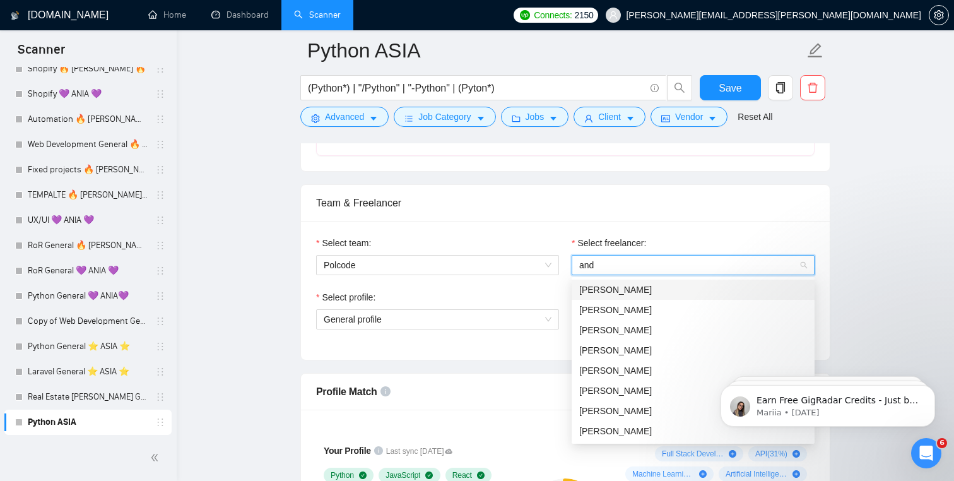
click at [641, 287] on div "[PERSON_NAME]" at bounding box center [693, 290] width 228 height 14
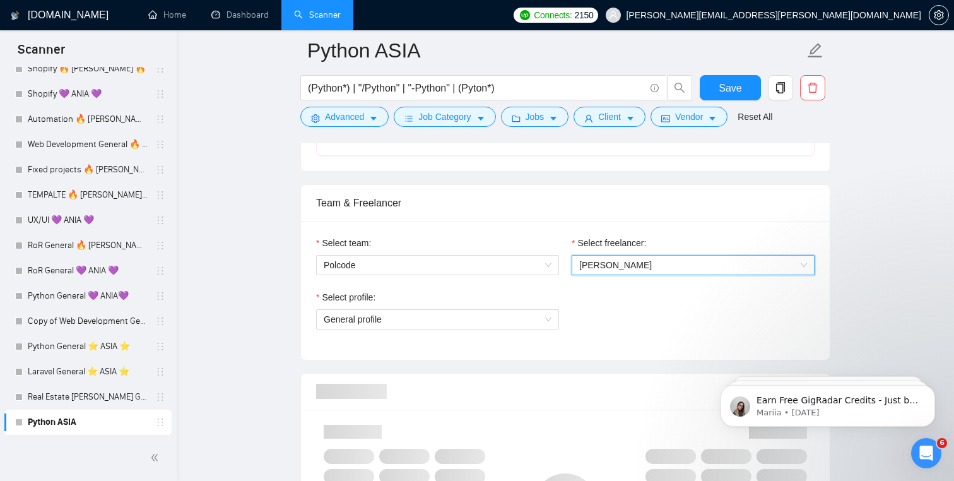
click at [634, 291] on div "Select profile: General profile" at bounding box center [565, 317] width 511 height 54
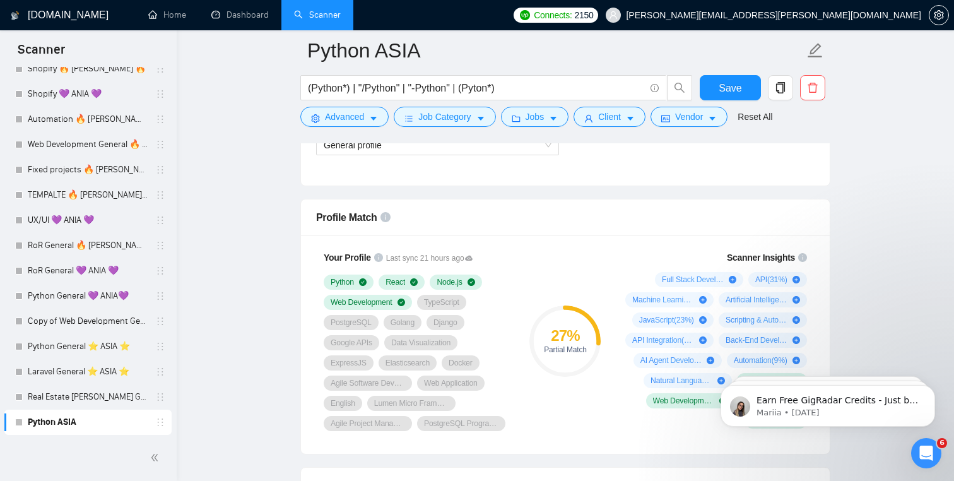
scroll to position [1093, 0]
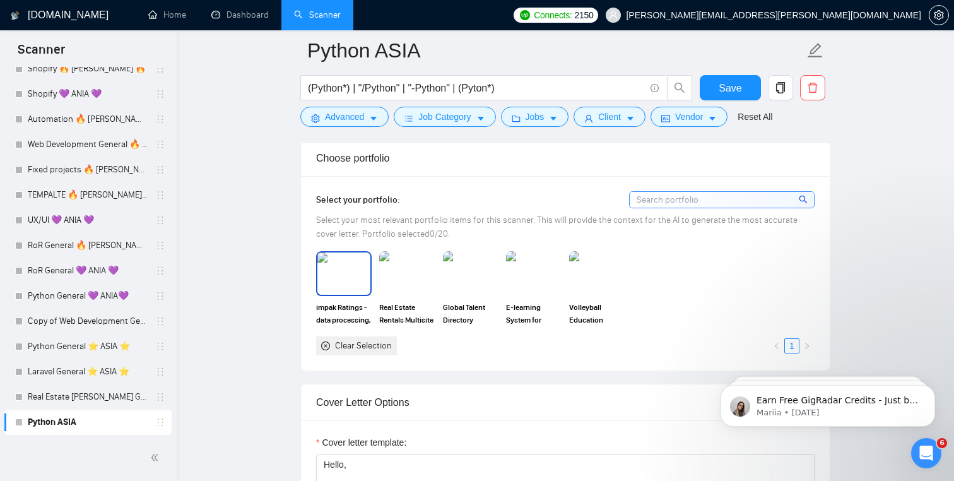
click at [346, 269] on img at bounding box center [343, 273] width 53 height 42
click at [395, 272] on img at bounding box center [407, 273] width 56 height 44
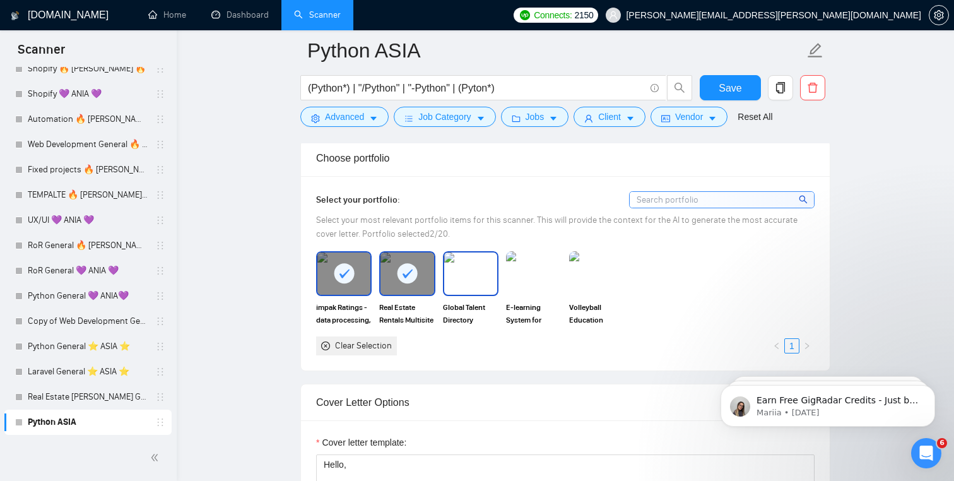
click at [457, 271] on img at bounding box center [470, 273] width 53 height 42
click at [539, 272] on img at bounding box center [534, 273] width 56 height 44
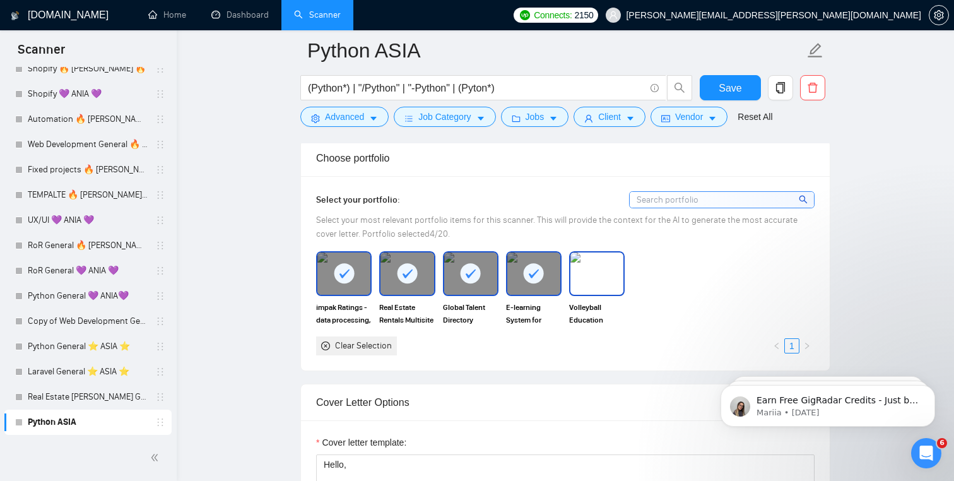
click at [593, 281] on img at bounding box center [596, 273] width 53 height 42
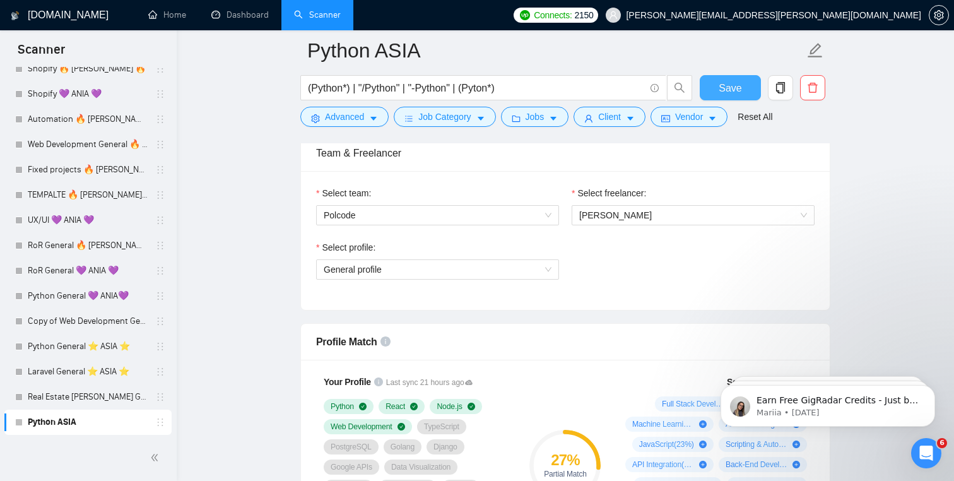
scroll to position [638, 0]
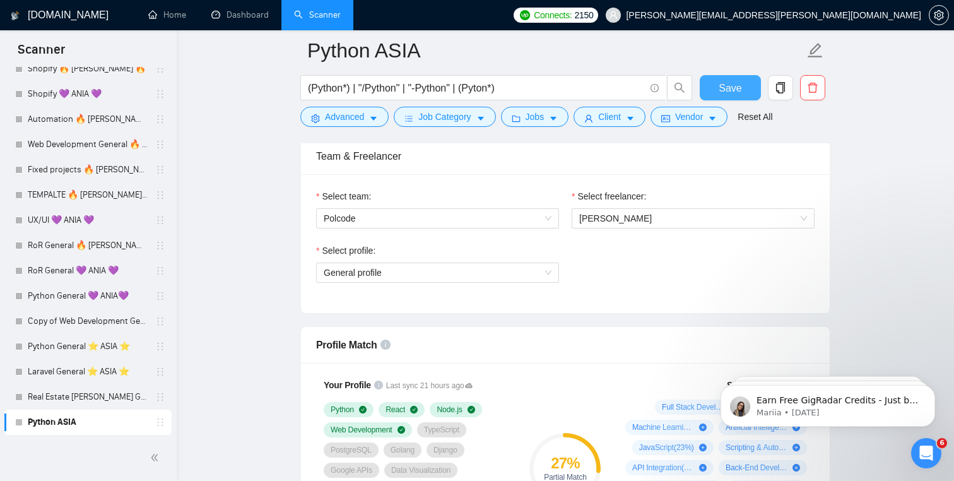
click at [747, 96] on button "Save" at bounding box center [729, 87] width 61 height 25
click at [478, 266] on span "General profile" at bounding box center [438, 272] width 228 height 19
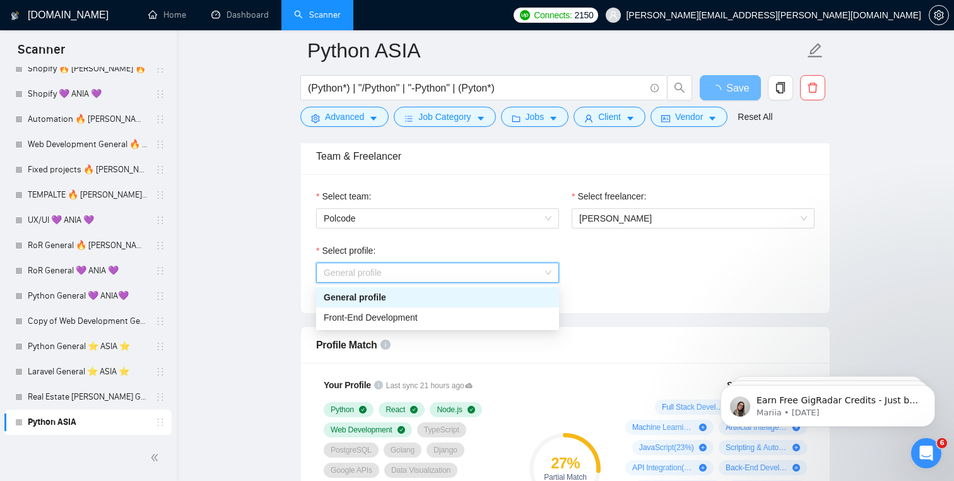
click at [478, 266] on span "General profile" at bounding box center [438, 272] width 228 height 19
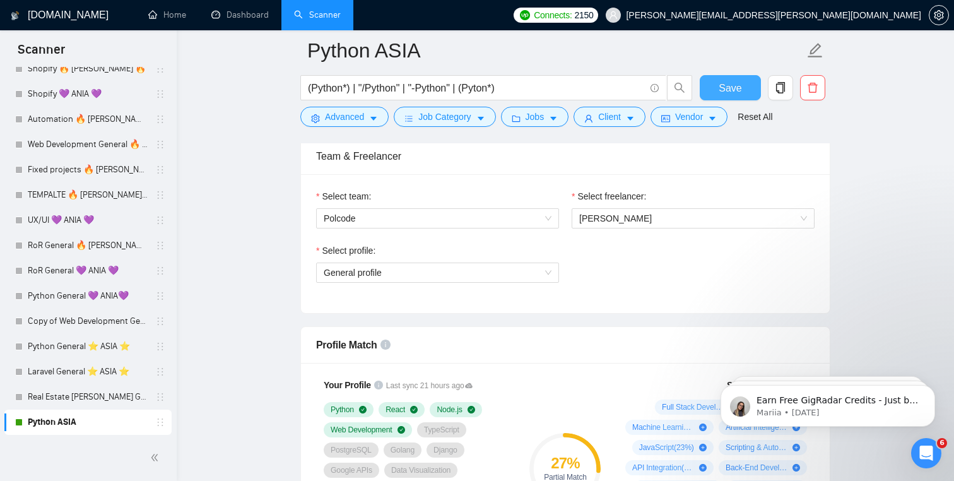
click at [727, 89] on span "Save" at bounding box center [729, 88] width 23 height 16
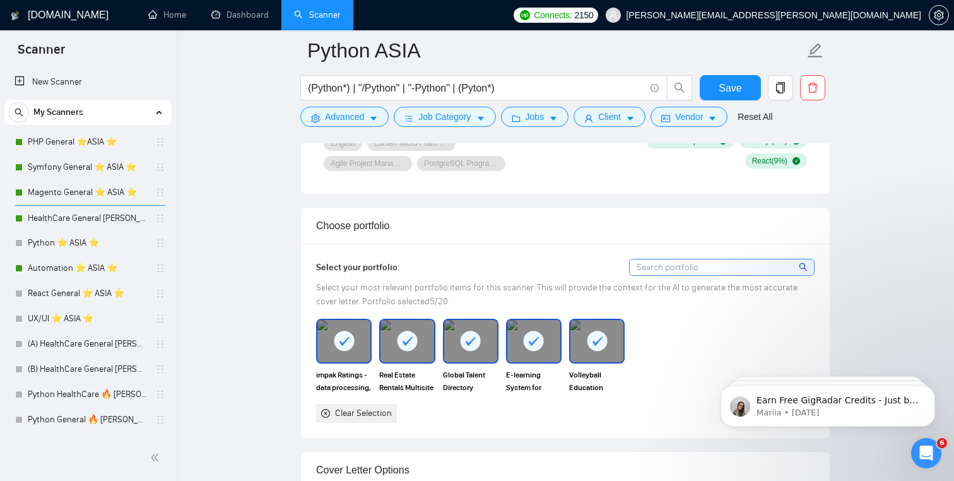
scroll to position [944, 0]
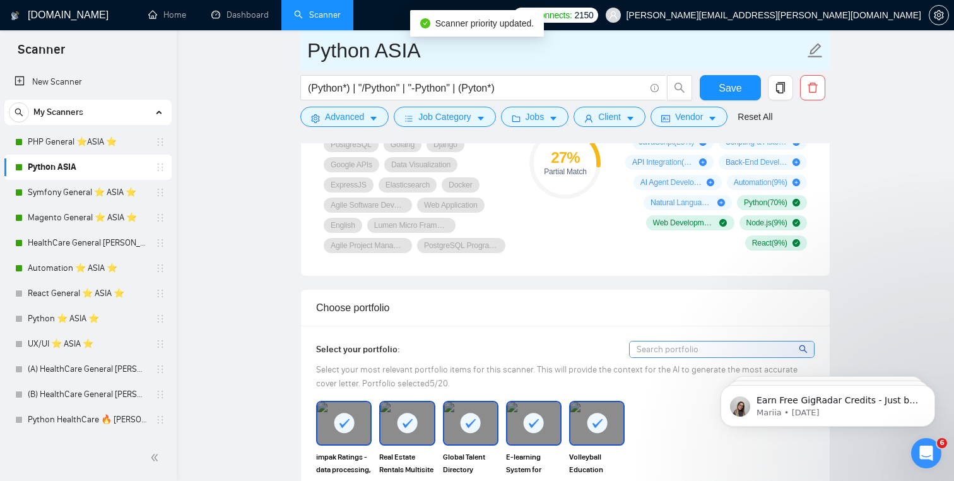
click at [375, 56] on input "Python ASIA" at bounding box center [555, 51] width 497 height 32
drag, startPoint x: 366, startPoint y: 51, endPoint x: 325, endPoint y: 51, distance: 41.6
click at [325, 51] on input "Python ASIA" at bounding box center [555, 51] width 497 height 32
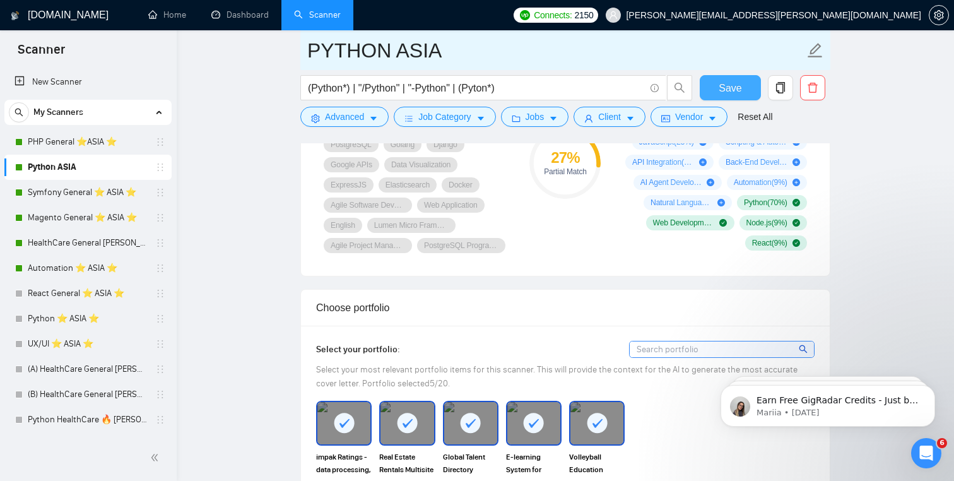
type input "PYTHON ASIA"
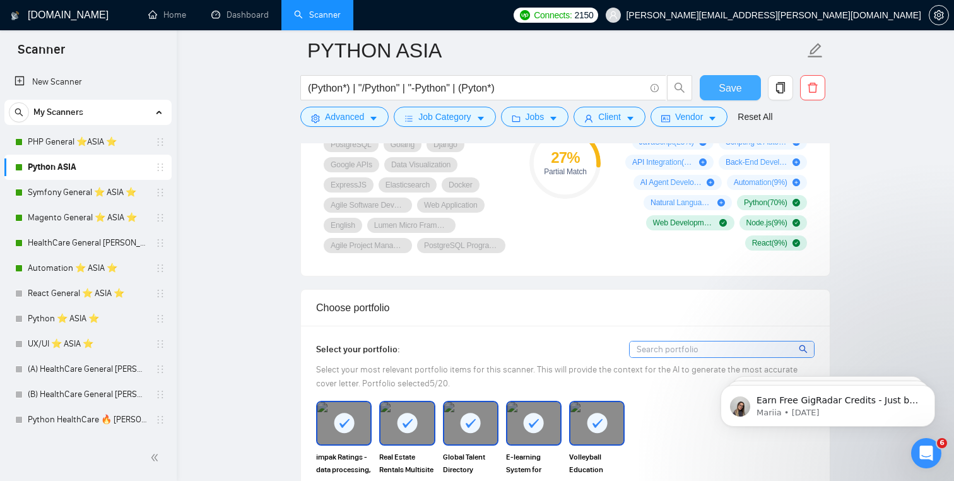
click at [728, 93] on span "Save" at bounding box center [729, 88] width 23 height 16
click at [745, 89] on button "Save" at bounding box center [729, 87] width 61 height 25
click at [100, 324] on link "Python ⭐️ ASIA ⭐️" at bounding box center [88, 318] width 120 height 25
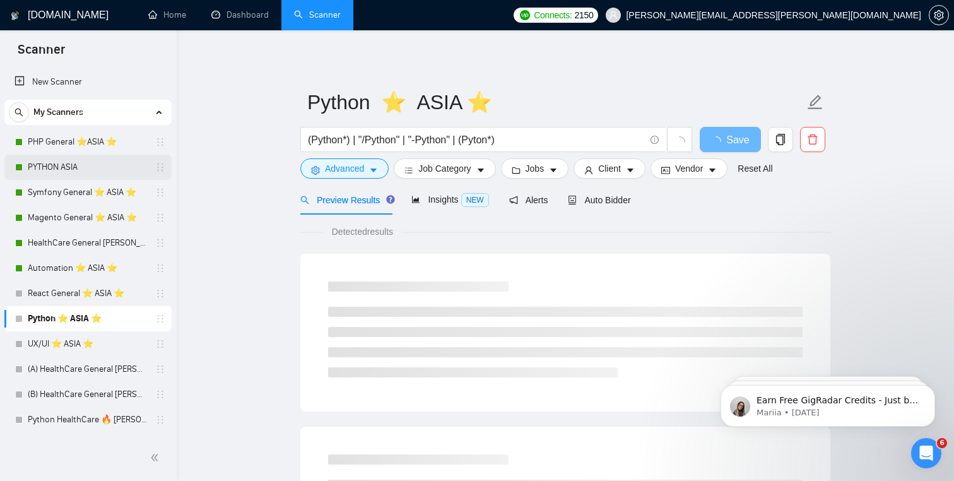
click at [72, 171] on link "PYTHON ASIA" at bounding box center [88, 167] width 120 height 25
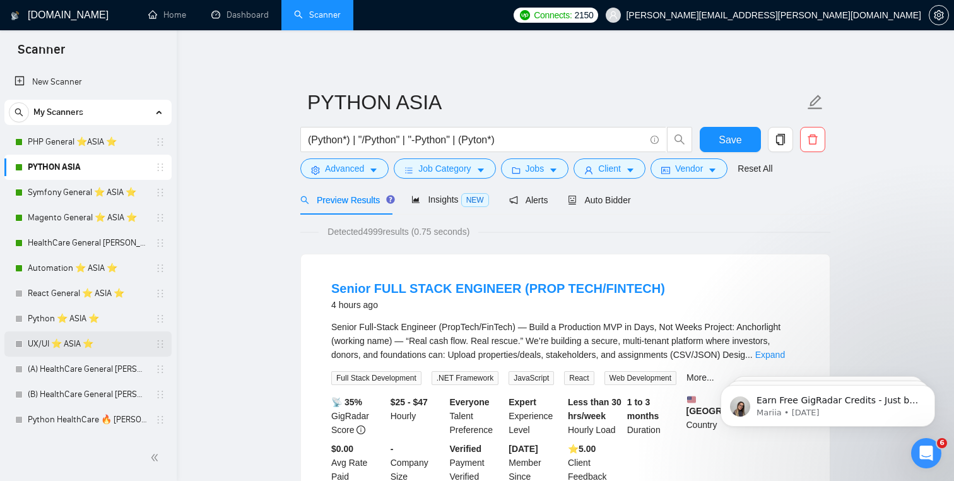
click at [100, 339] on link "UX/UI ⭐️ ASIA ⭐️" at bounding box center [88, 343] width 120 height 25
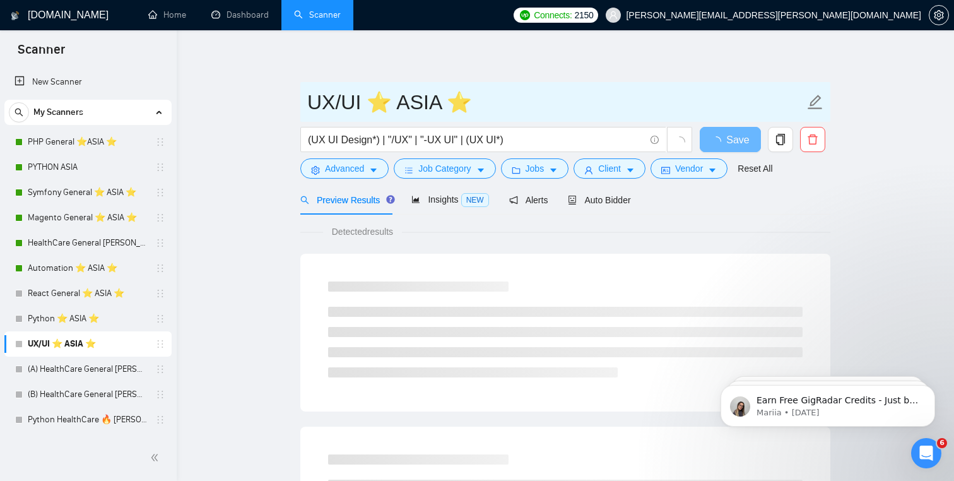
drag, startPoint x: 385, startPoint y: 105, endPoint x: 365, endPoint y: 105, distance: 20.2
click at [365, 105] on input "UX/UI ⭐️ ASIA ⭐️" at bounding box center [555, 102] width 497 height 32
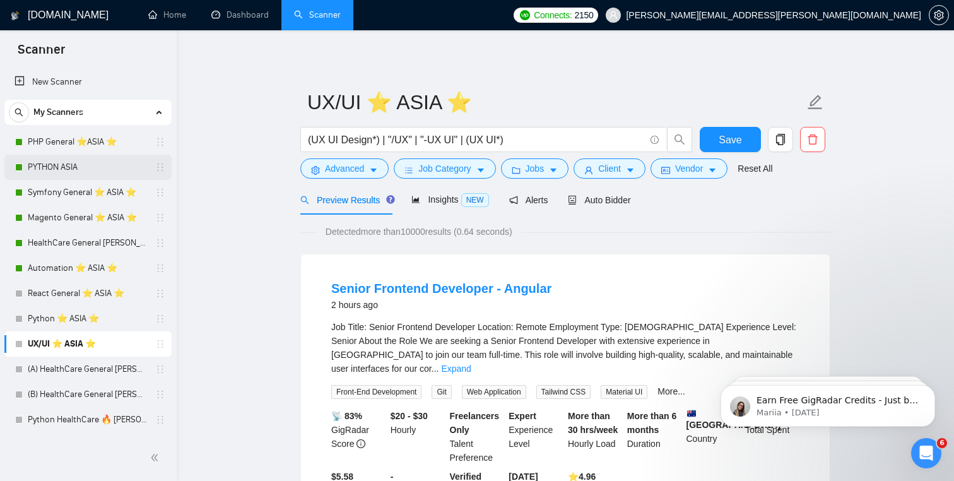
click at [56, 177] on link "PYTHON ASIA" at bounding box center [88, 167] width 120 height 25
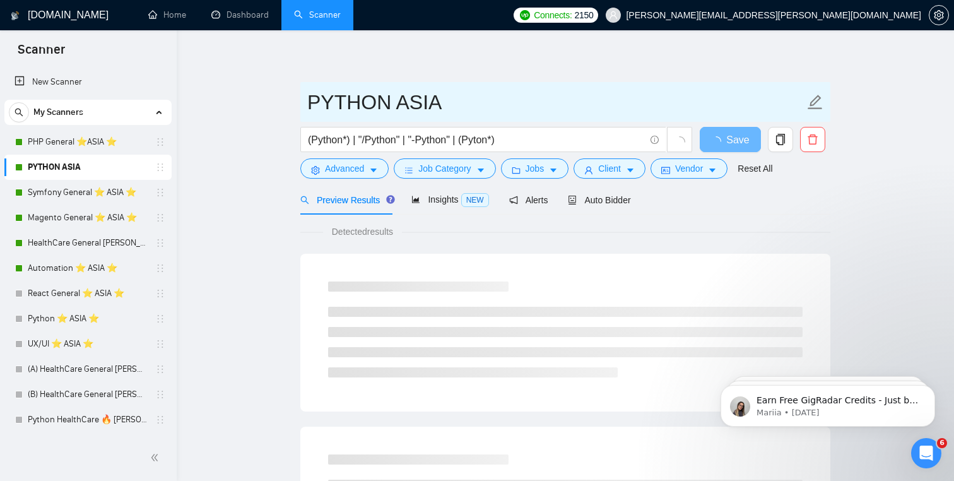
click at [393, 108] on input "PYTHON ASIA" at bounding box center [555, 102] width 497 height 32
paste input "⭐️"
click at [450, 108] on input "PYTHON ⭐️ASIA" at bounding box center [555, 102] width 497 height 32
click at [487, 110] on input "PYTHON ⭐️ASIA" at bounding box center [555, 102] width 497 height 32
paste input "⭐️"
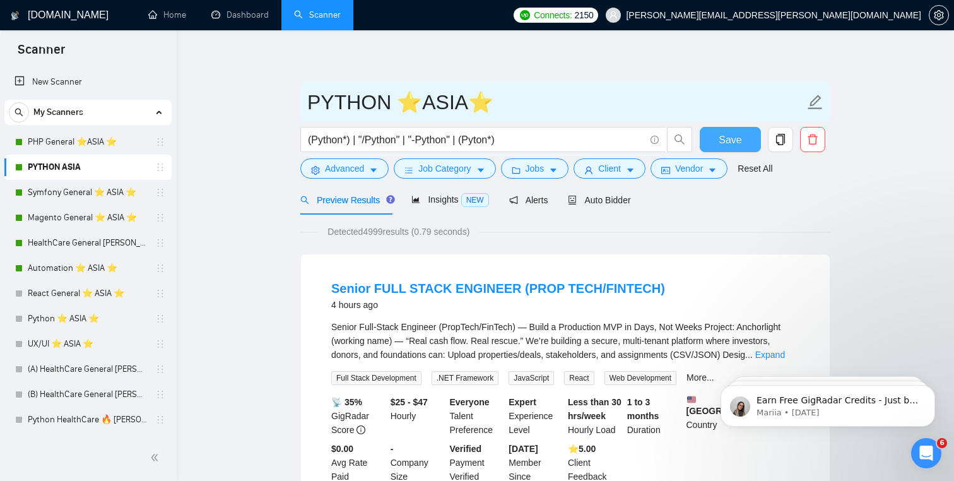
type input "PYTHON ⭐️ASIA⭐️"
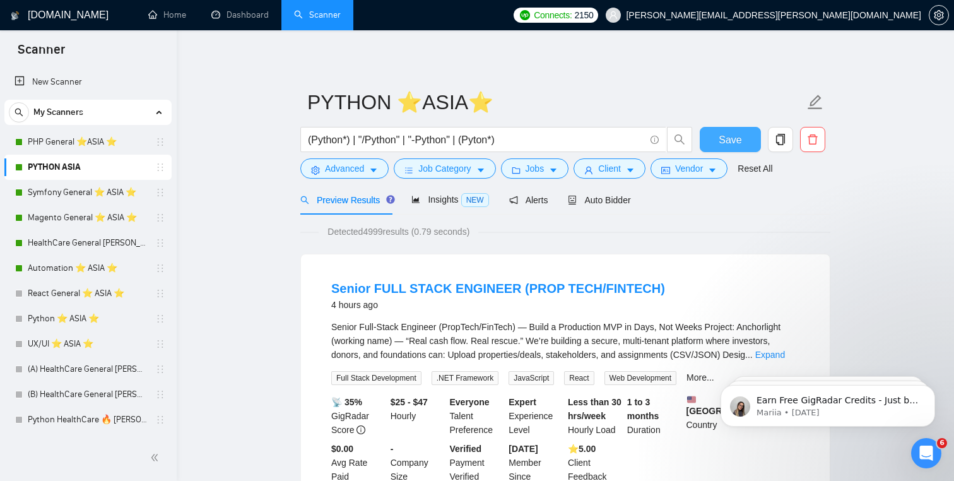
click at [727, 133] on span "Save" at bounding box center [729, 140] width 23 height 16
click at [609, 206] on div "Auto Bidder" at bounding box center [599, 200] width 62 height 14
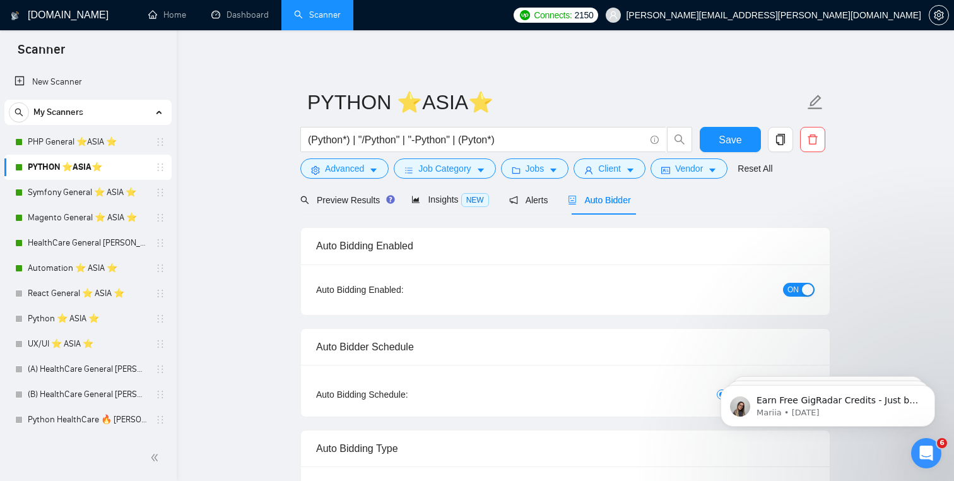
click at [109, 163] on link "PYTHON ⭐️ASIA⭐️" at bounding box center [88, 167] width 120 height 25
click at [713, 129] on button "Save" at bounding box center [729, 139] width 61 height 25
click at [155, 343] on icon "holder" at bounding box center [160, 344] width 10 height 10
click at [120, 344] on link "UX/UI ⭐️ ASIA ⭐️" at bounding box center [88, 343] width 120 height 25
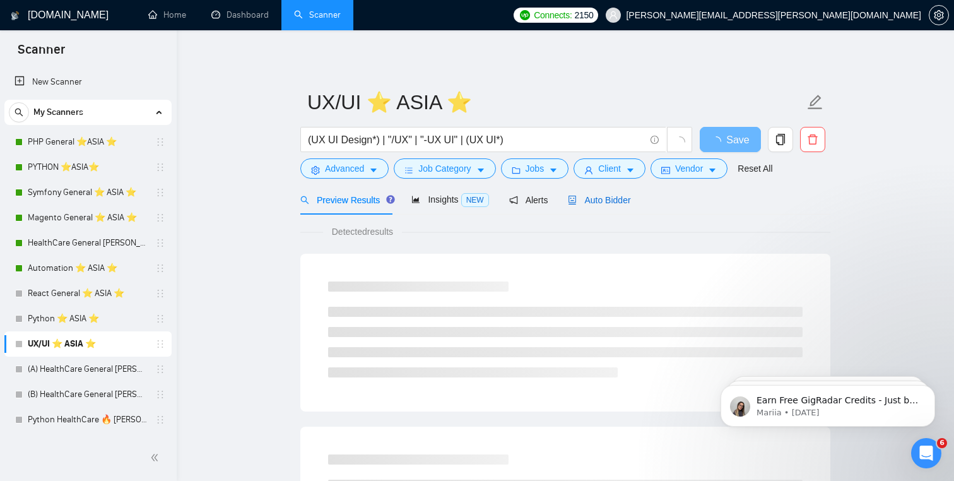
click at [622, 206] on div "Auto Bidder" at bounding box center [599, 200] width 62 height 14
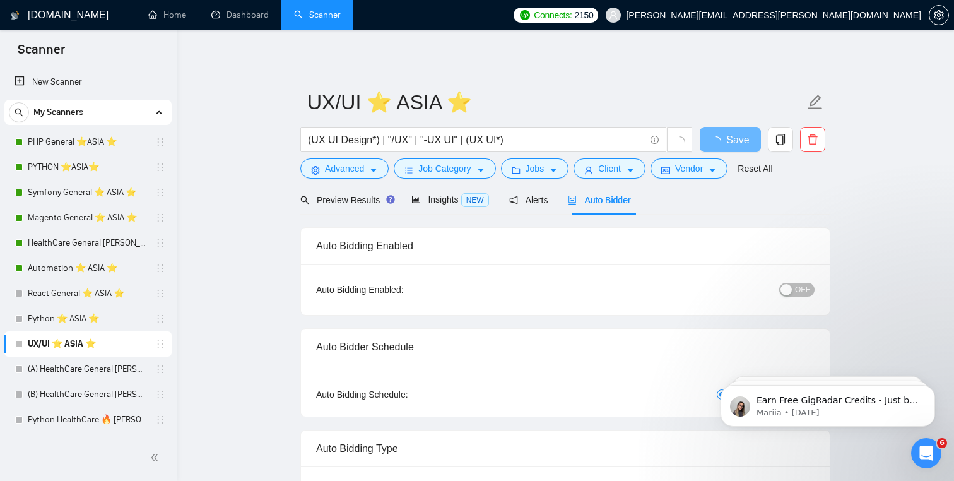
click at [798, 291] on span "OFF" at bounding box center [802, 290] width 15 height 14
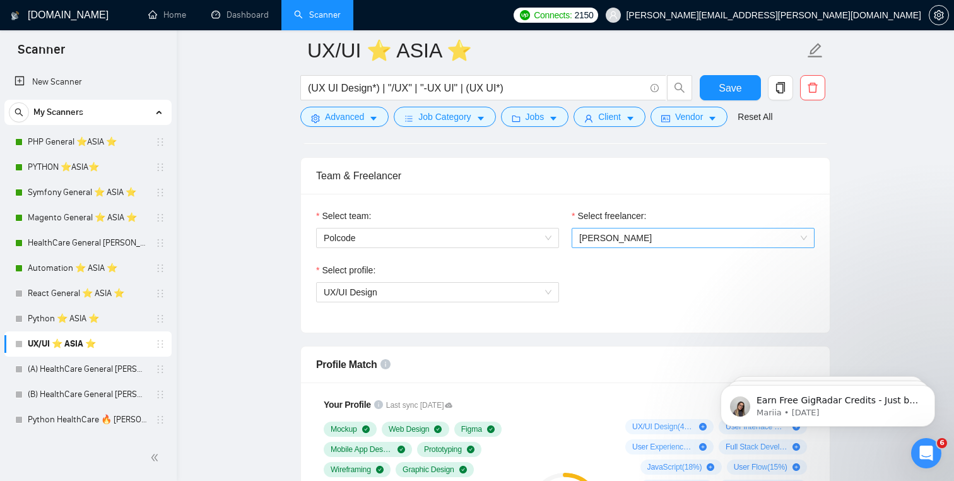
scroll to position [620, 0]
click at [720, 91] on span "Save" at bounding box center [729, 88] width 23 height 16
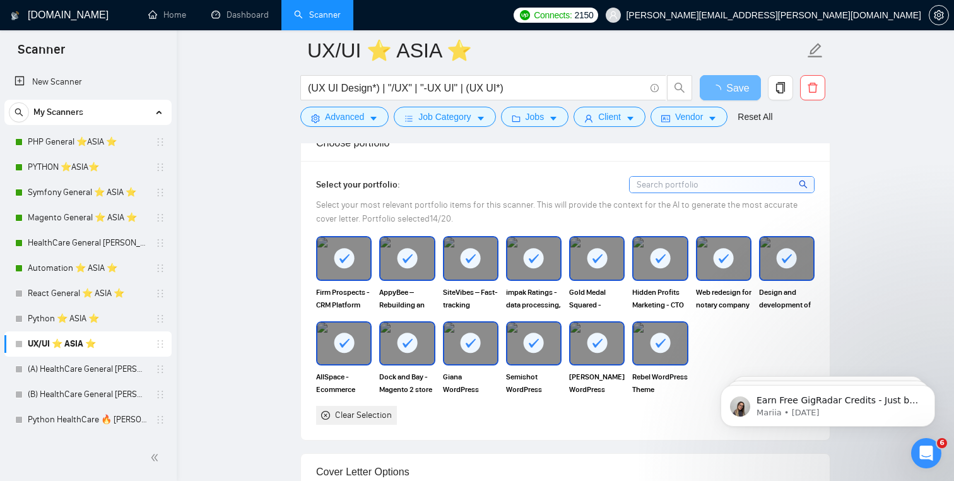
scroll to position [1157, 0]
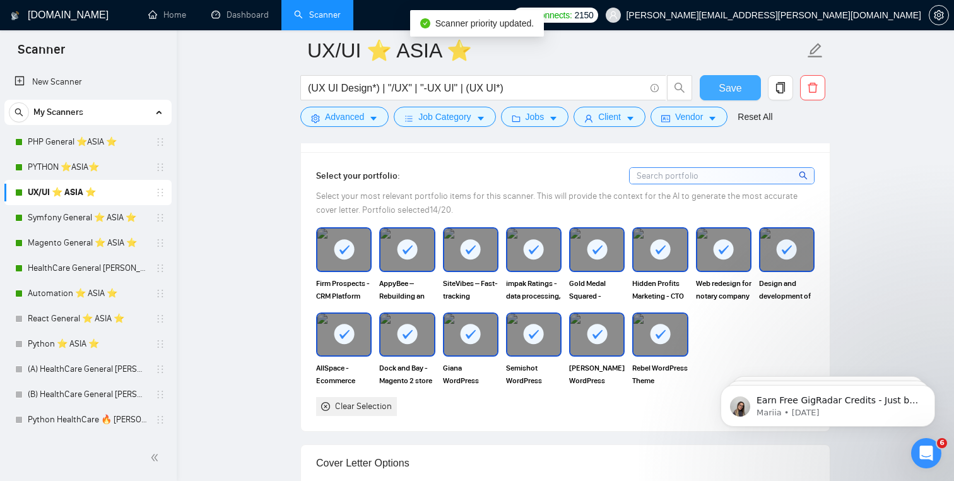
click at [735, 86] on span "Save" at bounding box center [729, 88] width 23 height 16
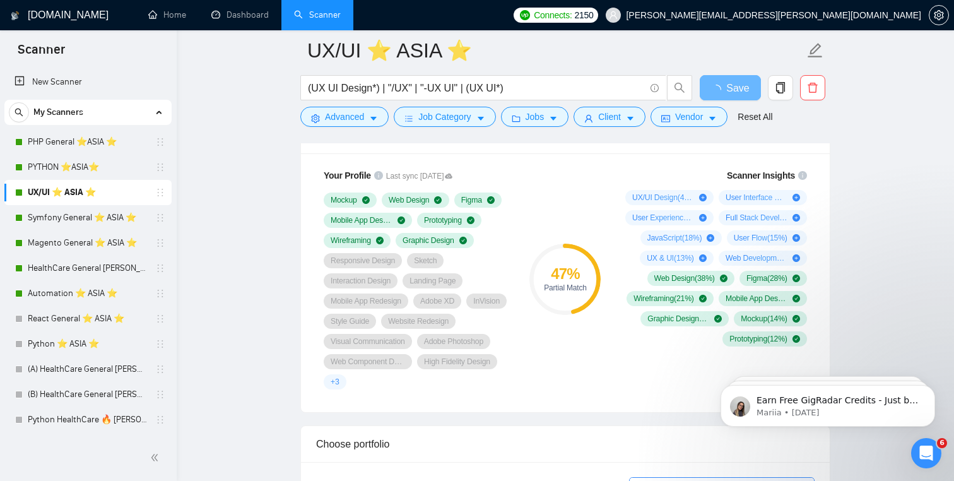
scroll to position [848, 0]
click at [732, 78] on button "Save" at bounding box center [729, 87] width 61 height 25
